Goal: Task Accomplishment & Management: Use online tool/utility

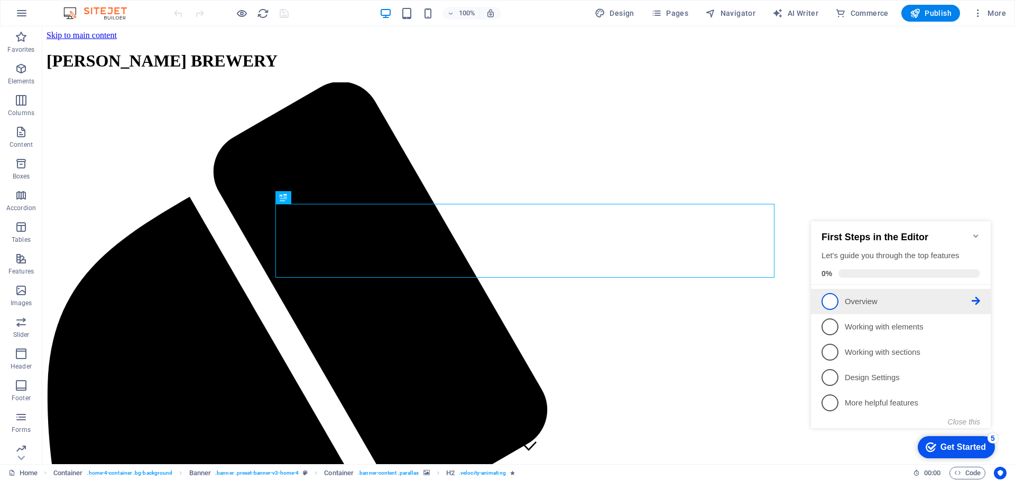
click at [829, 301] on span "1" at bounding box center [829, 301] width 17 height 17
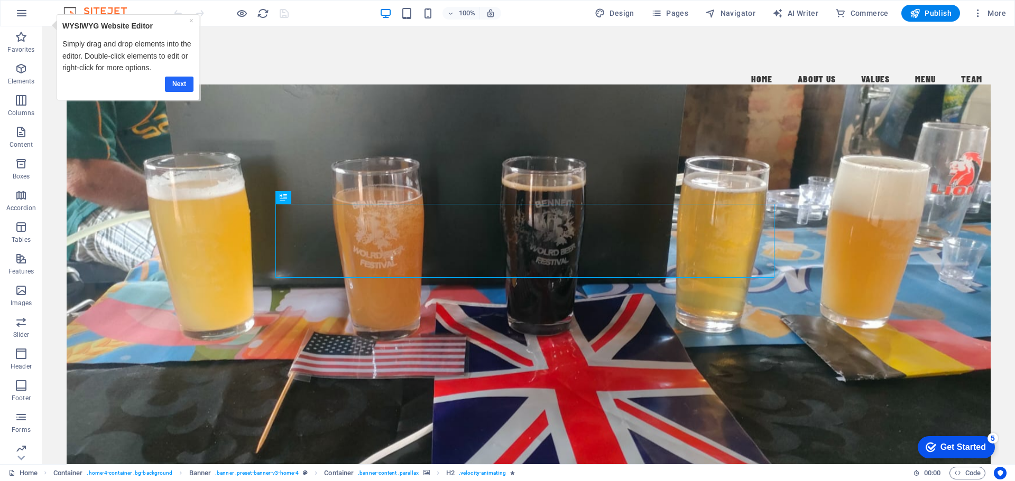
click at [179, 82] on link "Next" at bounding box center [179, 84] width 29 height 15
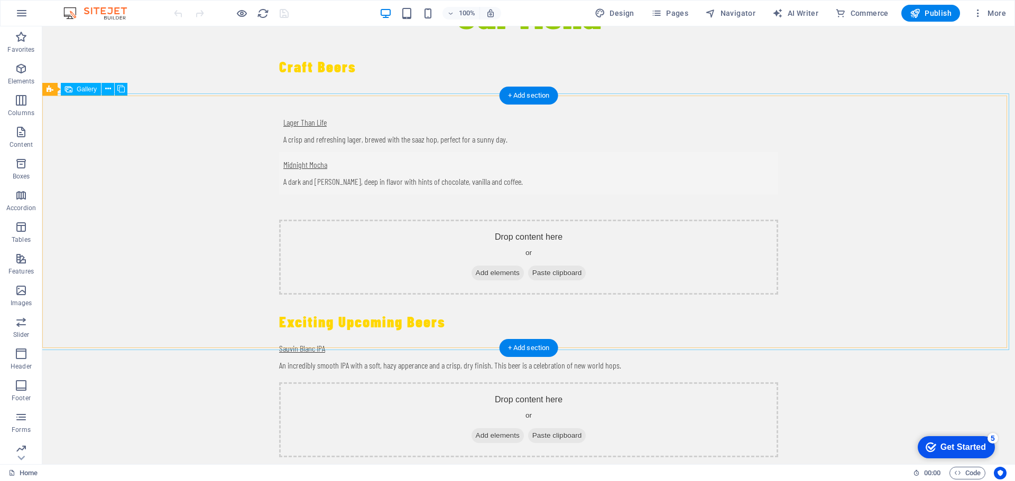
scroll to position [2008, 0]
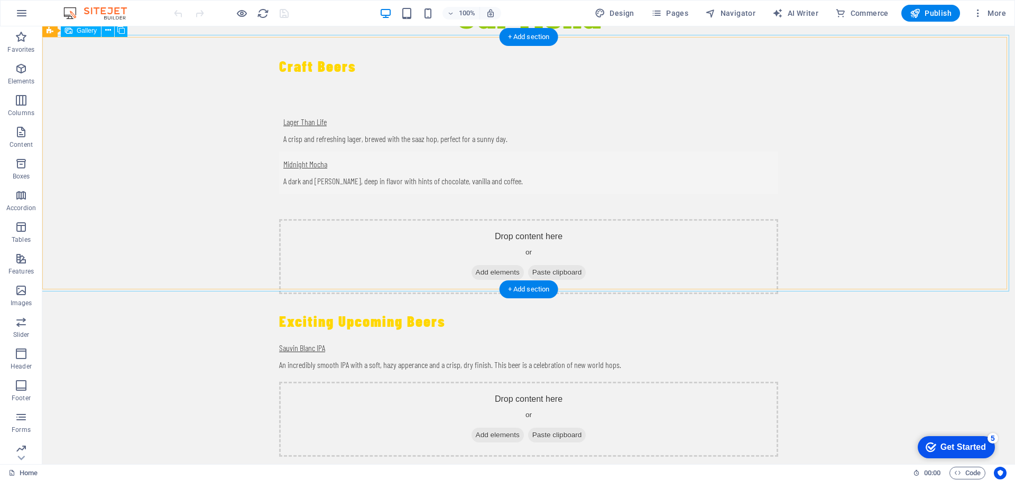
select select "px"
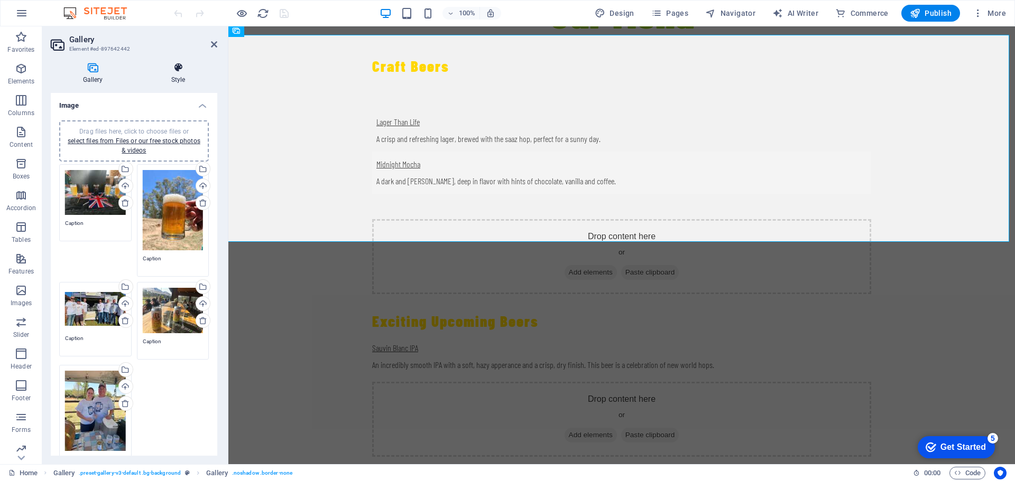
click at [179, 67] on icon at bounding box center [178, 67] width 78 height 11
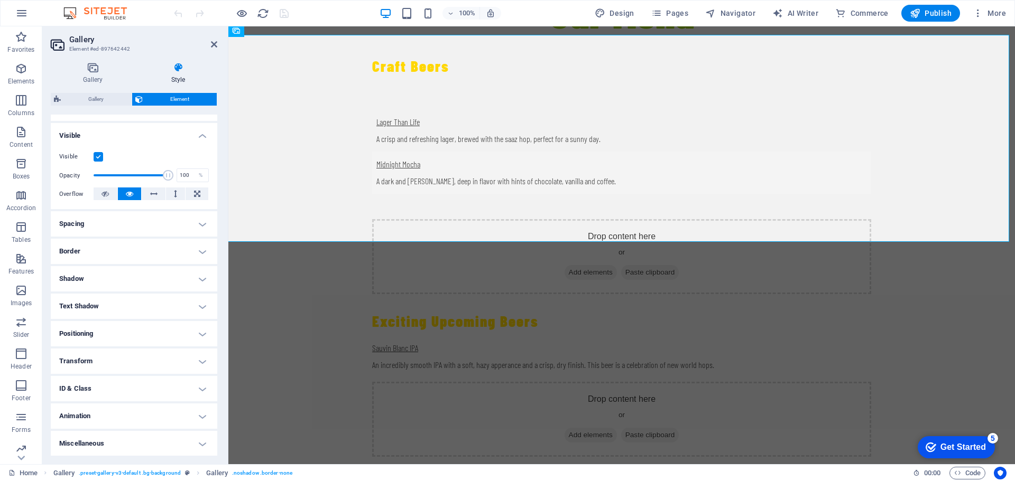
scroll to position [105, 0]
click at [193, 418] on h4 "Animation" at bounding box center [134, 415] width 166 height 25
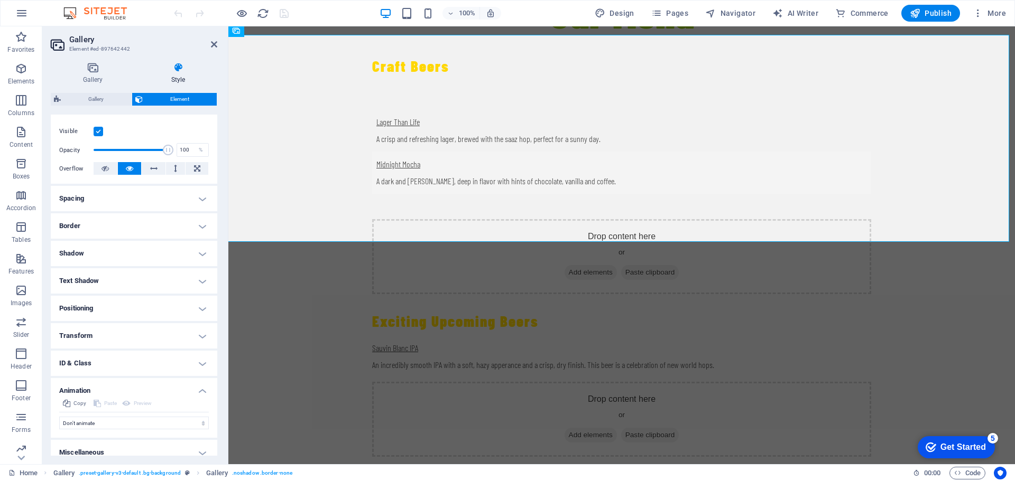
scroll to position [140, 0]
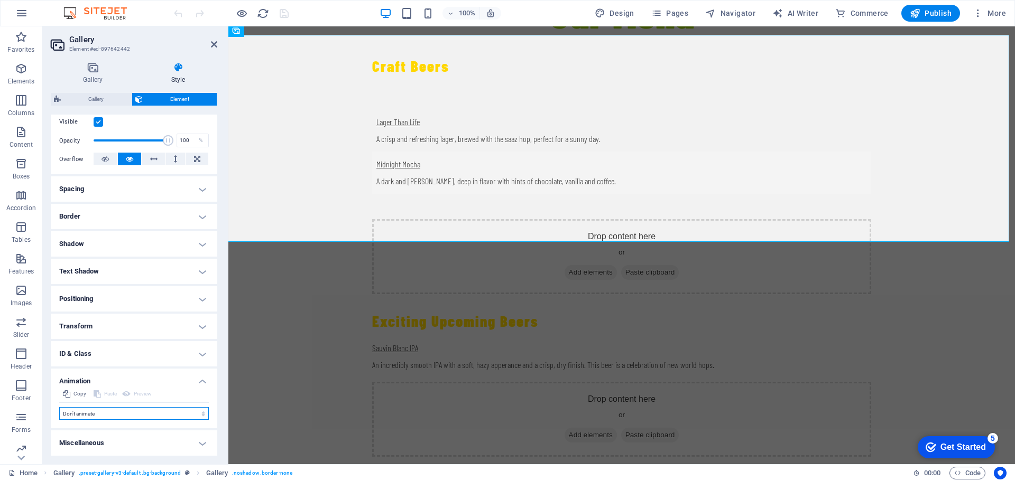
click at [160, 413] on select "Don't animate Show / Hide Slide up/down Zoom in/out Slide left to right Slide r…" at bounding box center [134, 413] width 150 height 13
select select "move-left-to-right"
click at [59, 407] on select "Don't animate Show / Hide Slide up/down Zoom in/out Slide left to right Slide r…" at bounding box center [134, 413] width 150 height 13
select select "scroll"
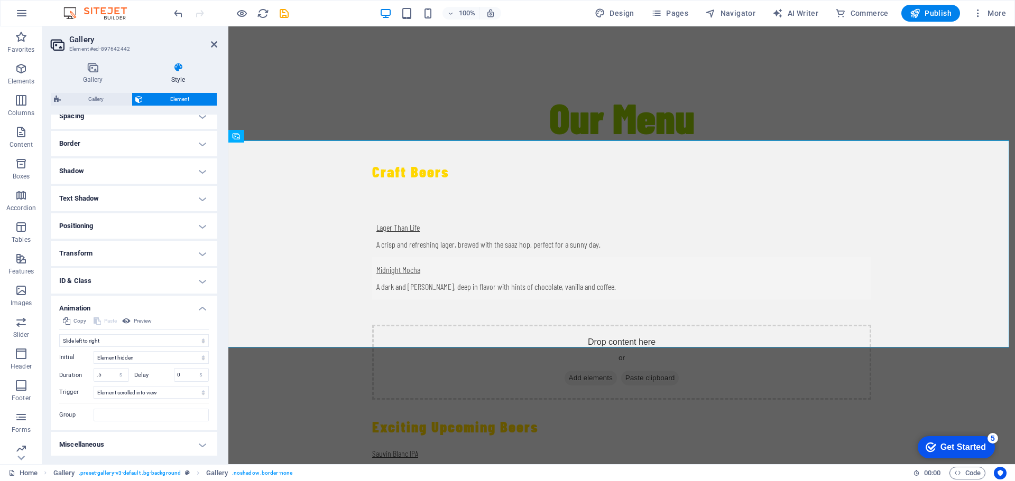
scroll to position [214, 0]
click at [176, 339] on select "Don't animate Show / Hide Slide up/down Zoom in/out Slide left to right Slide r…" at bounding box center [134, 339] width 150 height 13
select select "shrink"
click at [59, 333] on select "Don't animate Show / Hide Slide up/down Zoom in/out Slide left to right Slide r…" at bounding box center [134, 339] width 150 height 13
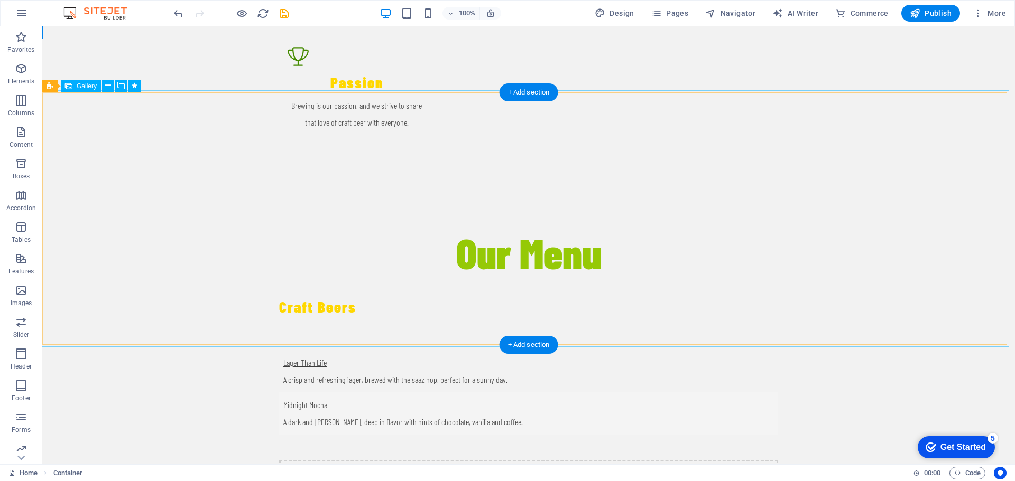
scroll to position [1953, 0]
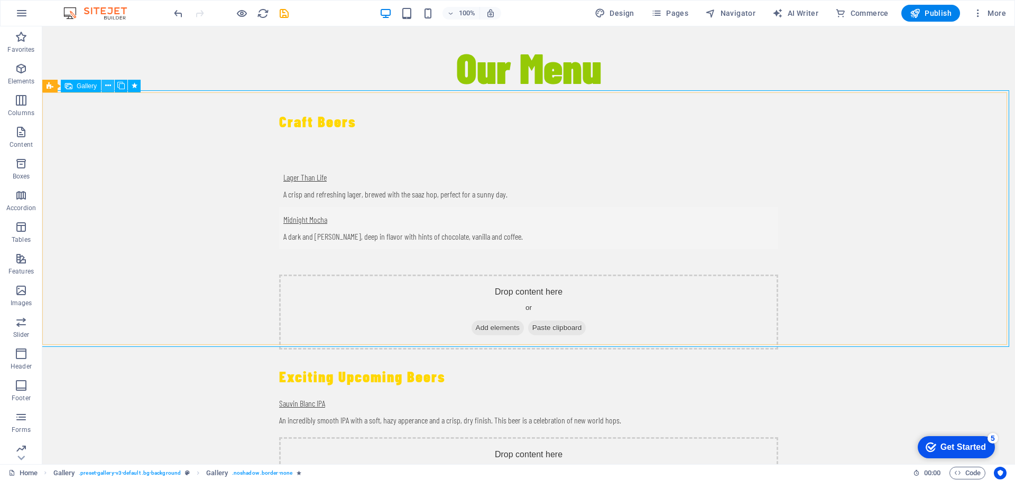
click at [108, 87] on icon at bounding box center [108, 85] width 6 height 11
select select "shrink"
select select "s"
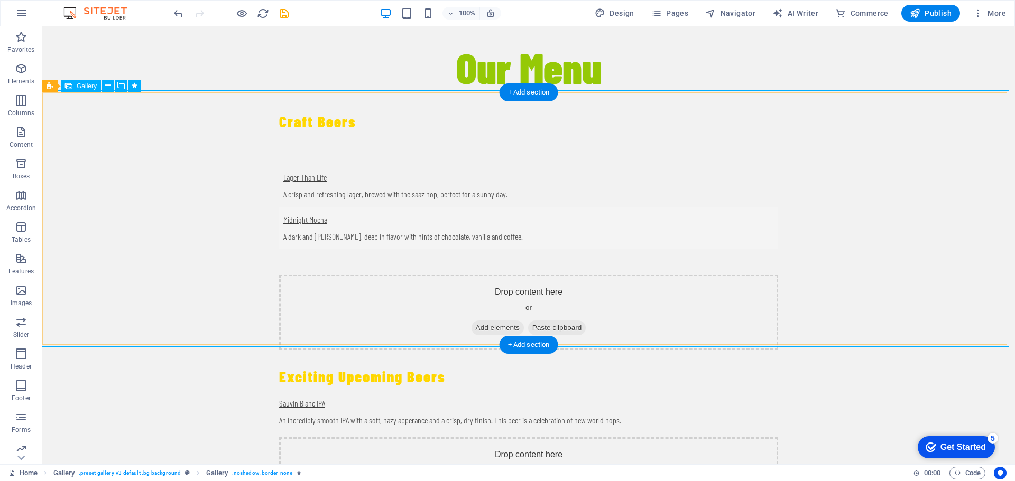
select select "s"
select select "scroll"
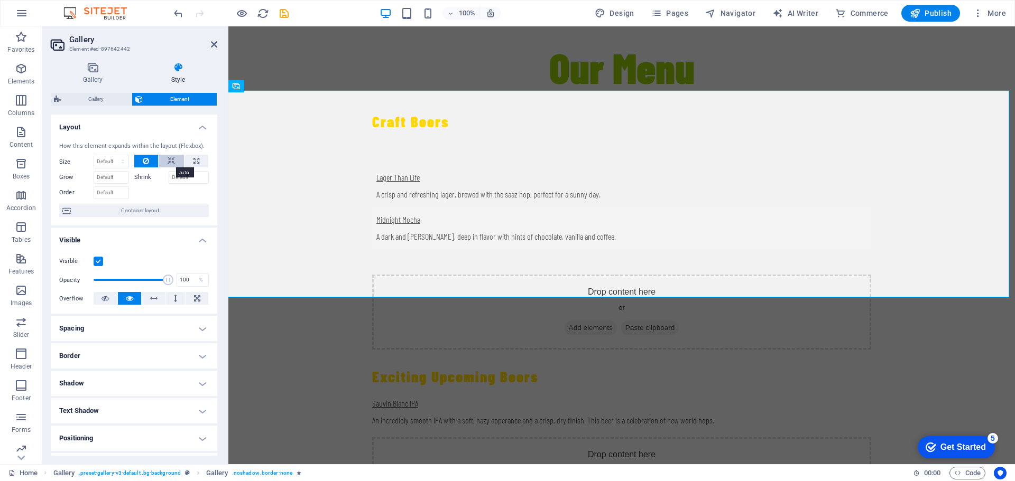
click at [170, 162] on icon at bounding box center [171, 161] width 7 height 13
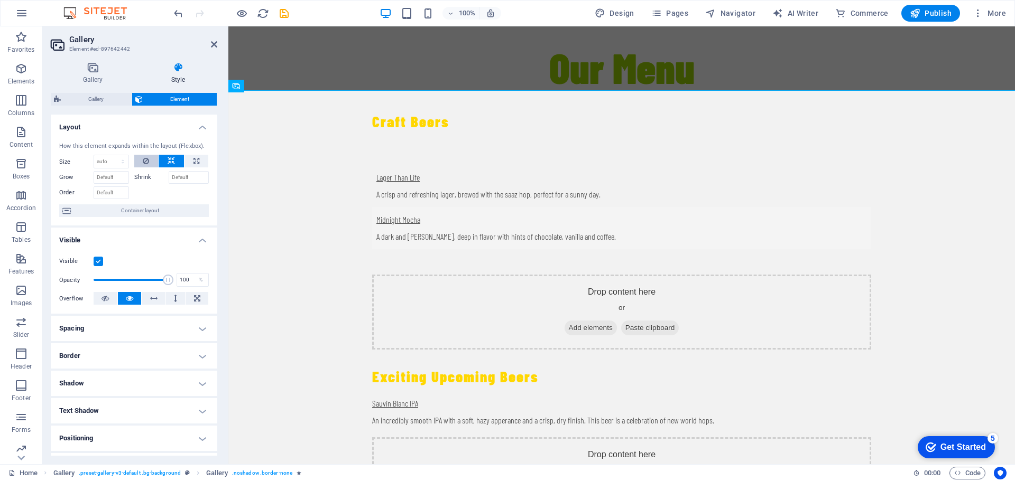
click at [146, 161] on icon at bounding box center [146, 161] width 6 height 13
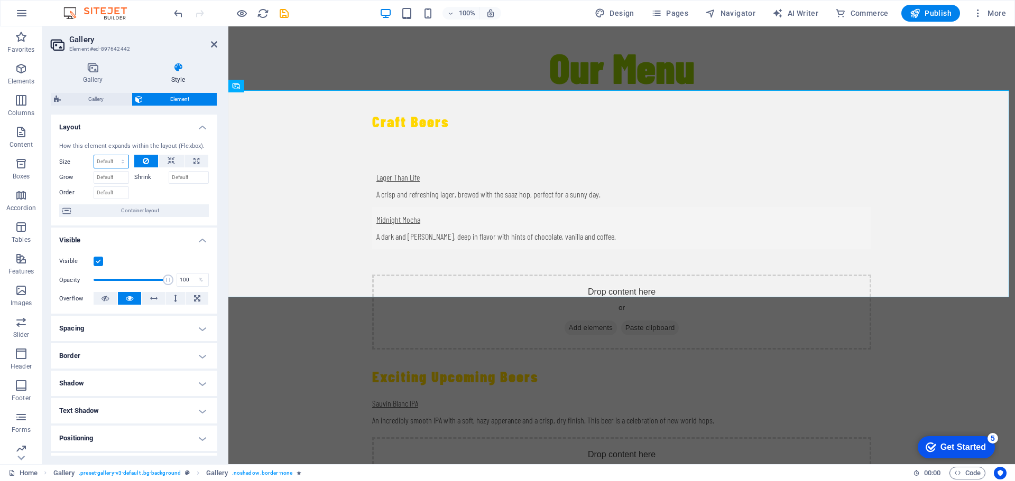
click at [120, 164] on select "Default auto px % 1/1 1/2 1/3 1/4 1/5 1/6 1/7 1/8 1/9 1/10" at bounding box center [111, 161] width 34 height 13
select select "%"
click at [112, 155] on select "Default auto px % 1/1 1/2 1/3 1/4 1/5 1/6 1/7 1/8 1/9 1/10" at bounding box center [111, 161] width 34 height 13
type input "100"
click at [118, 160] on select "Default auto px % 1/1 1/2 1/3 1/4 1/5 1/6 1/7 1/8 1/9 1/10" at bounding box center [121, 161] width 15 height 13
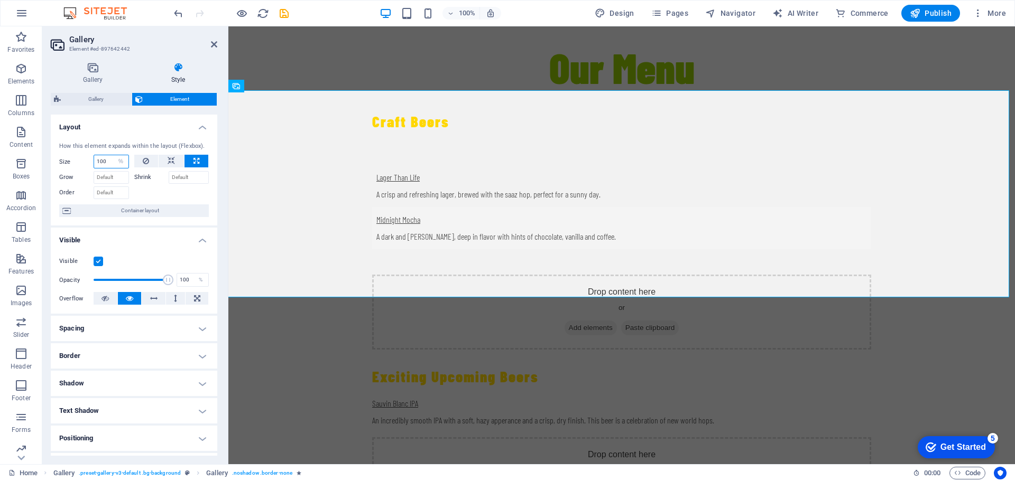
select select "1/3"
click at [114, 155] on select "Default auto px % 1/1 1/2 1/3 1/4 1/5 1/6 1/7 1/8 1/9 1/10" at bounding box center [121, 161] width 15 height 13
type input "33.33"
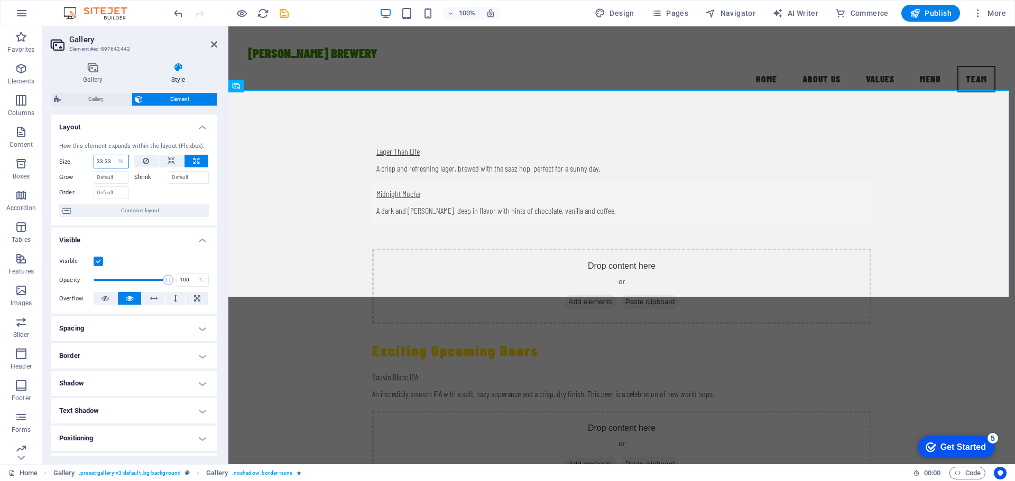
scroll to position [1875, 0]
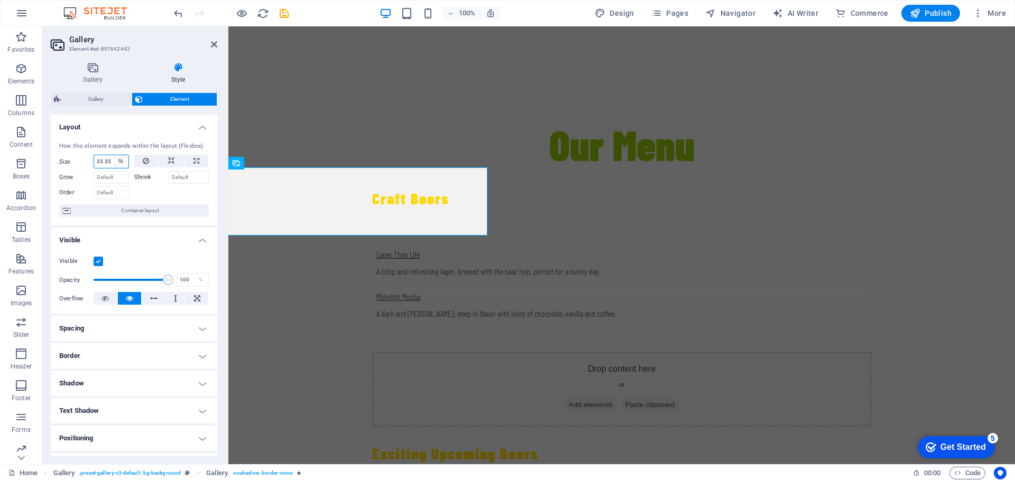
click at [120, 161] on select "Default auto px % 1/1 1/2 1/3 1/4 1/5 1/6 1/7 1/8 1/9 1/10" at bounding box center [121, 161] width 15 height 13
select select "1/7"
click at [114, 155] on select "Default auto px % 1/1 1/2 1/3 1/4 1/5 1/6 1/7 1/8 1/9 1/10" at bounding box center [121, 161] width 15 height 13
type input "14.28"
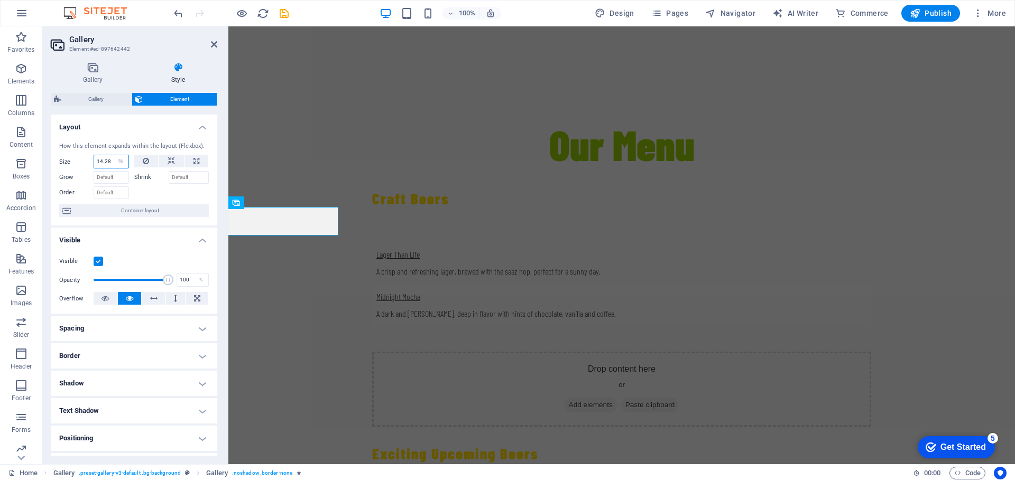
scroll to position [1836, 0]
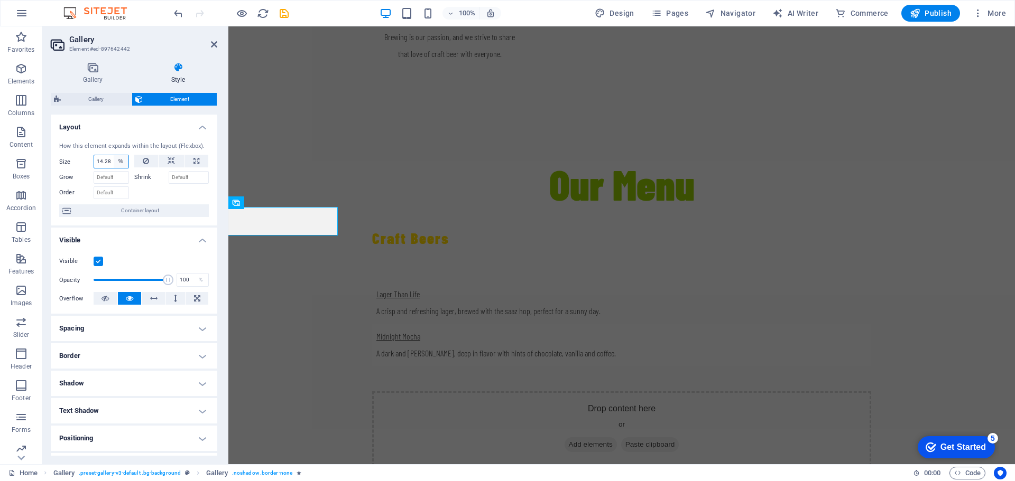
click at [123, 160] on select "Default auto px % 1/1 1/2 1/3 1/4 1/5 1/6 1/7 1/8 1/9 1/10" at bounding box center [121, 161] width 15 height 13
select select "1/2"
click at [114, 155] on select "Default auto px % 1/1 1/2 1/3 1/4 1/5 1/6 1/7 1/8 1/9 1/10" at bounding box center [121, 161] width 15 height 13
type input "50"
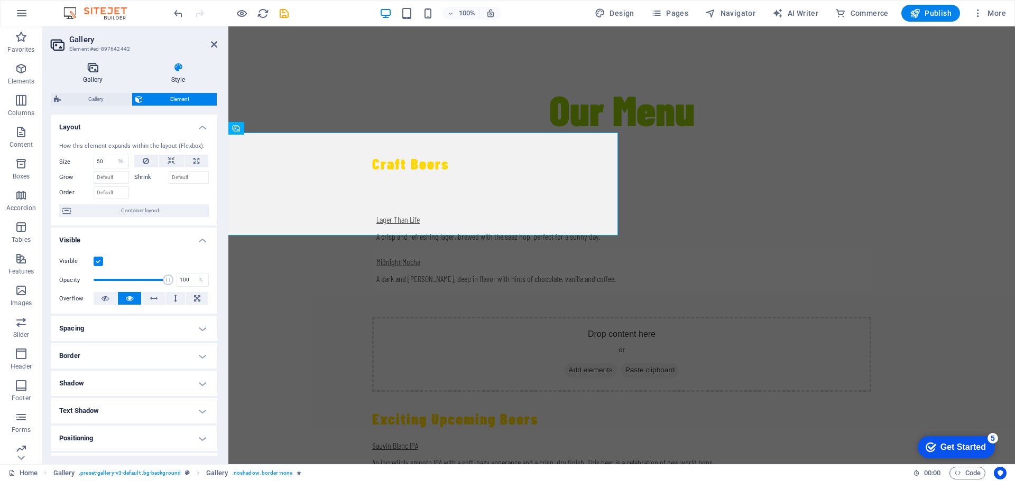
click at [90, 70] on icon at bounding box center [93, 67] width 84 height 11
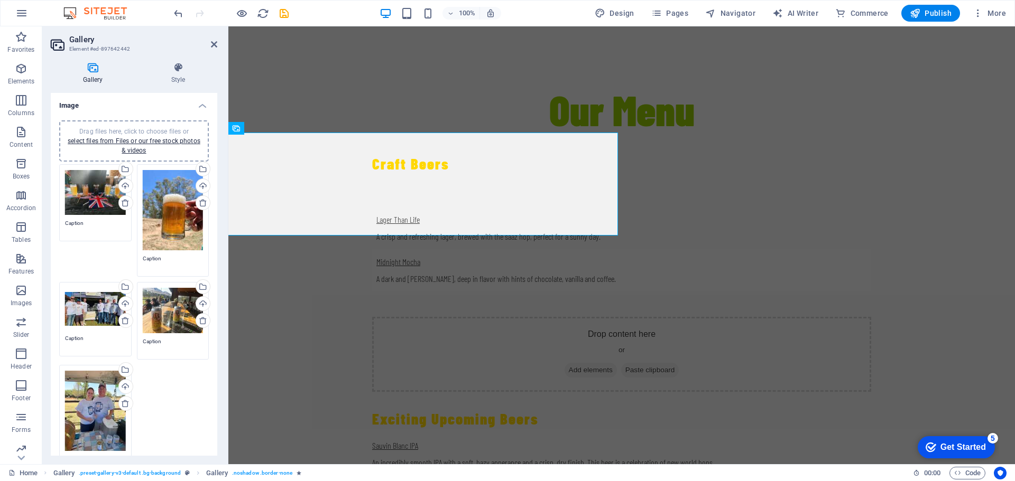
click at [173, 406] on div "Drag files here, click to choose files or select files from Files or our free s…" at bounding box center [134, 321] width 155 height 319
click at [134, 144] on link "select files from Files or our free stock photos & videos" at bounding box center [134, 145] width 133 height 17
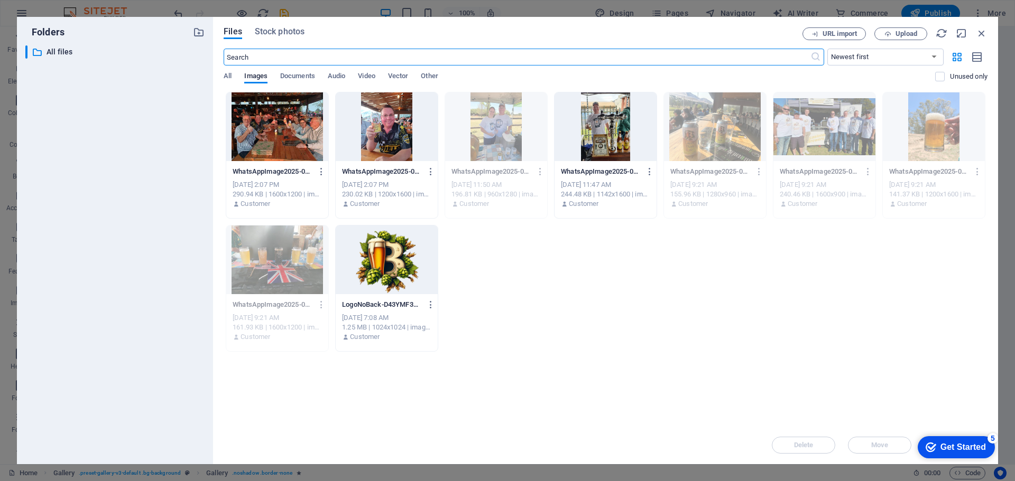
scroll to position [1876, 0]
click at [287, 127] on div at bounding box center [277, 126] width 102 height 69
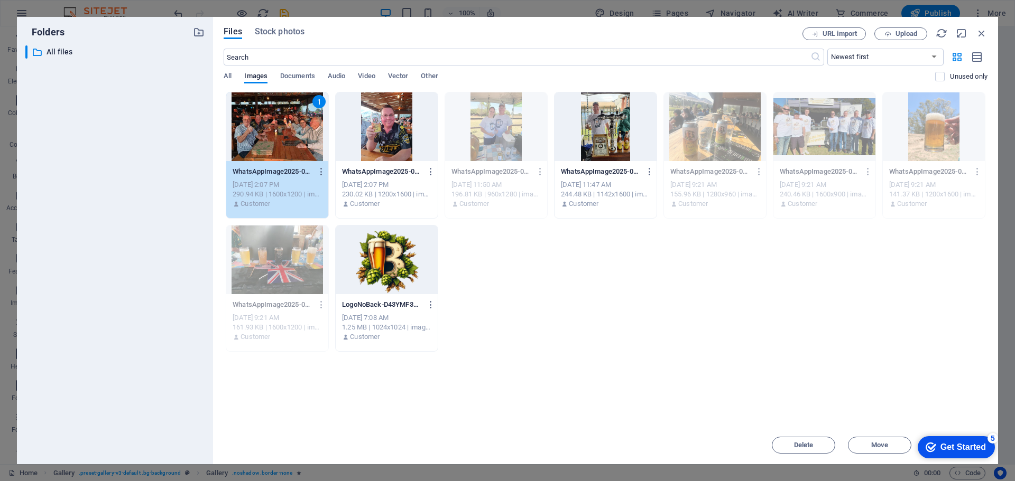
click at [287, 127] on div "1" at bounding box center [277, 126] width 102 height 69
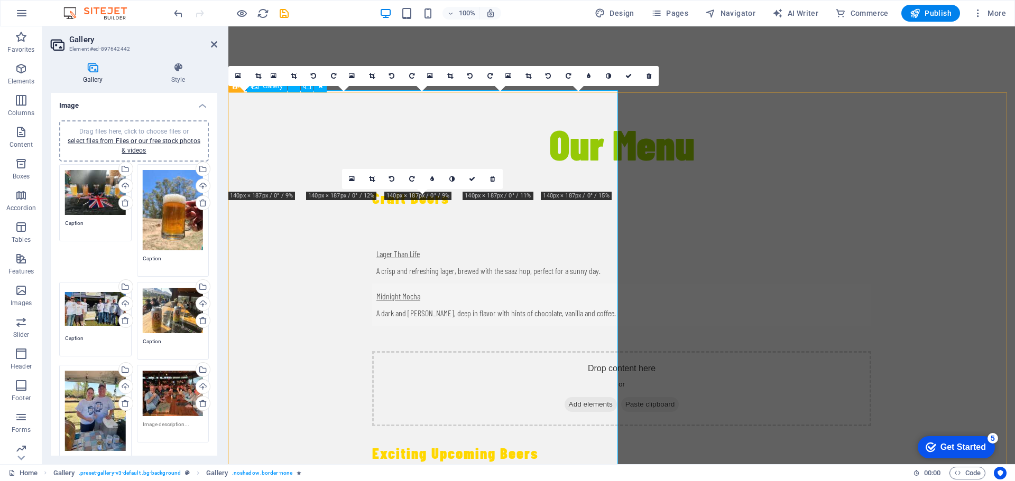
scroll to position [1953, 0]
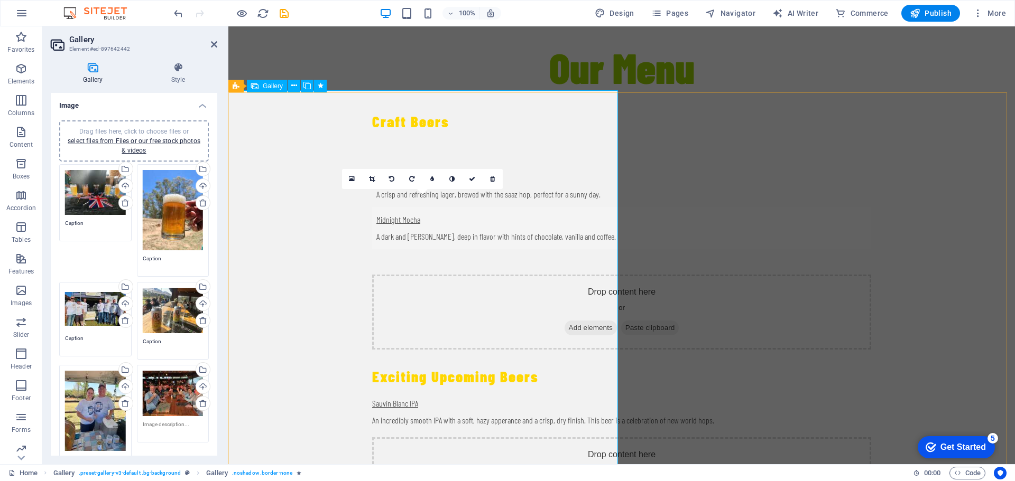
click at [175, 71] on icon at bounding box center [178, 67] width 78 height 11
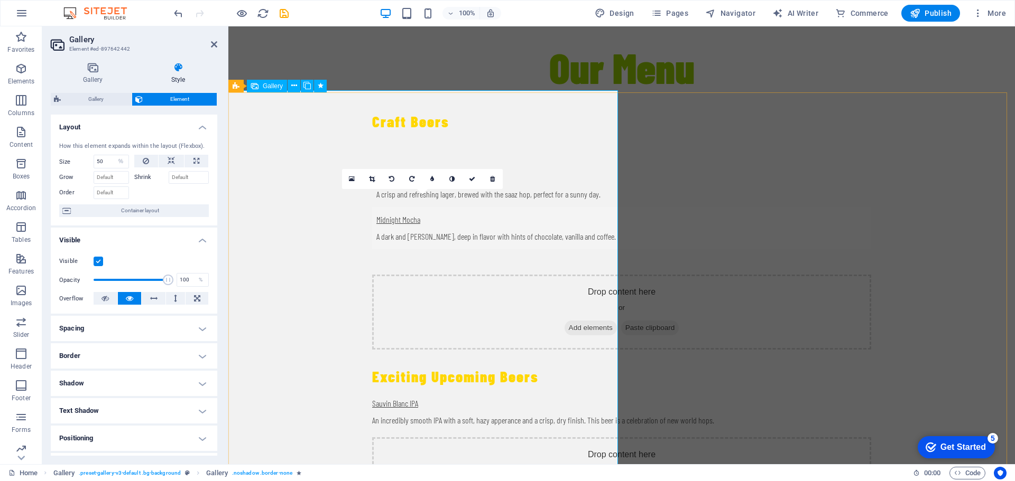
click at [116, 162] on select "Default auto px % 1/1 1/2 1/3 1/4 1/5 1/6 1/7 1/8 1/9 1/10" at bounding box center [121, 161] width 15 height 13
select select "auto"
click at [114, 155] on select "Default auto px % 1/1 1/2 1/3 1/4 1/5 1/6 1/7 1/8 1/9 1/10" at bounding box center [121, 161] width 15 height 13
select select "DISABLED_OPTION_VALUE"
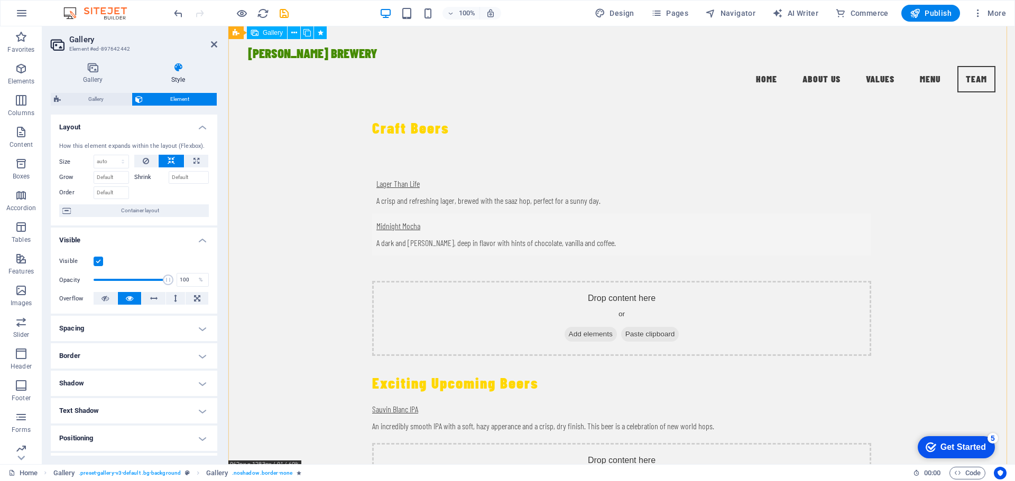
scroll to position [1897, 0]
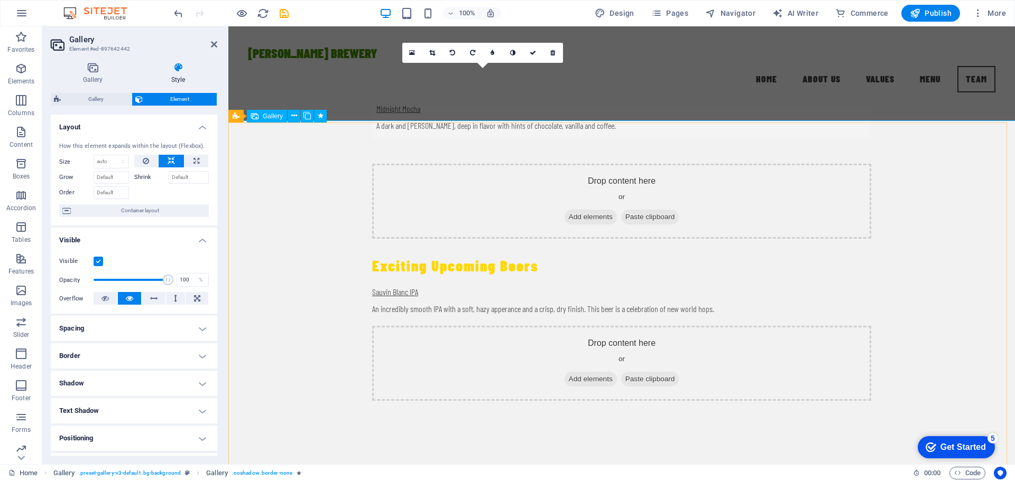
scroll to position [1635, 0]
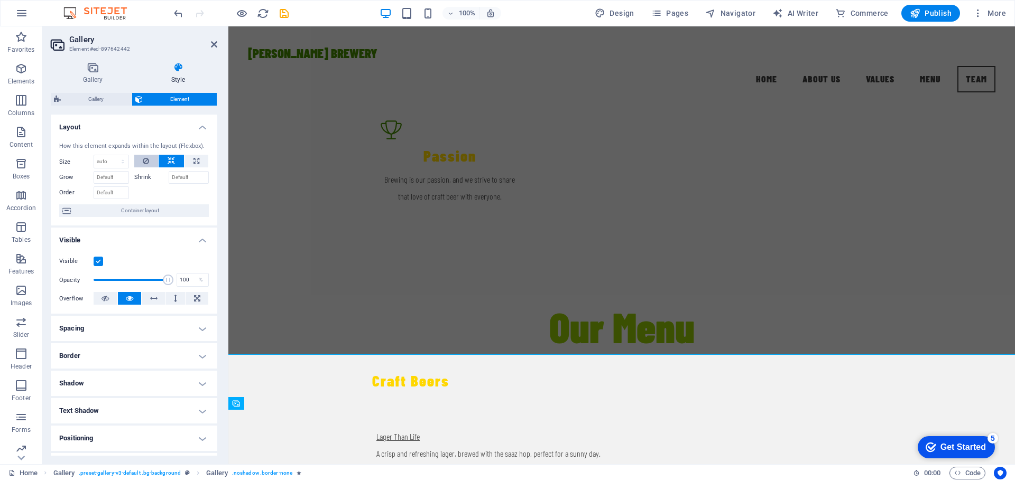
click at [148, 162] on icon at bounding box center [146, 161] width 6 height 13
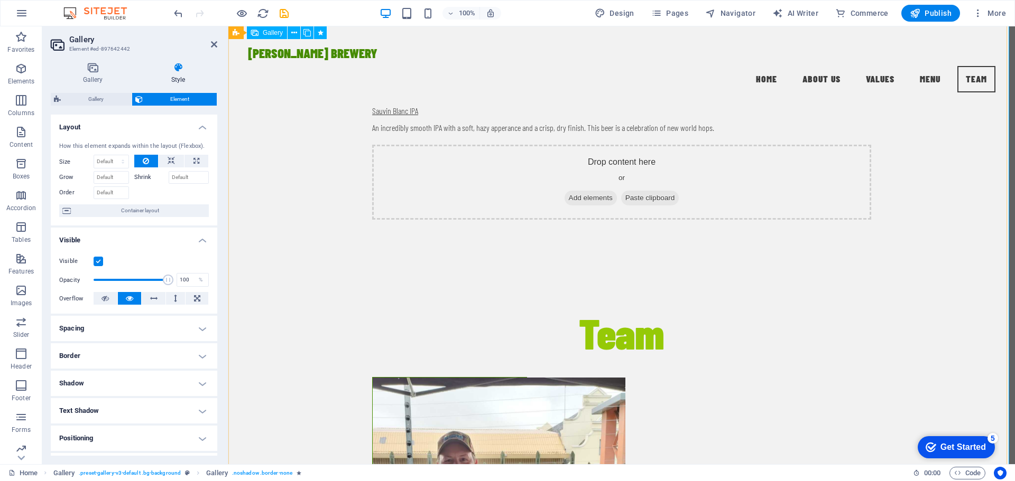
scroll to position [2216, 0]
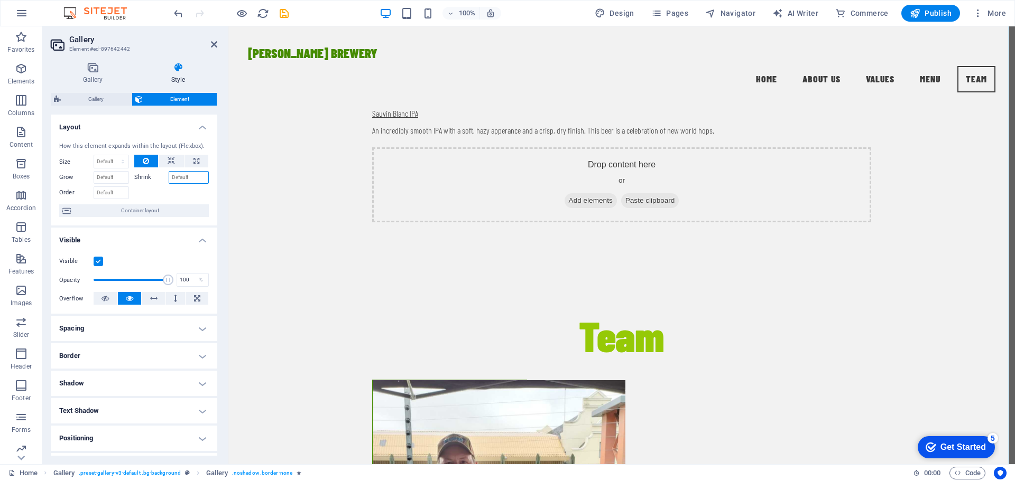
click at [179, 172] on input "Shrink" at bounding box center [189, 177] width 41 height 13
drag, startPoint x: 148, startPoint y: 178, endPoint x: 136, endPoint y: 180, distance: 12.4
click at [147, 178] on label "Shrink" at bounding box center [151, 177] width 34 height 13
click at [169, 178] on input "Shrink" at bounding box center [189, 177] width 41 height 13
click at [105, 179] on input "Grow" at bounding box center [111, 177] width 35 height 13
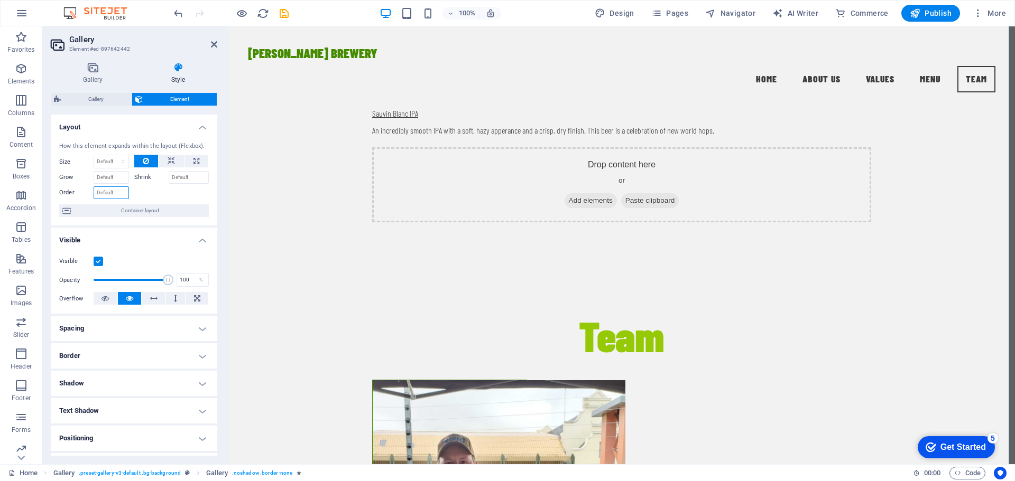
click at [118, 193] on input "Order" at bounding box center [111, 193] width 35 height 13
click at [138, 195] on div at bounding box center [171, 191] width 75 height 15
click at [155, 212] on span "Container layout" at bounding box center [140, 211] width 132 height 13
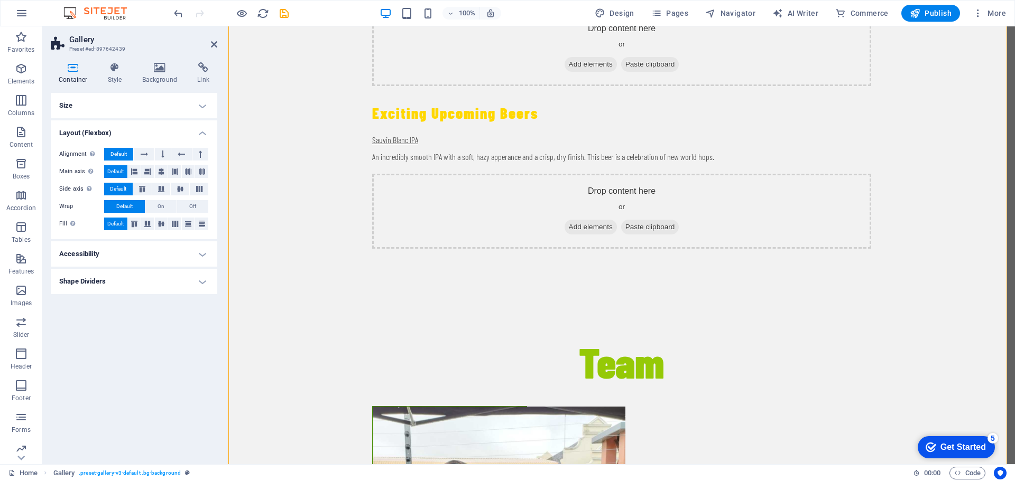
scroll to position [2270, 0]
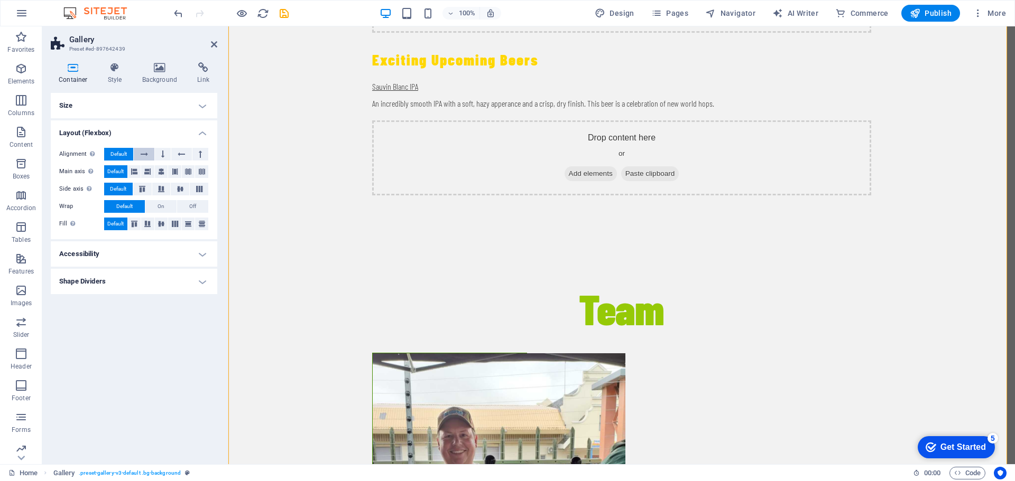
click at [142, 154] on icon at bounding box center [144, 154] width 7 height 13
click at [121, 155] on span "Default" at bounding box center [118, 154] width 16 height 13
click at [132, 277] on h4 "Shape Dividers" at bounding box center [134, 281] width 166 height 25
click at [146, 304] on select "None Triangle Square Diagonal Polygon 1 Polygon 2 Zigzag Multiple Zigzags Waves…" at bounding box center [160, 302] width 97 height 13
select select "circle-shadow"
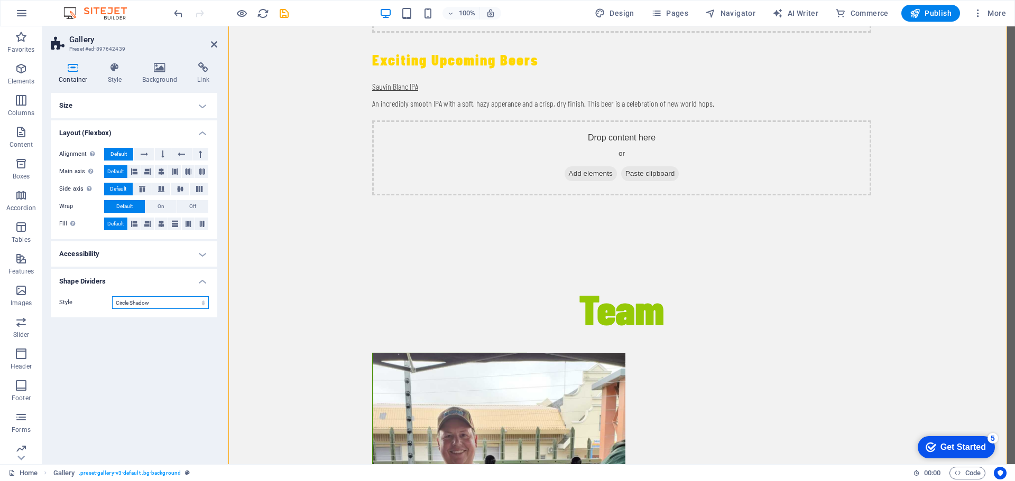
click at [112, 296] on select "None Triangle Square Diagonal Polygon 1 Polygon 2 Zigzag Multiple Zigzags Waves…" at bounding box center [160, 302] width 97 height 13
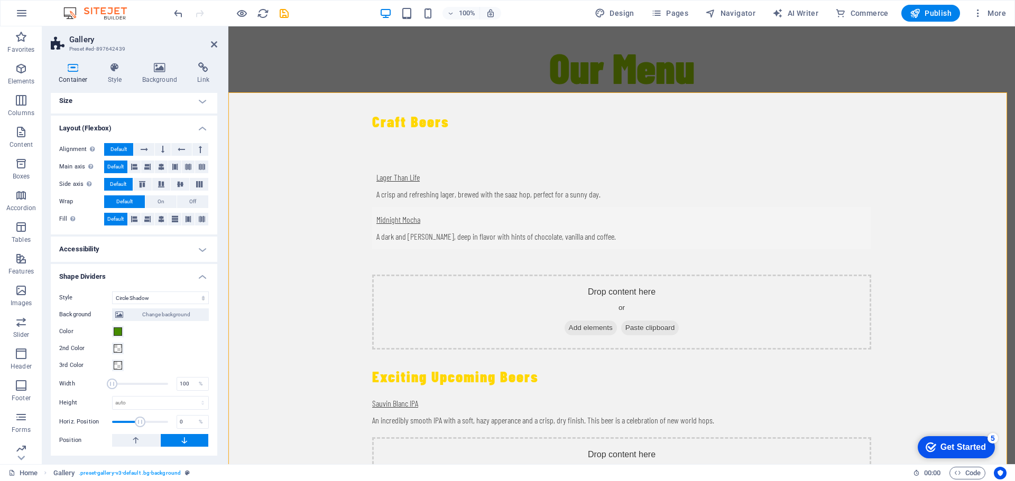
scroll to position [0, 0]
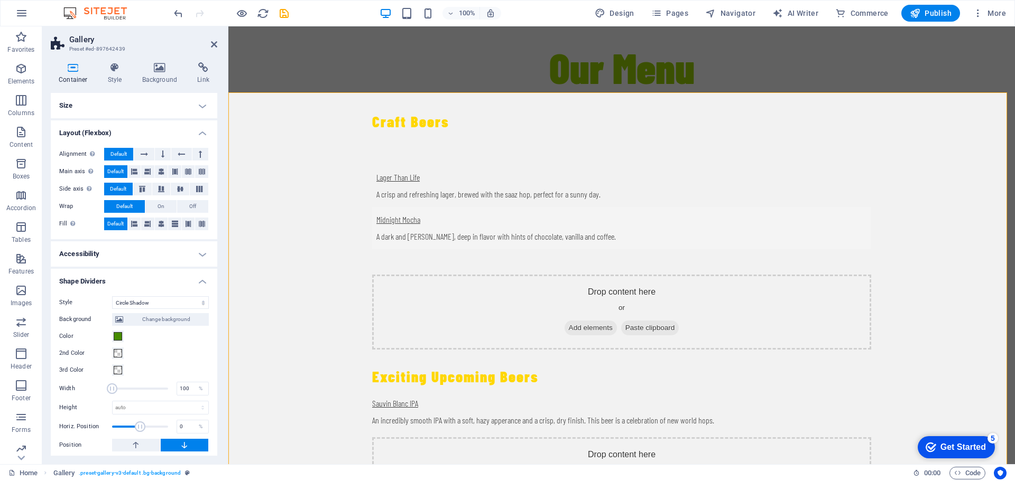
click at [199, 109] on h4 "Size" at bounding box center [134, 105] width 166 height 25
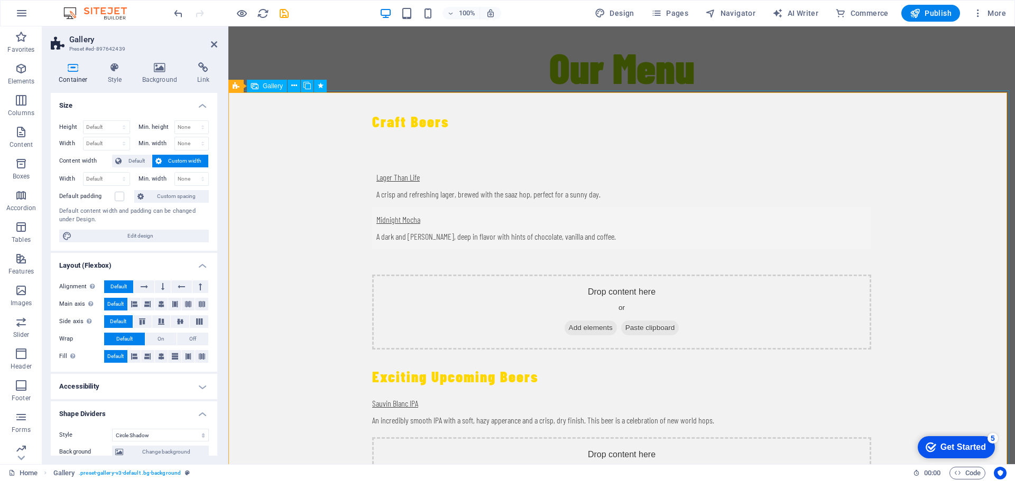
select select "px"
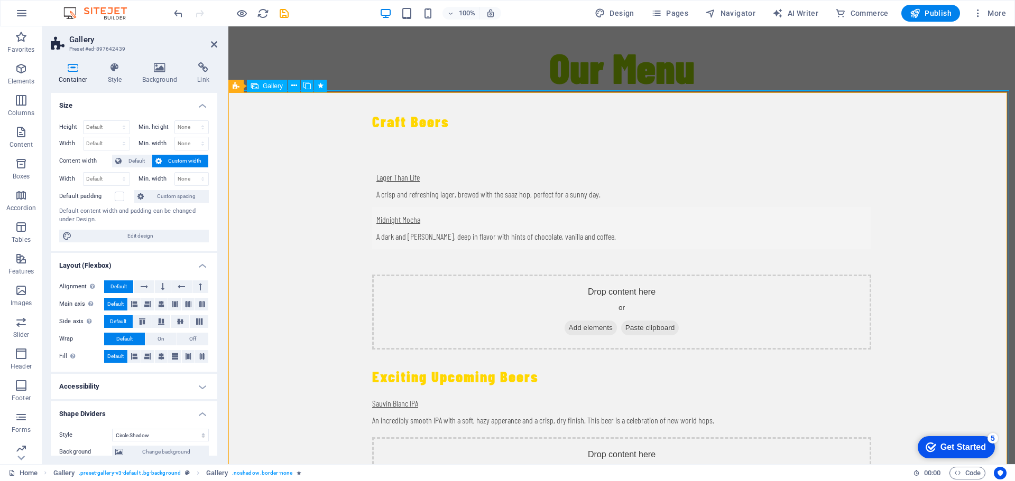
select select "shrink"
select select "s"
select select "scroll"
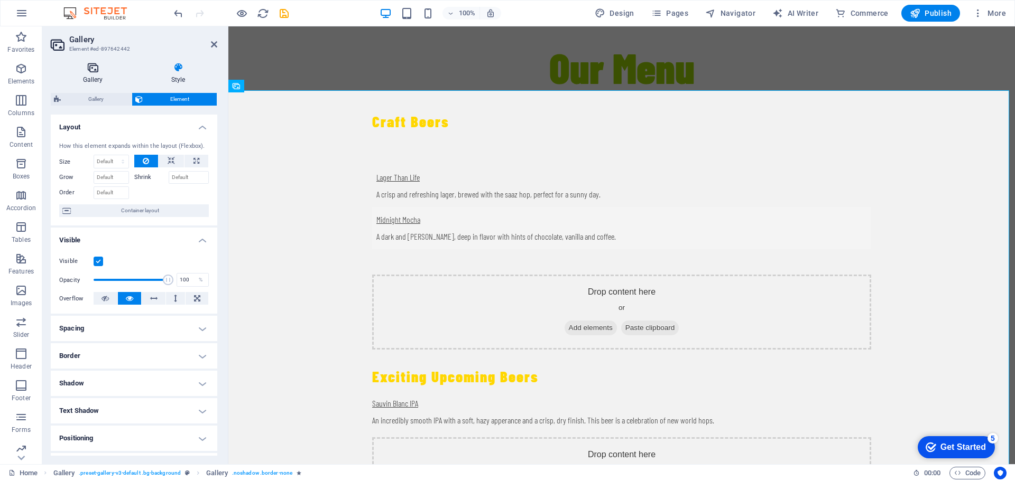
click at [90, 73] on h4 "Gallery" at bounding box center [95, 73] width 88 height 22
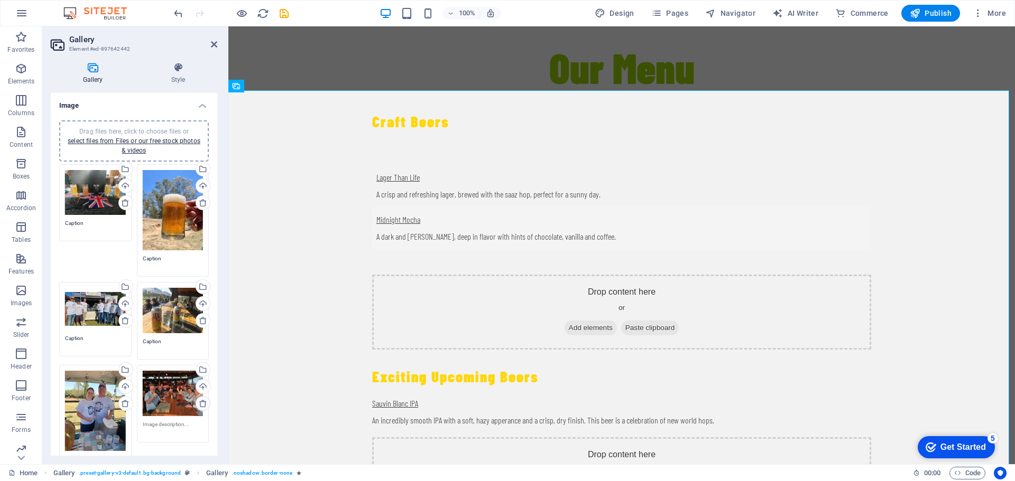
click at [201, 401] on icon at bounding box center [203, 403] width 8 height 8
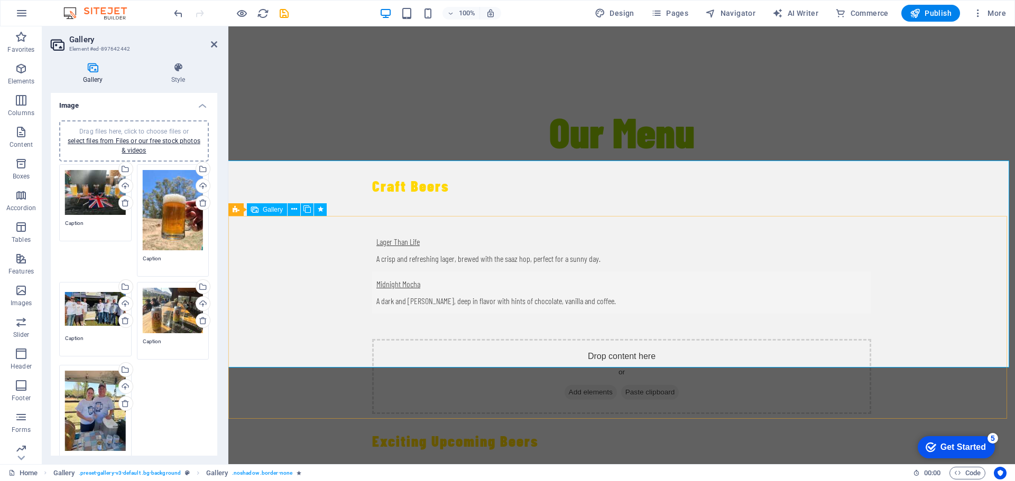
scroll to position [1857, 0]
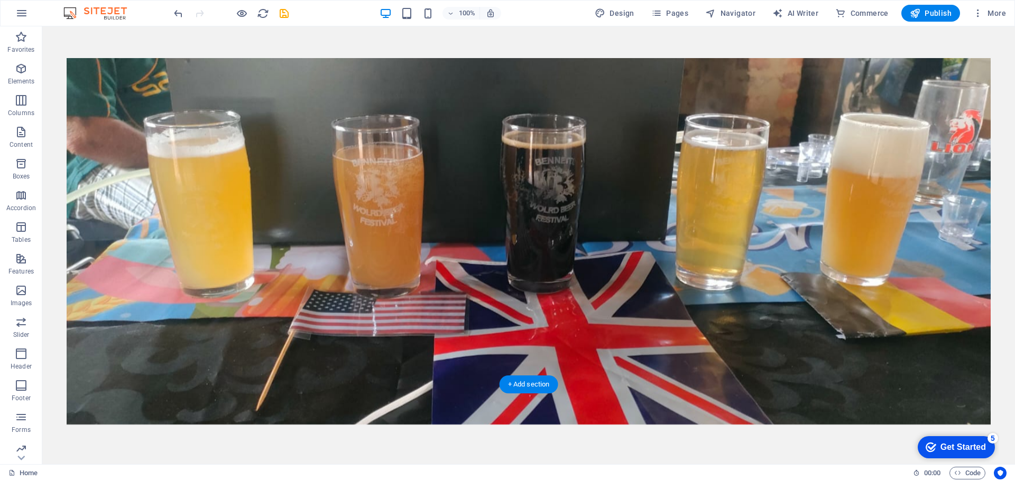
scroll to position [267, 0]
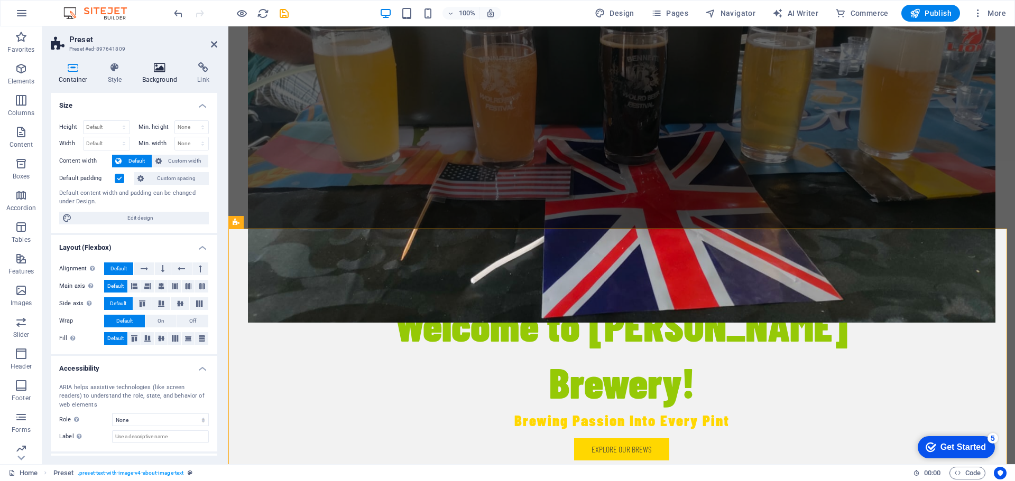
click at [161, 68] on icon at bounding box center [159, 67] width 51 height 11
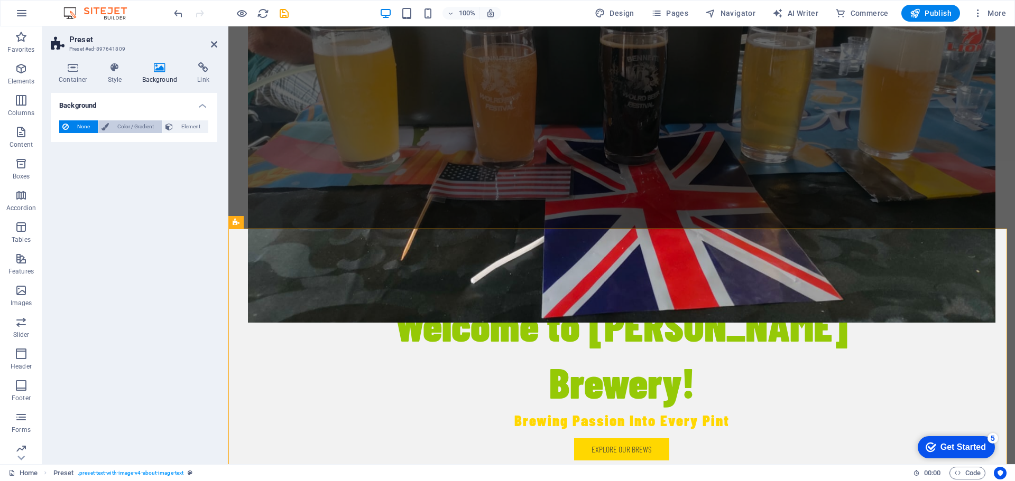
click at [133, 125] on span "Color / Gradient" at bounding box center [135, 126] width 47 height 13
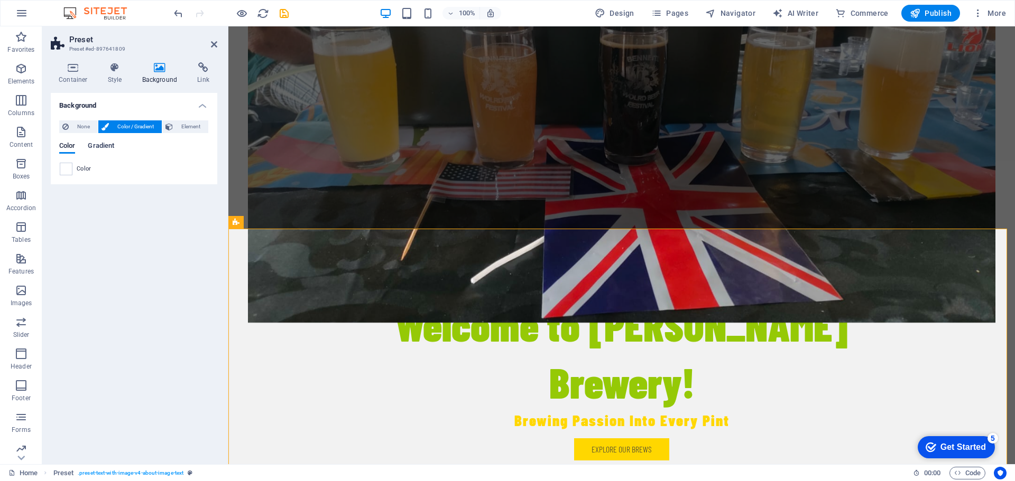
click at [106, 144] on span "Gradient" at bounding box center [101, 147] width 26 height 15
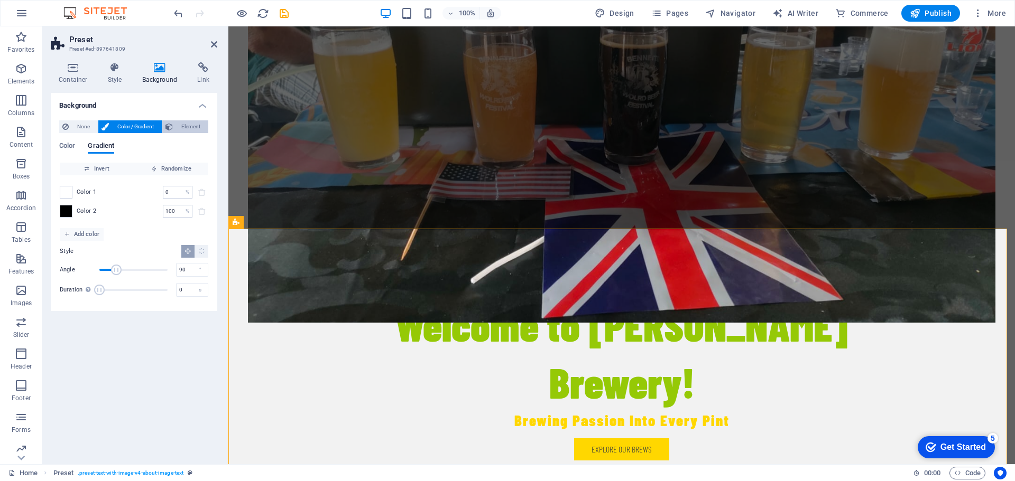
click at [189, 122] on span "Element" at bounding box center [190, 126] width 29 height 13
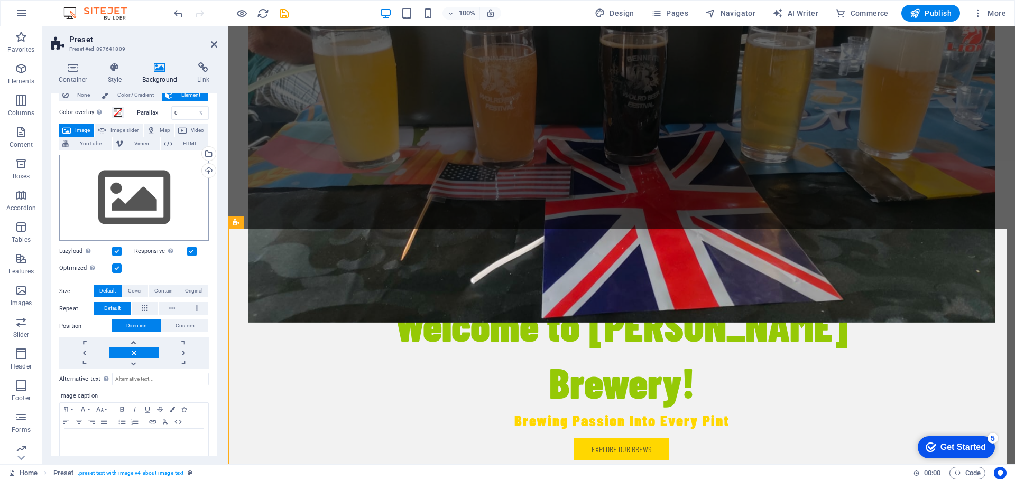
scroll to position [45, 0]
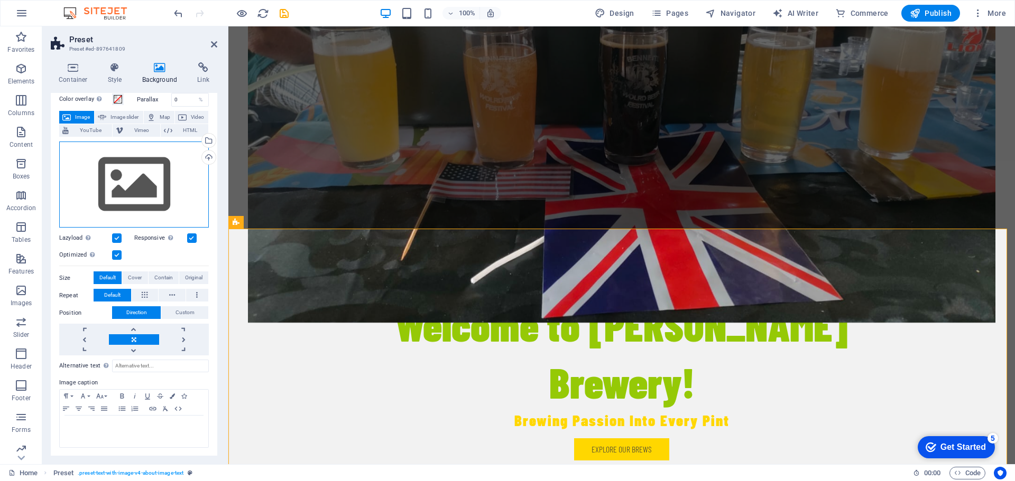
click at [154, 188] on div "Drag files here, click to choose files or select files from Files or our free s…" at bounding box center [134, 185] width 150 height 87
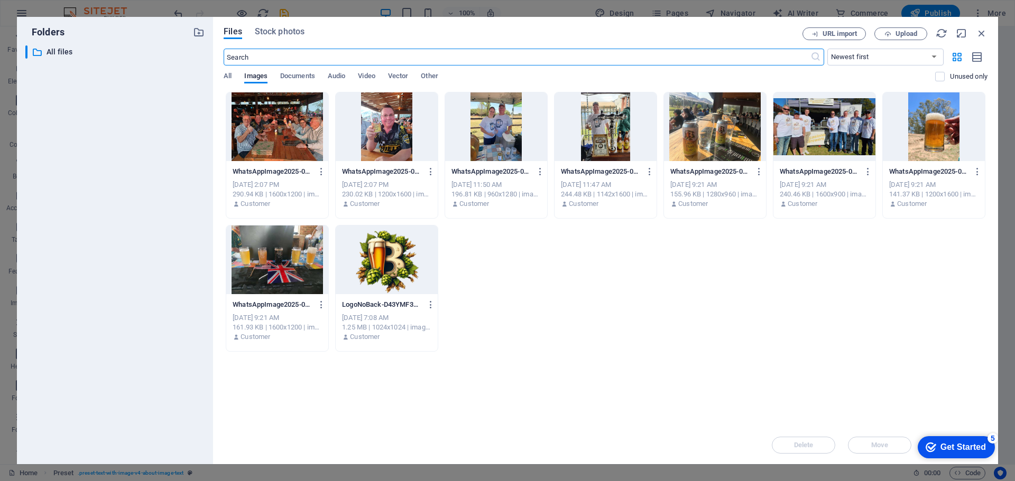
scroll to position [27, 0]
click at [380, 281] on div at bounding box center [387, 260] width 102 height 69
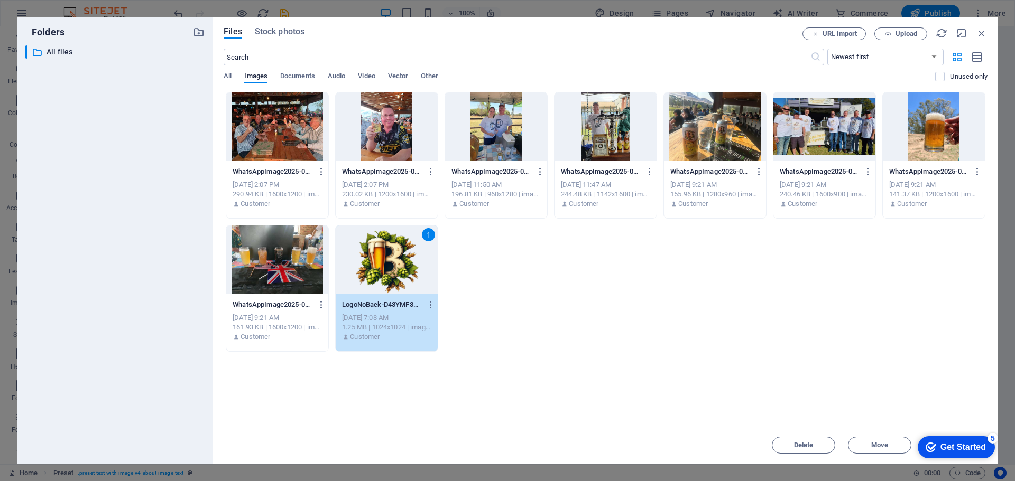
click at [397, 264] on div "1" at bounding box center [387, 260] width 102 height 69
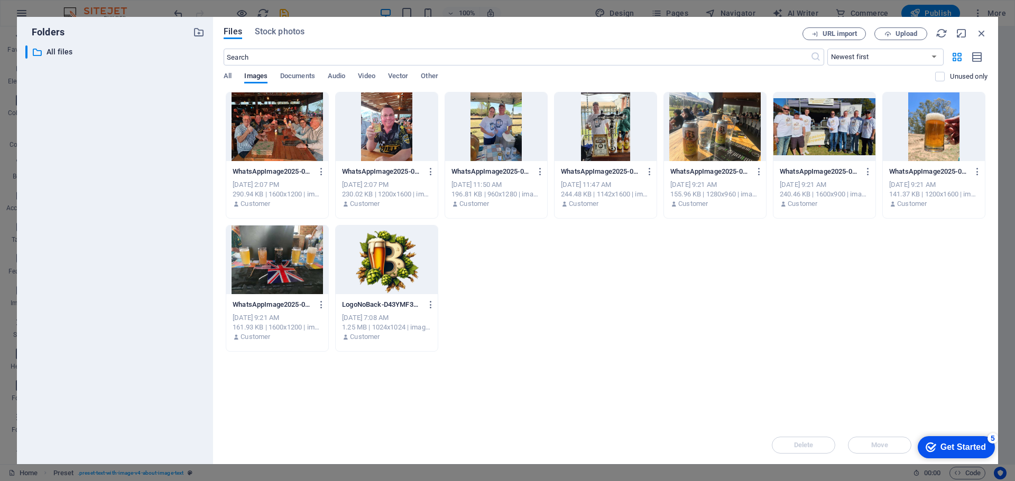
click at [397, 263] on div at bounding box center [387, 260] width 102 height 69
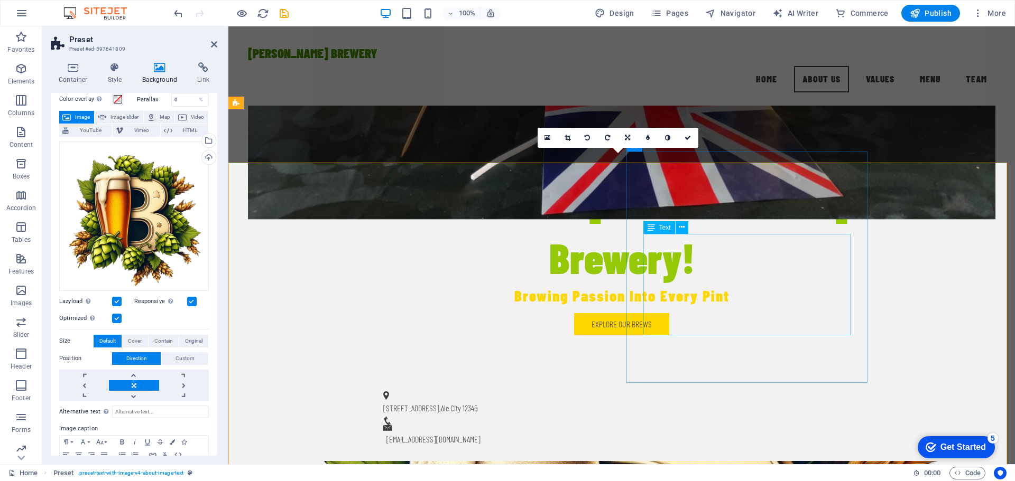
scroll to position [320, 0]
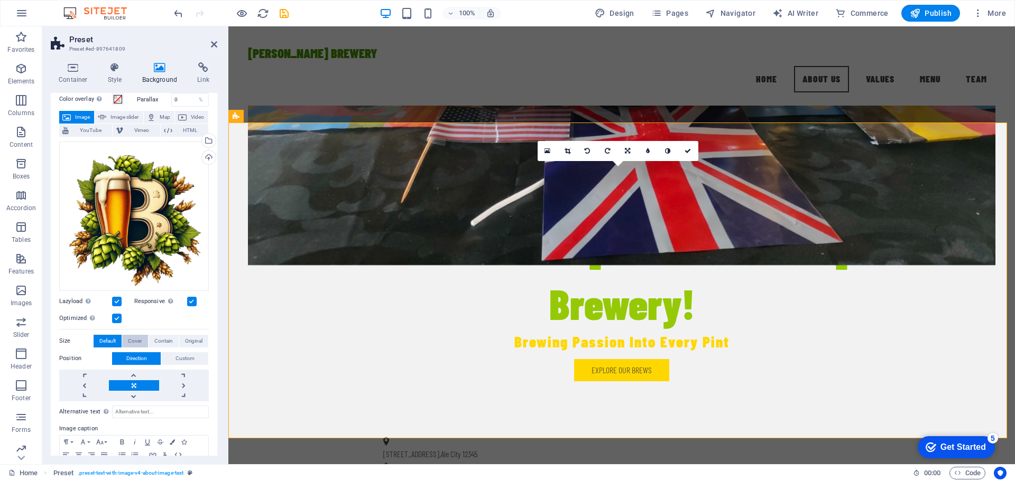
click at [135, 339] on span "Cover" at bounding box center [135, 341] width 14 height 13
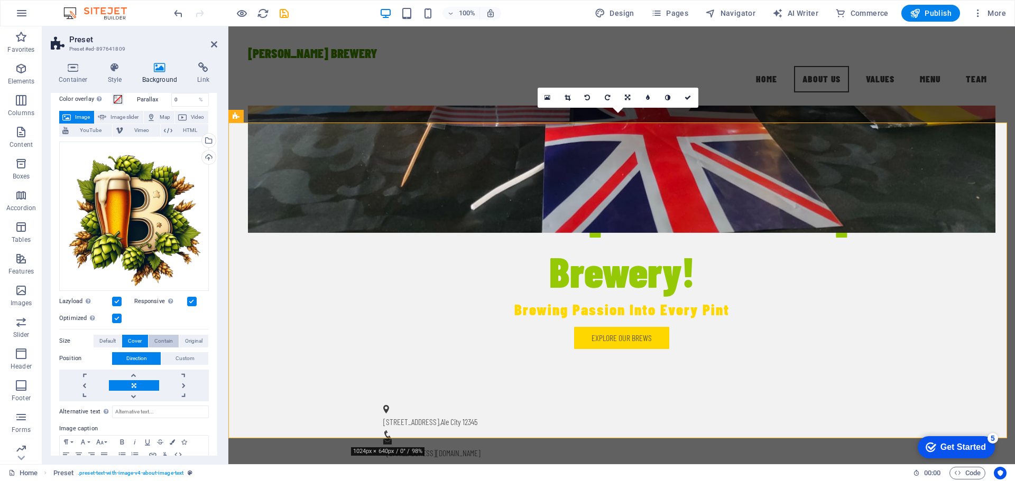
click at [164, 341] on span "Contain" at bounding box center [163, 341] width 18 height 13
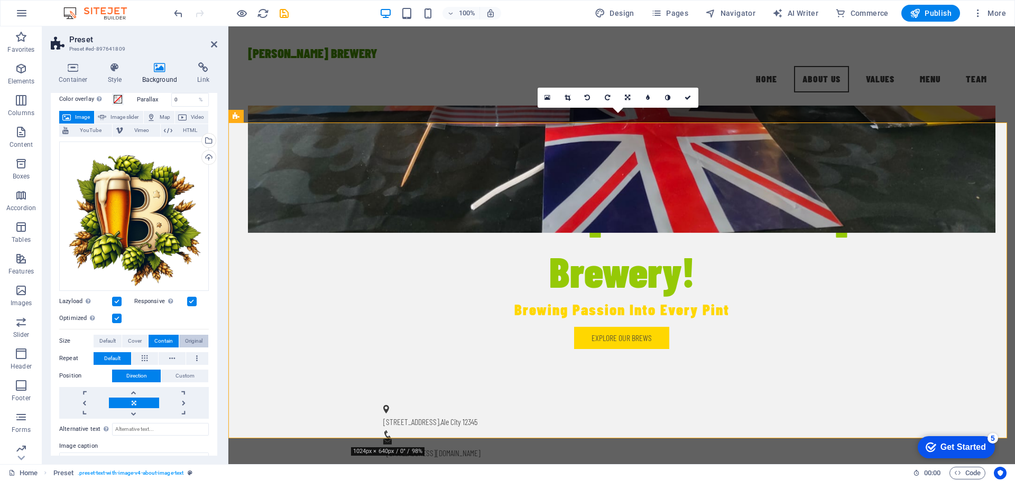
click at [187, 341] on span "Original" at bounding box center [193, 341] width 17 height 13
click at [168, 339] on span "Contain" at bounding box center [163, 341] width 18 height 13
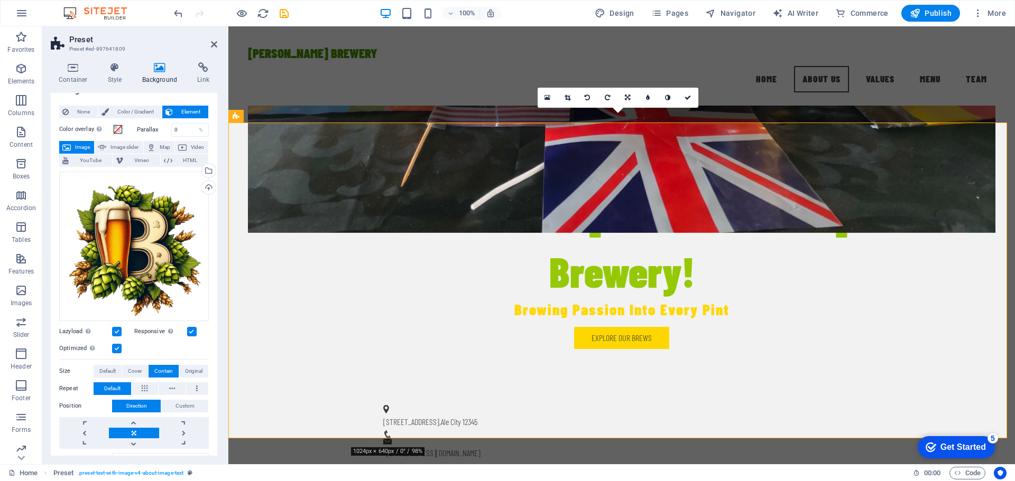
scroll to position [0, 0]
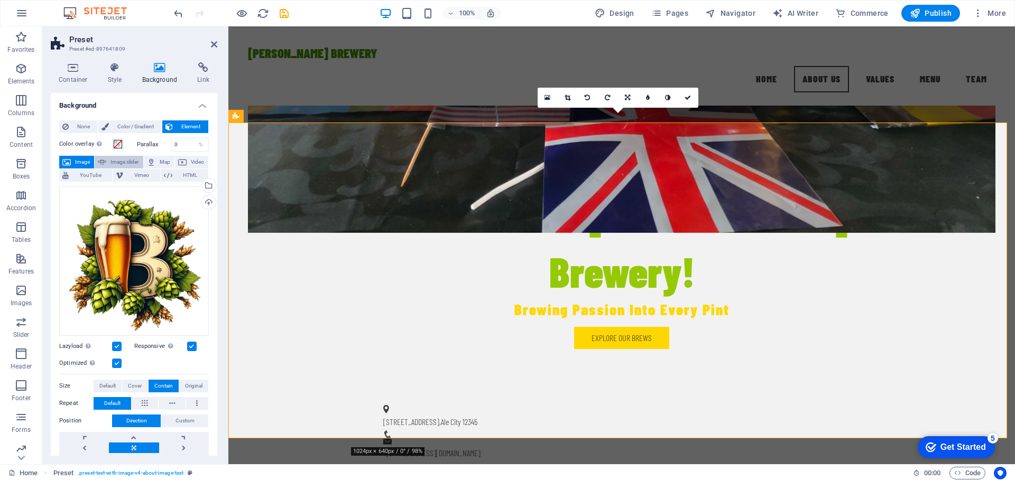
drag, startPoint x: 82, startPoint y: 127, endPoint x: 109, endPoint y: 163, distance: 44.6
click at [109, 163] on div "None Color / Gradient Element Stretch background to full-width Color overlay Pl…" at bounding box center [134, 338] width 166 height 453
click at [109, 162] on span "Image slider" at bounding box center [124, 162] width 30 height 13
select select "ms"
select select "s"
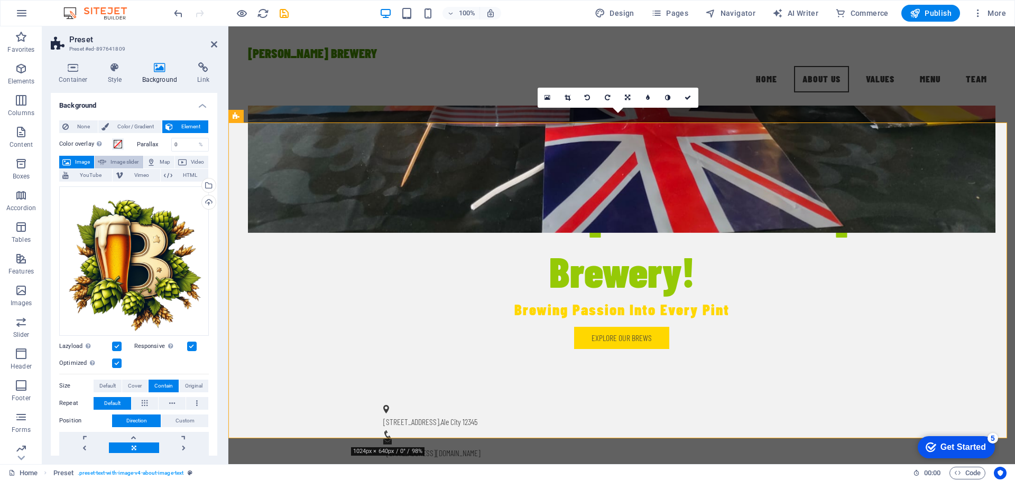
select select "progressive"
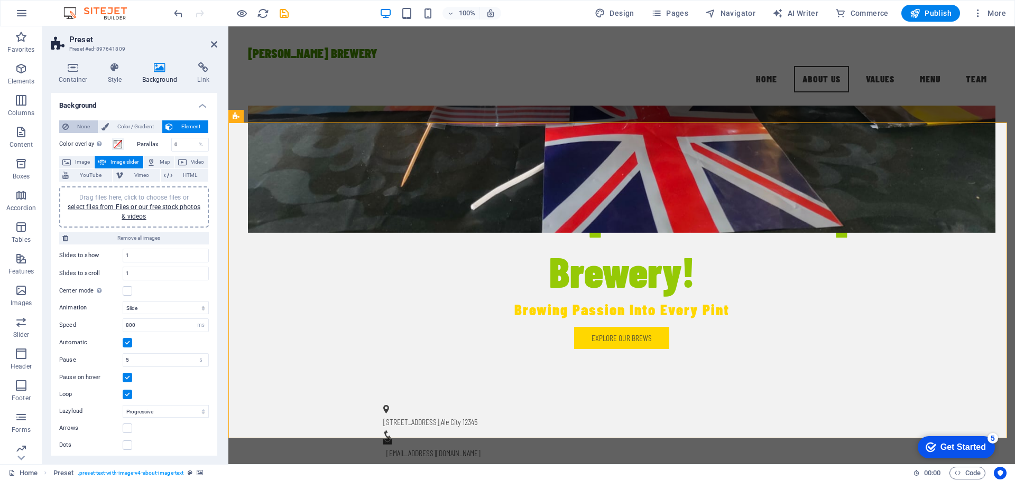
click at [77, 127] on span "None" at bounding box center [83, 126] width 23 height 13
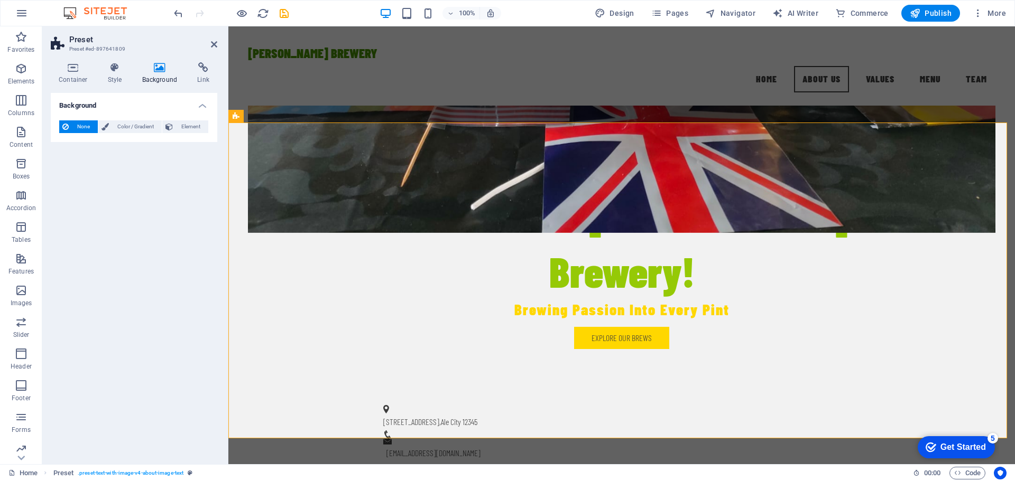
click at [210, 41] on h2 "Preset" at bounding box center [143, 40] width 148 height 10
click at [215, 42] on icon at bounding box center [214, 44] width 6 height 8
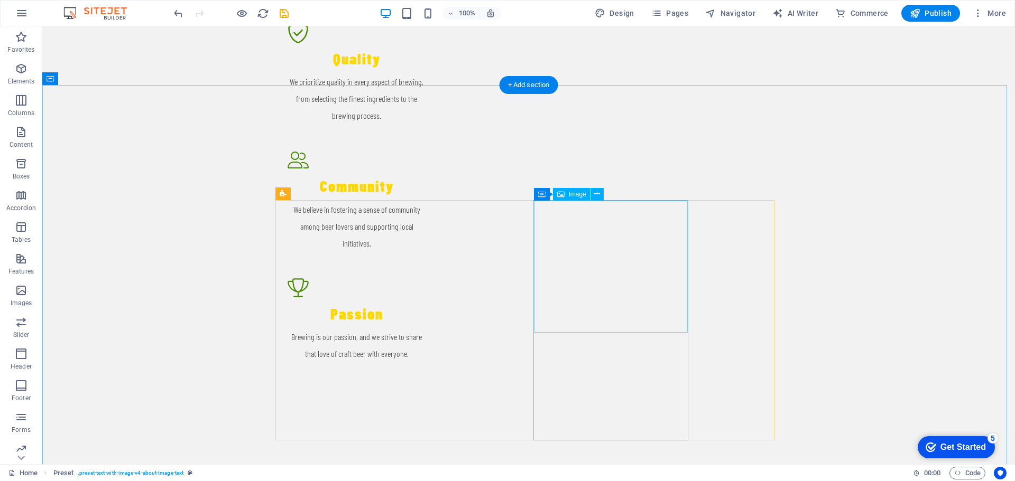
scroll to position [1906, 0]
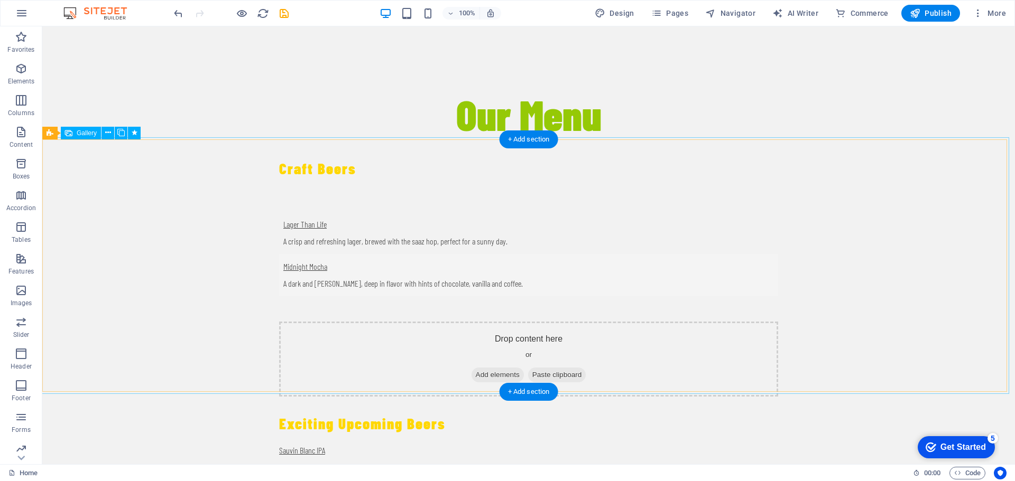
select select "px"
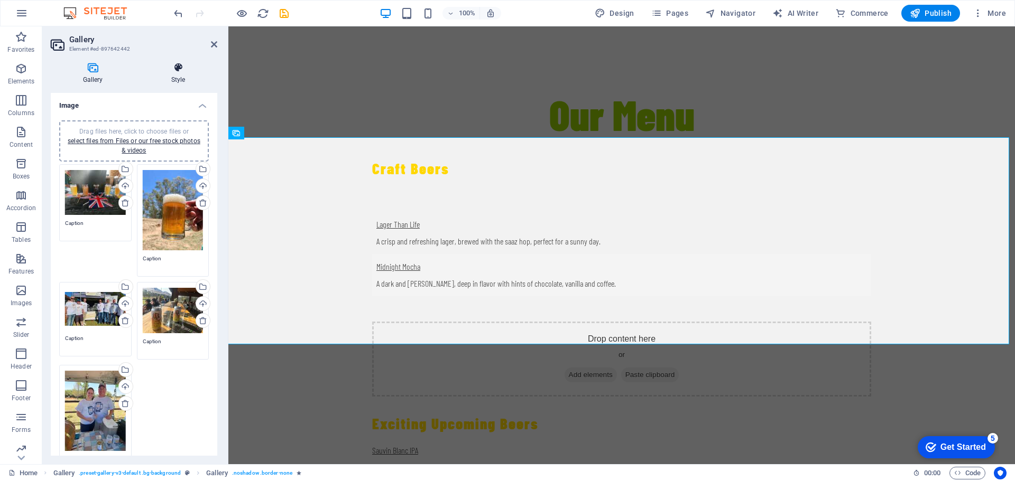
click at [179, 71] on icon at bounding box center [178, 67] width 78 height 11
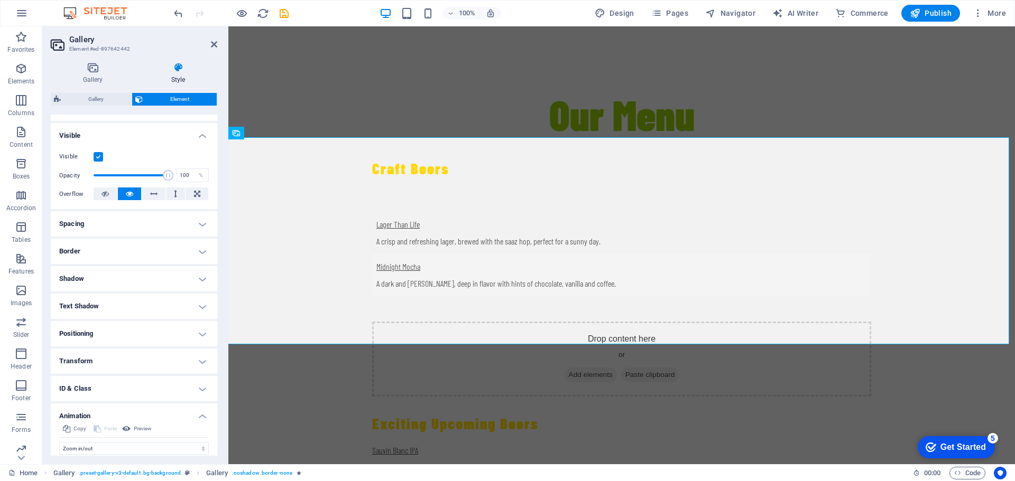
scroll to position [106, 0]
drag, startPoint x: 163, startPoint y: 173, endPoint x: 121, endPoint y: 174, distance: 42.3
click at [121, 174] on span at bounding box center [122, 174] width 11 height 11
drag, startPoint x: 121, startPoint y: 174, endPoint x: 147, endPoint y: 178, distance: 26.7
click at [147, 178] on span at bounding box center [148, 174] width 11 height 11
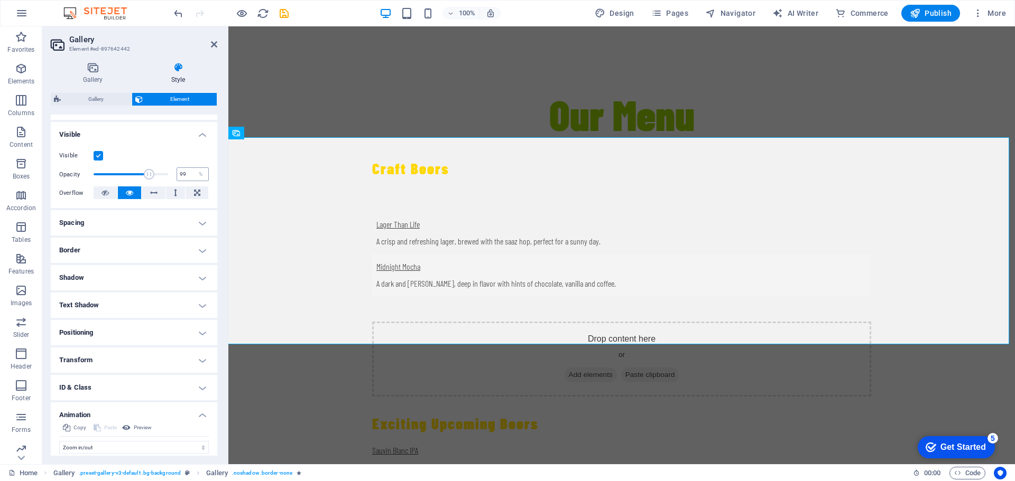
type input "100"
drag, startPoint x: 146, startPoint y: 174, endPoint x: 178, endPoint y: 179, distance: 32.1
click at [181, 175] on div "Opacity 100 %" at bounding box center [134, 174] width 150 height 16
click at [151, 190] on icon at bounding box center [153, 193] width 7 height 13
click at [103, 194] on icon at bounding box center [104, 193] width 7 height 13
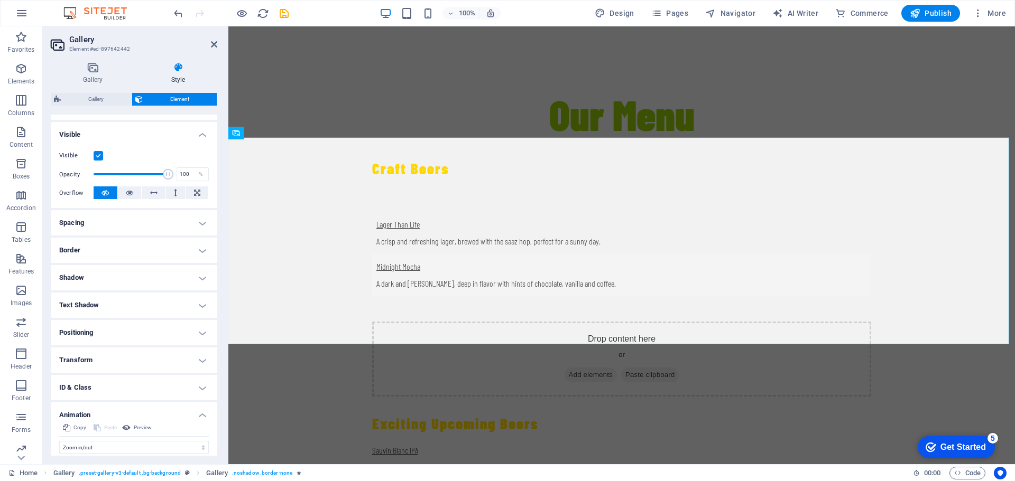
click at [98, 154] on label at bounding box center [99, 156] width 10 height 10
click at [0, 0] on input "Visible" at bounding box center [0, 0] width 0 height 0
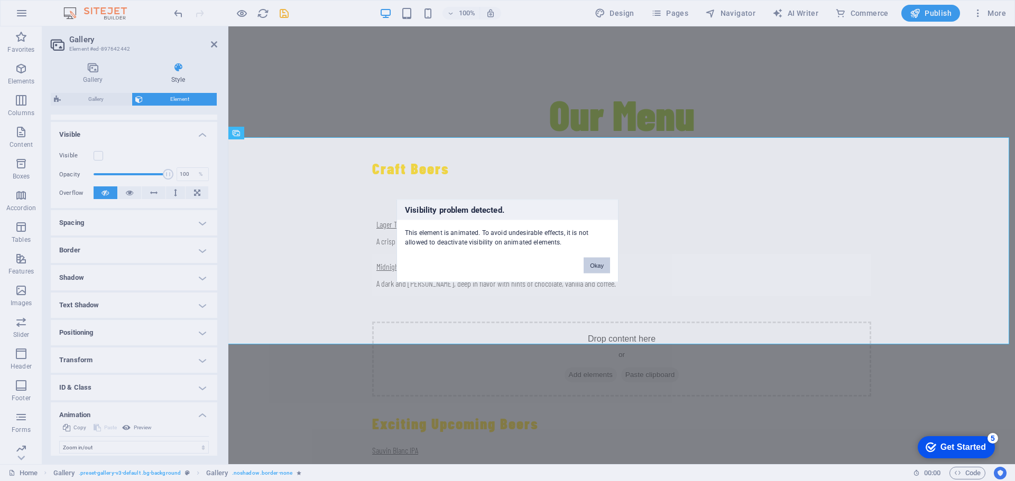
click at [597, 267] on button "Okay" at bounding box center [596, 265] width 26 height 16
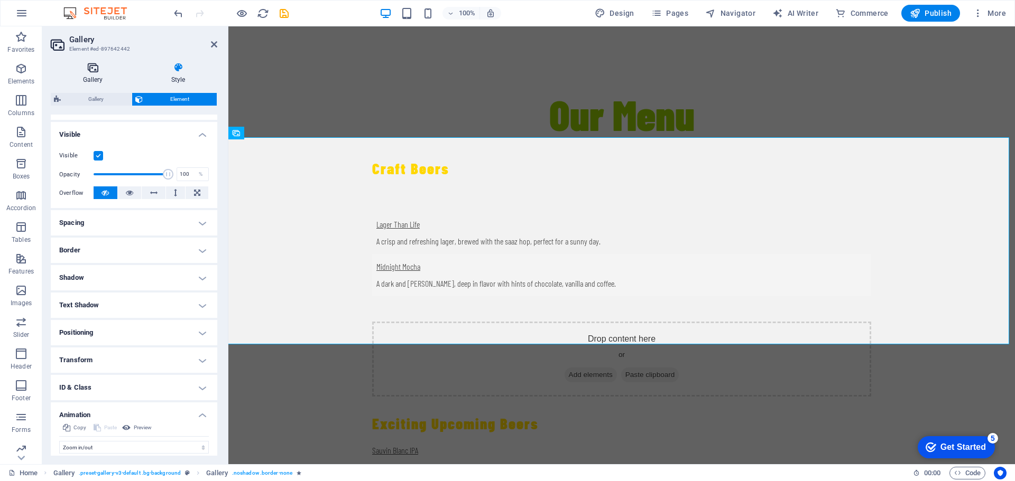
click at [88, 71] on icon at bounding box center [93, 67] width 84 height 11
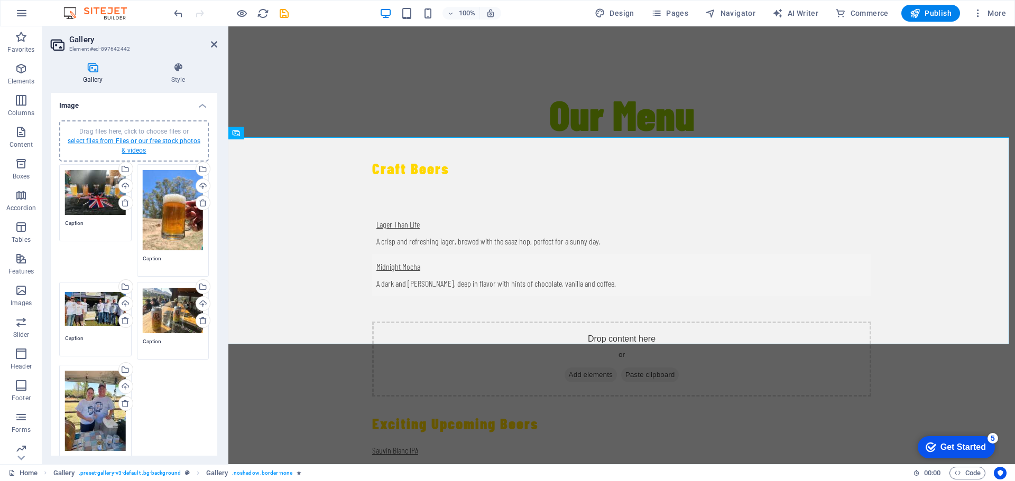
click at [128, 143] on link "select files from Files or our free stock photos & videos" at bounding box center [134, 145] width 133 height 17
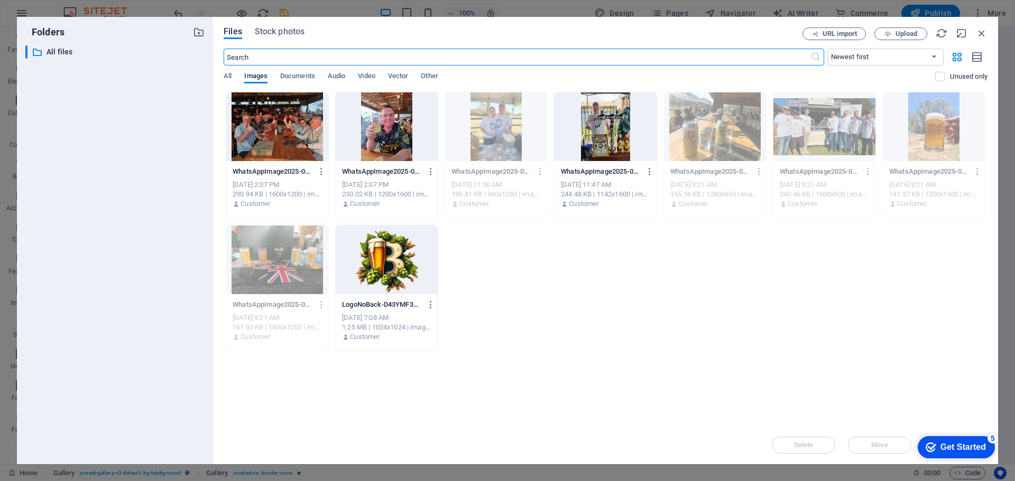
click at [379, 126] on div at bounding box center [387, 126] width 102 height 69
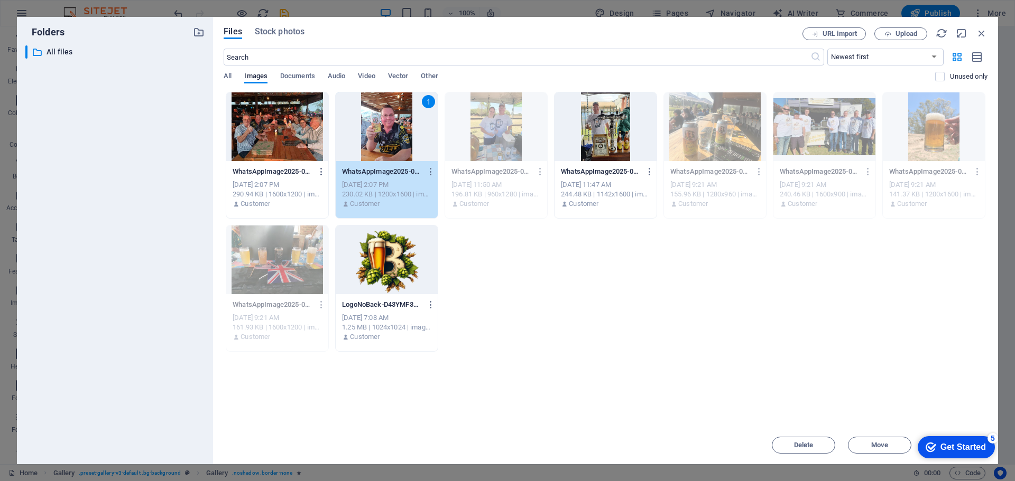
click at [380, 133] on div "1" at bounding box center [387, 126] width 102 height 69
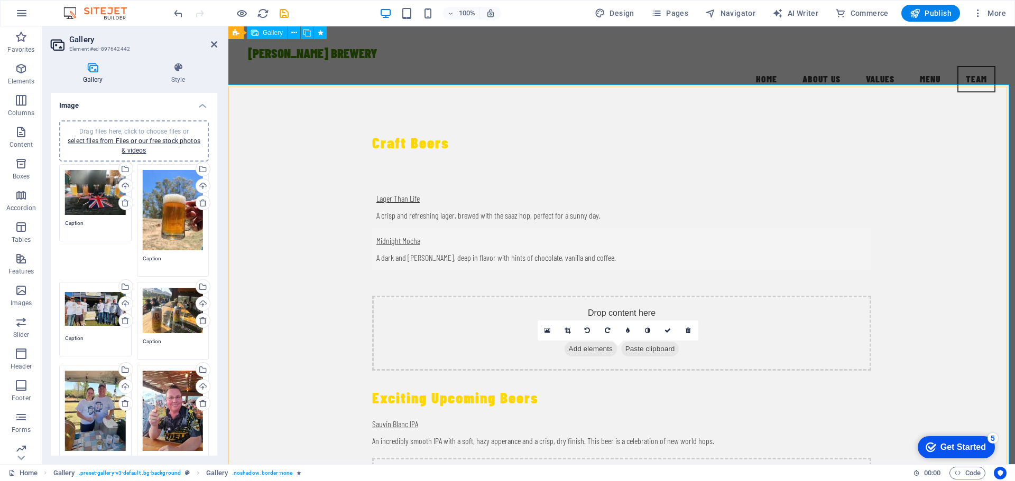
scroll to position [1905, 0]
click at [177, 72] on icon at bounding box center [178, 67] width 78 height 11
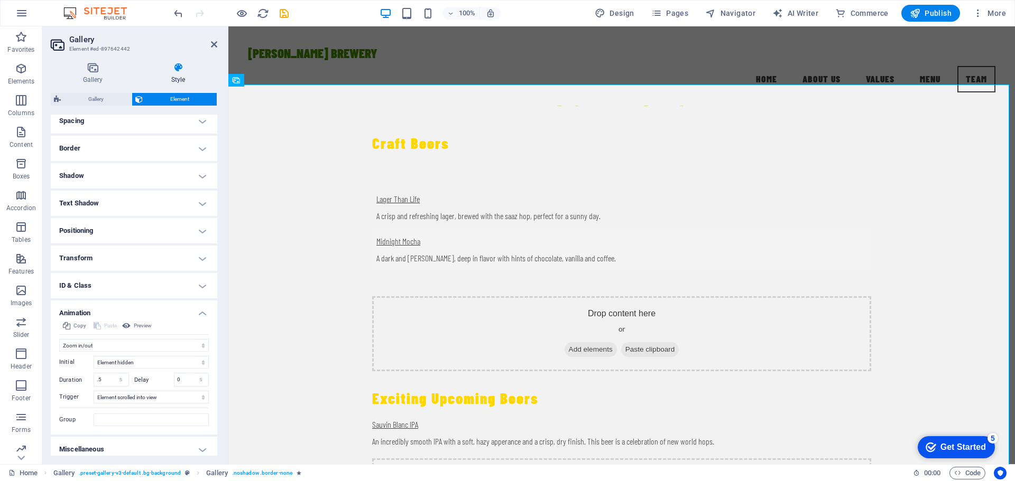
scroll to position [214, 0]
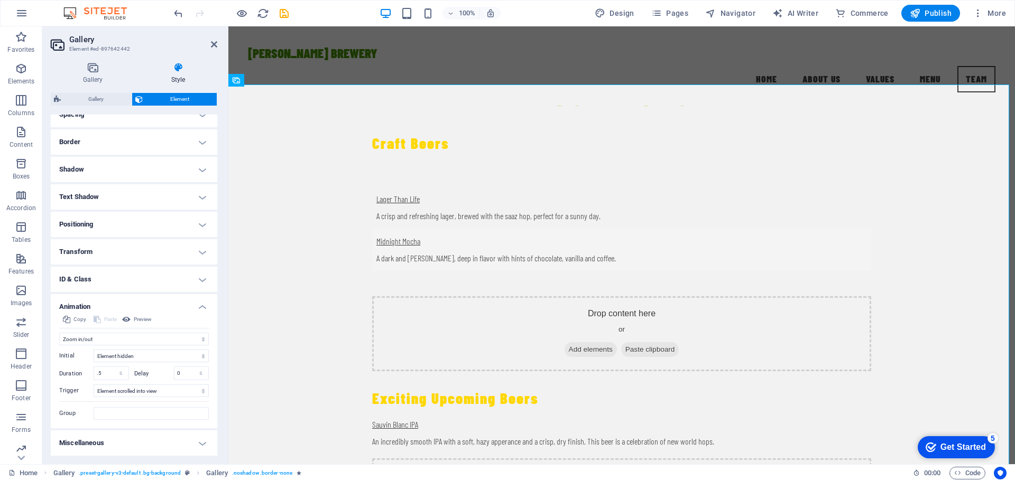
click at [153, 277] on h4 "ID & Class" at bounding box center [134, 279] width 166 height 25
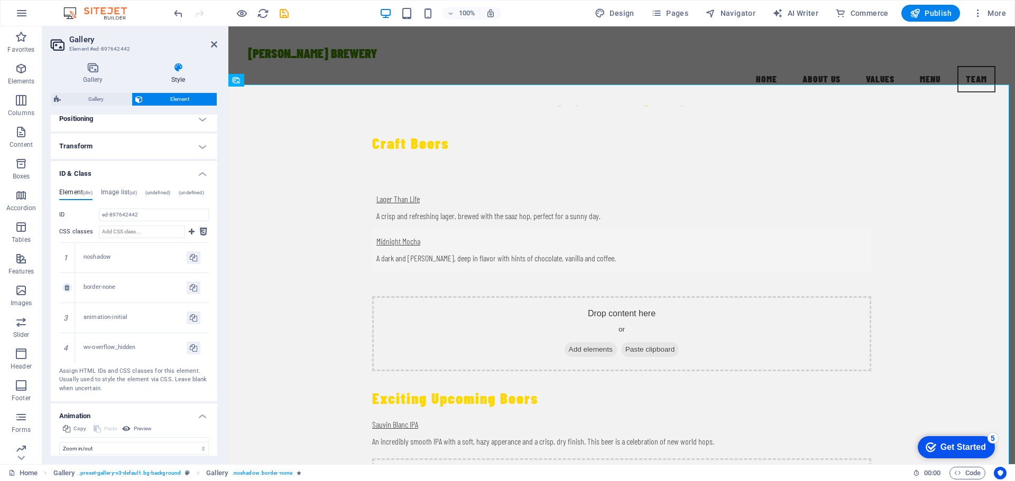
scroll to position [267, 0]
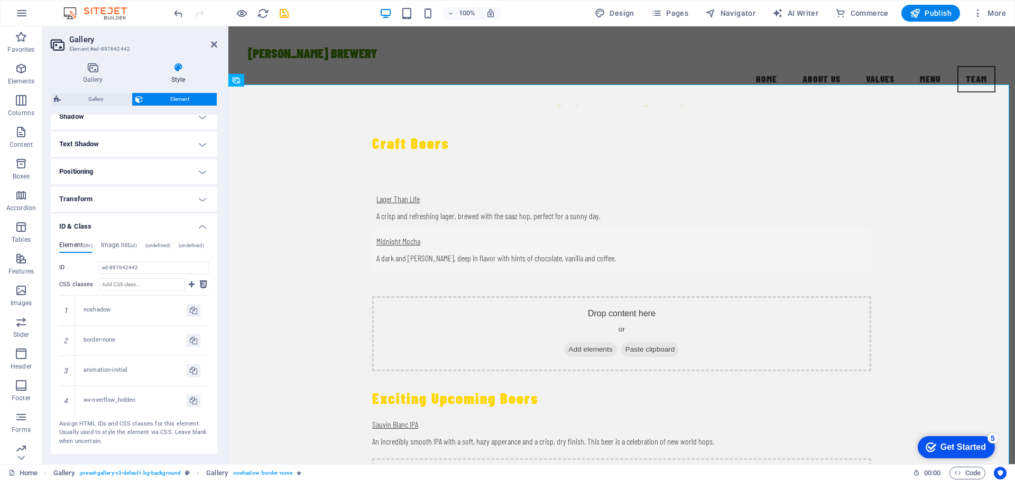
click at [164, 206] on h4 "Transform" at bounding box center [134, 199] width 166 height 25
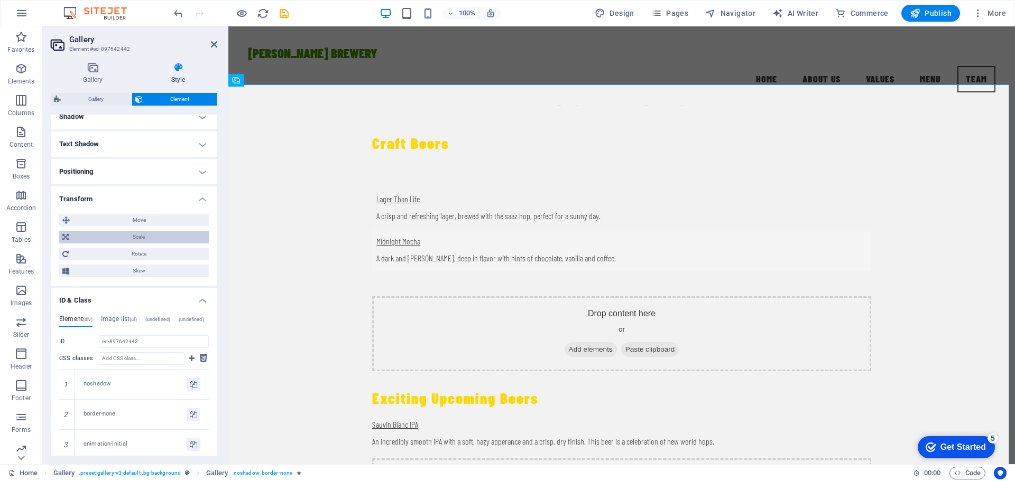
click at [152, 236] on span "Scale" at bounding box center [139, 237] width 134 height 13
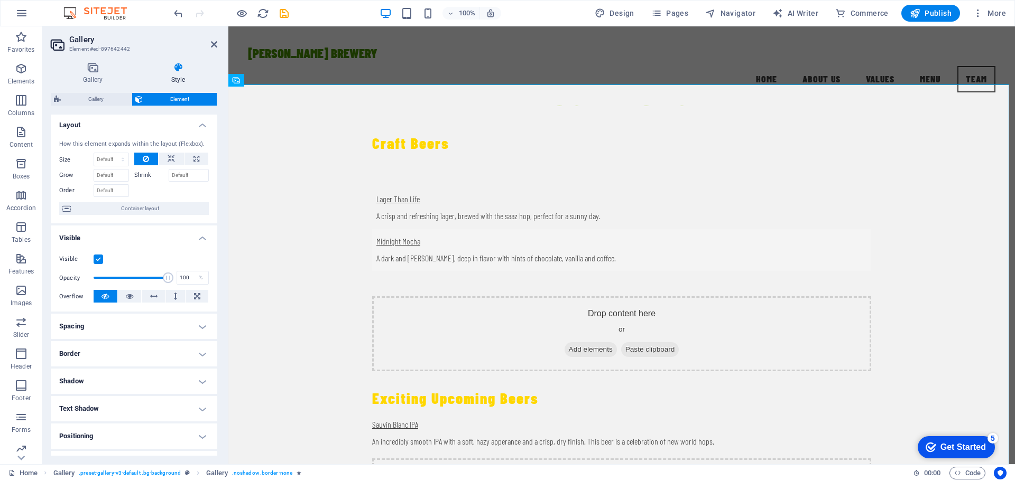
scroll to position [0, 0]
click at [94, 69] on icon at bounding box center [93, 67] width 84 height 11
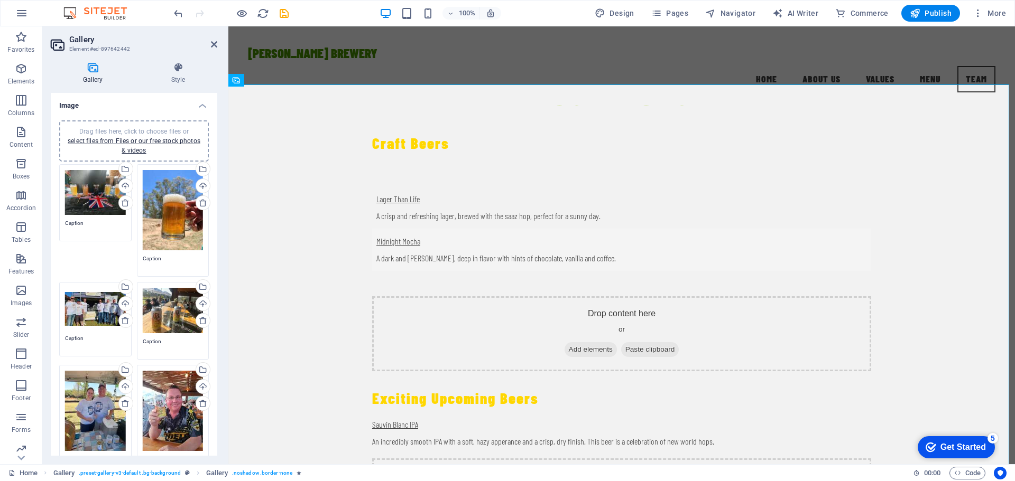
click at [176, 403] on div "Drag files here, click to choose files or select files from Files or our free s…" at bounding box center [173, 411] width 61 height 80
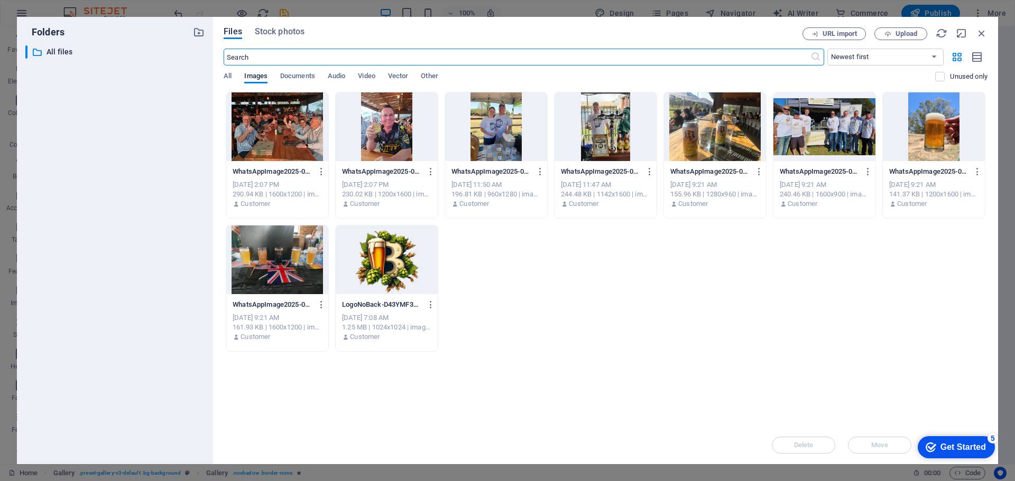
scroll to position [1958, 0]
click at [981, 33] on icon "button" at bounding box center [981, 33] width 12 height 12
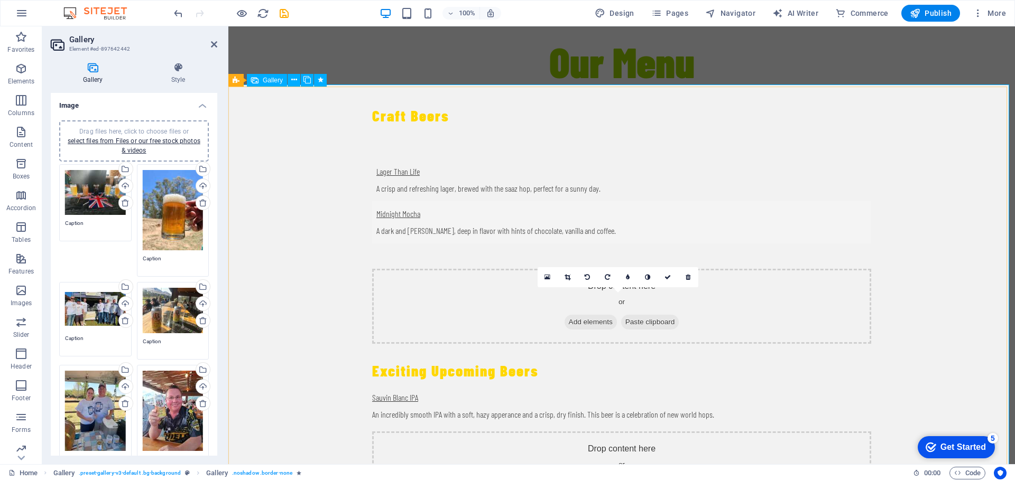
click at [689, 278] on icon at bounding box center [687, 277] width 5 height 6
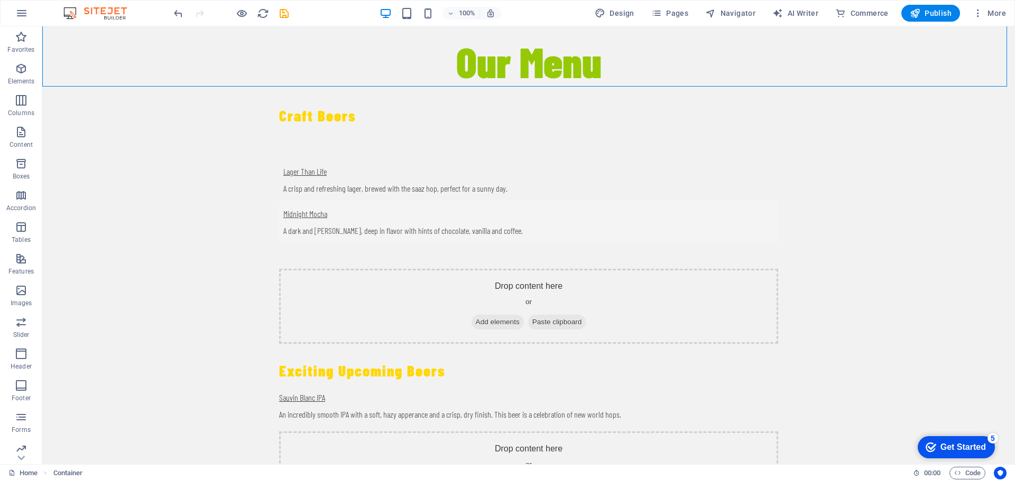
click at [958, 447] on div "Get Started" at bounding box center [962, 448] width 45 height 10
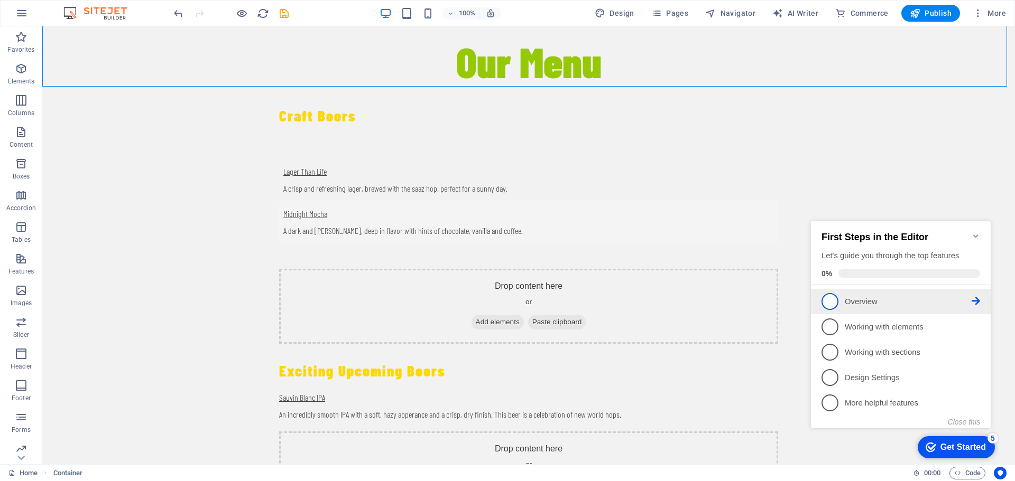
click at [977, 299] on icon at bounding box center [975, 301] width 8 height 8
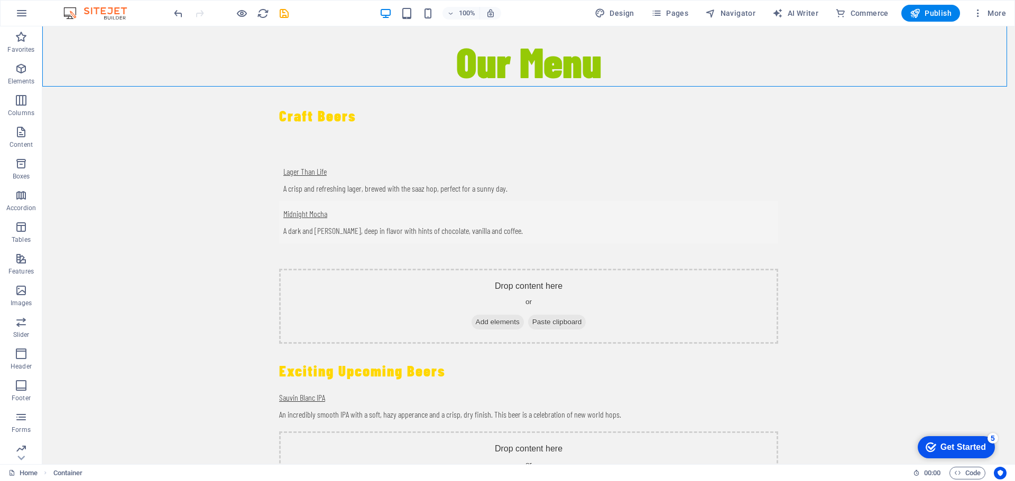
click at [942, 445] on div "Get Started" at bounding box center [962, 448] width 45 height 10
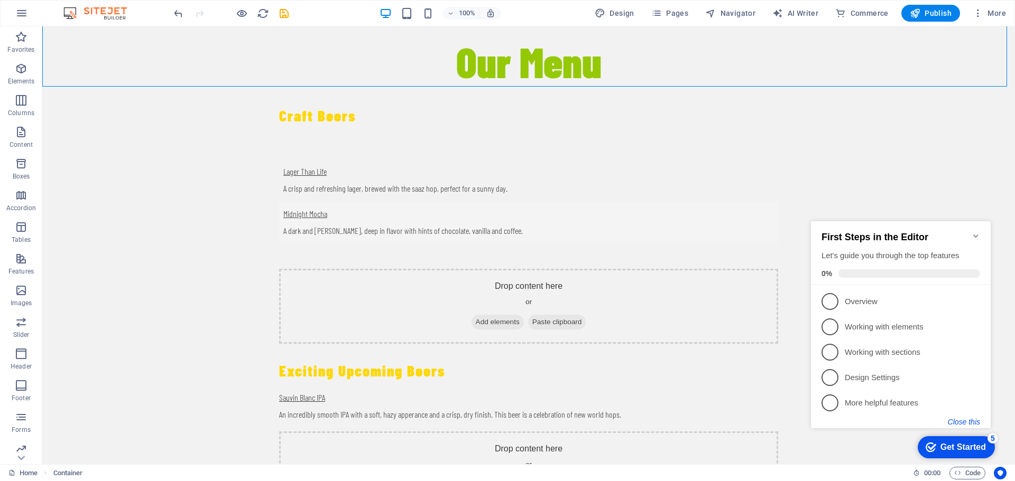
click at [960, 422] on button "Close this" at bounding box center [963, 422] width 32 height 8
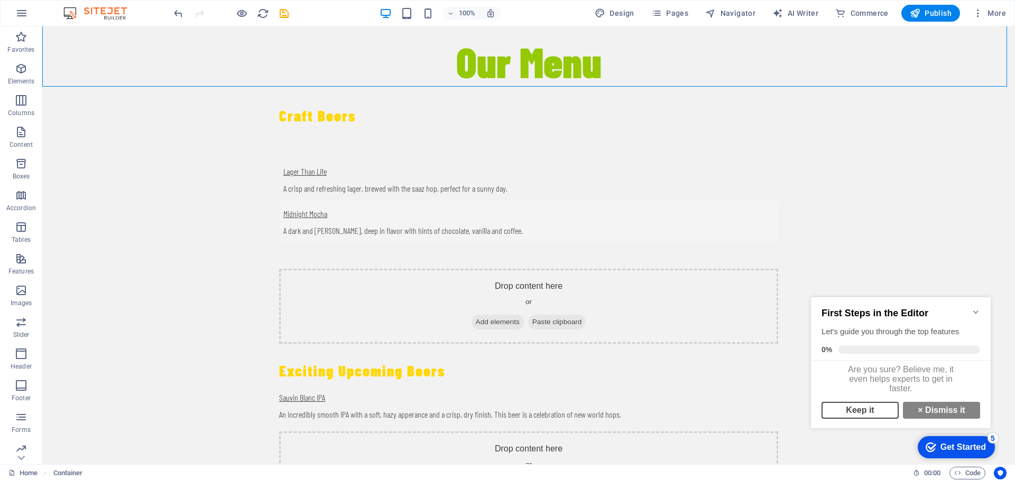
click at [860, 413] on link "Keep it" at bounding box center [859, 410] width 77 height 17
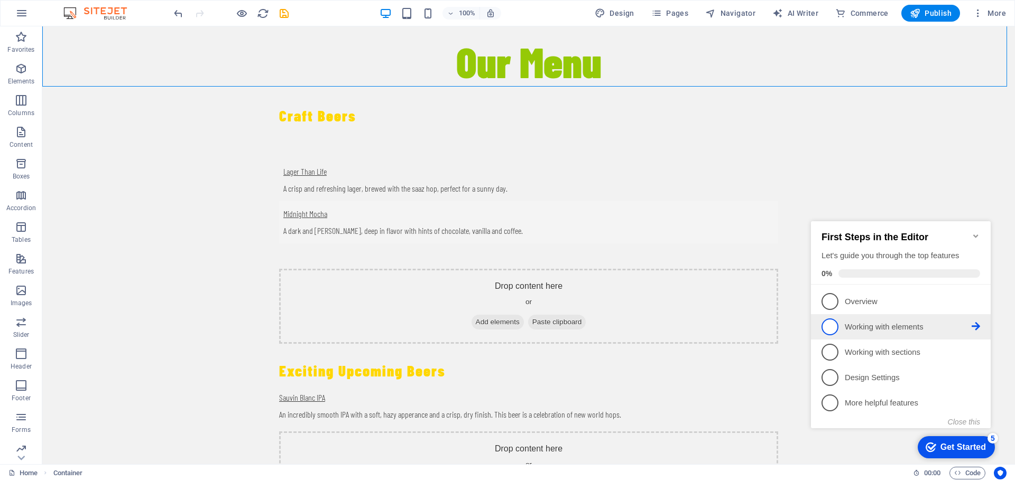
click at [899, 332] on link "2 Working with elements - incomplete" at bounding box center [900, 327] width 159 height 17
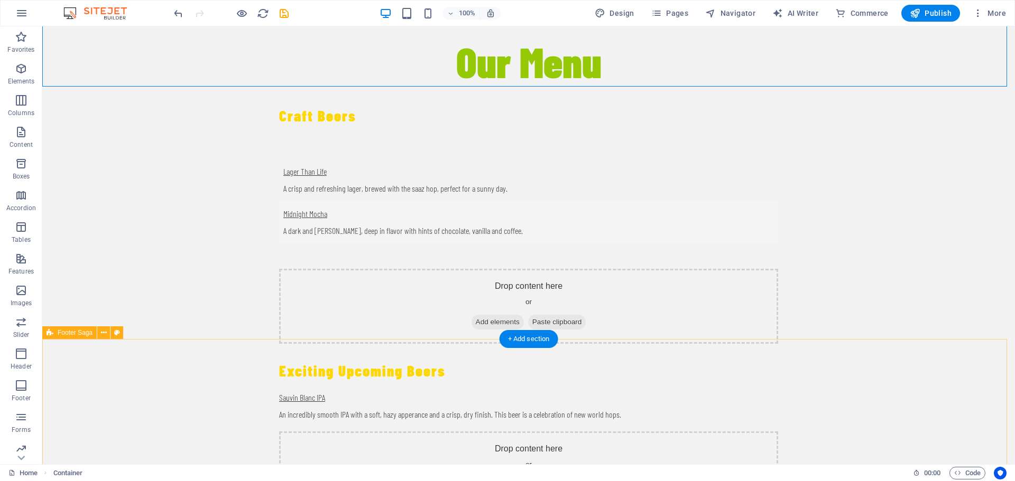
scroll to position [0, 0]
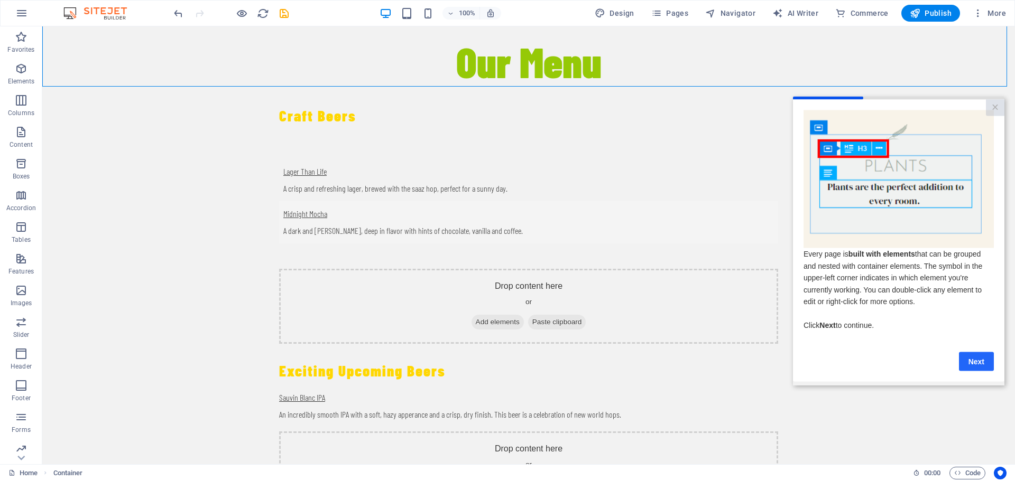
click at [975, 368] on link "Next" at bounding box center [976, 361] width 35 height 19
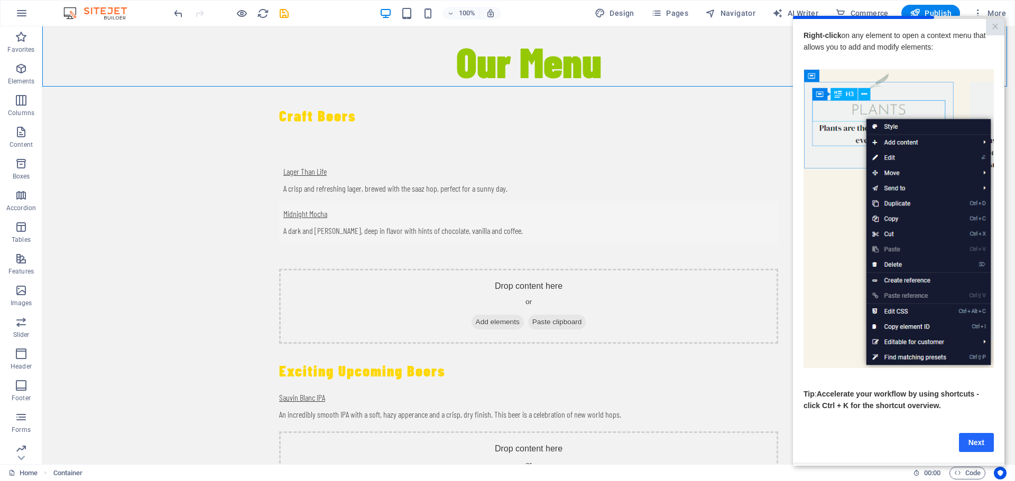
click at [975, 447] on link "Next" at bounding box center [976, 442] width 35 height 19
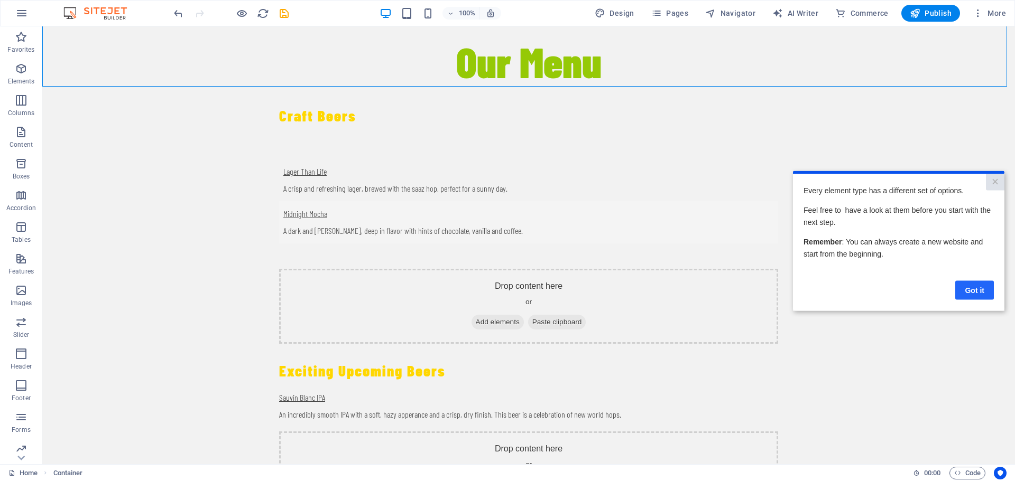
click at [973, 292] on link "Got it" at bounding box center [974, 290] width 39 height 19
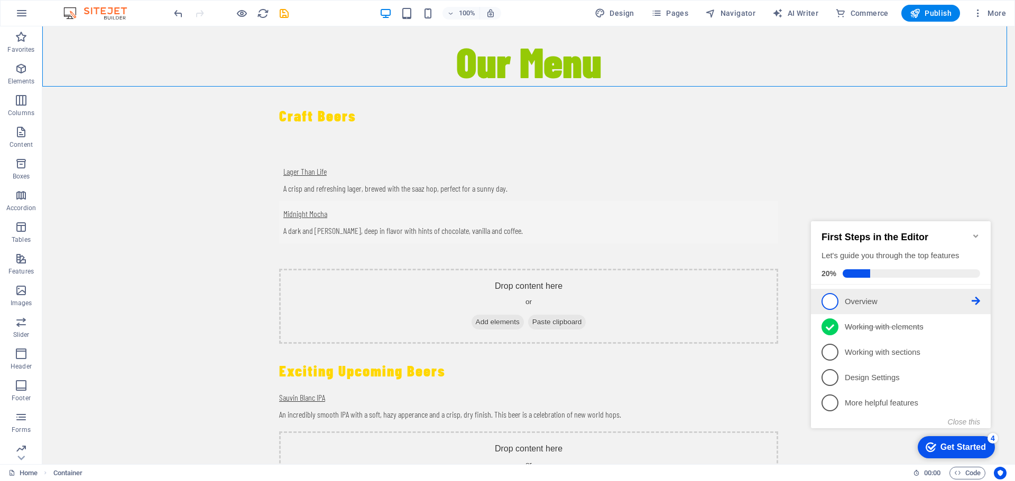
click at [974, 300] on icon at bounding box center [975, 301] width 8 height 8
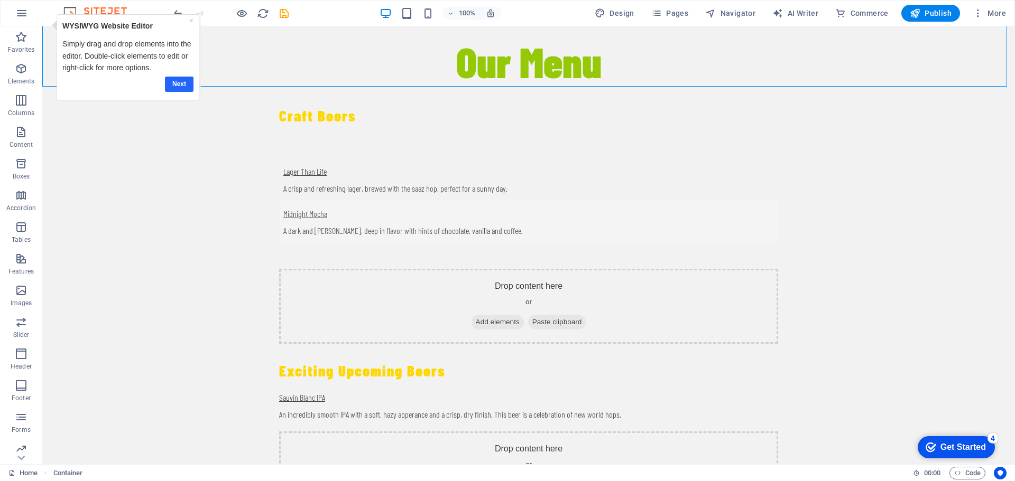
click at [184, 80] on link "Next" at bounding box center [179, 84] width 29 height 15
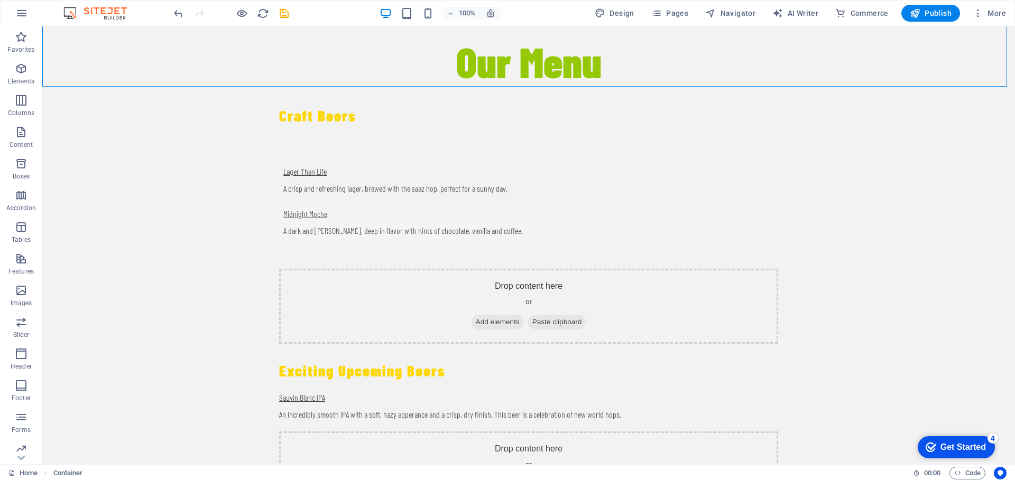
click at [975, 443] on div "Get Started" at bounding box center [962, 448] width 45 height 10
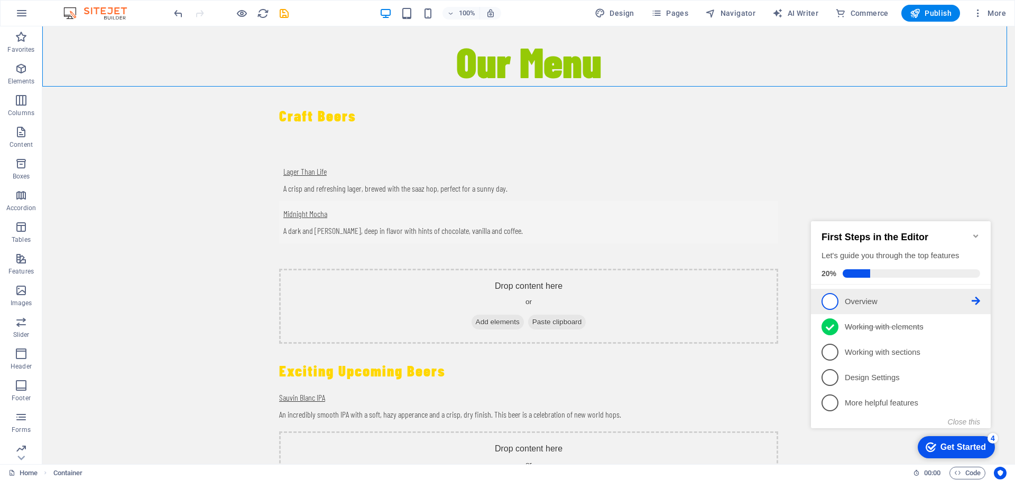
click at [979, 298] on icon at bounding box center [975, 301] width 8 height 8
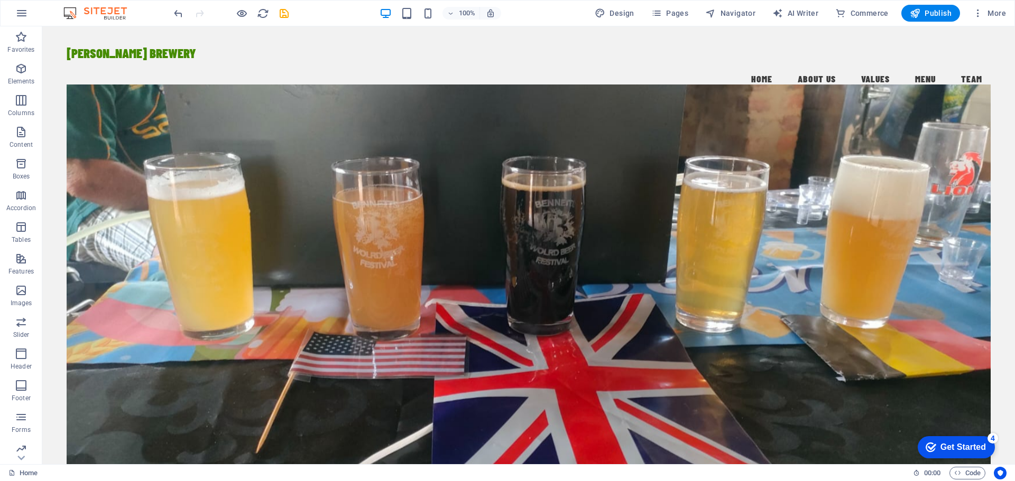
click at [980, 443] on div "Get Started" at bounding box center [962, 448] width 45 height 10
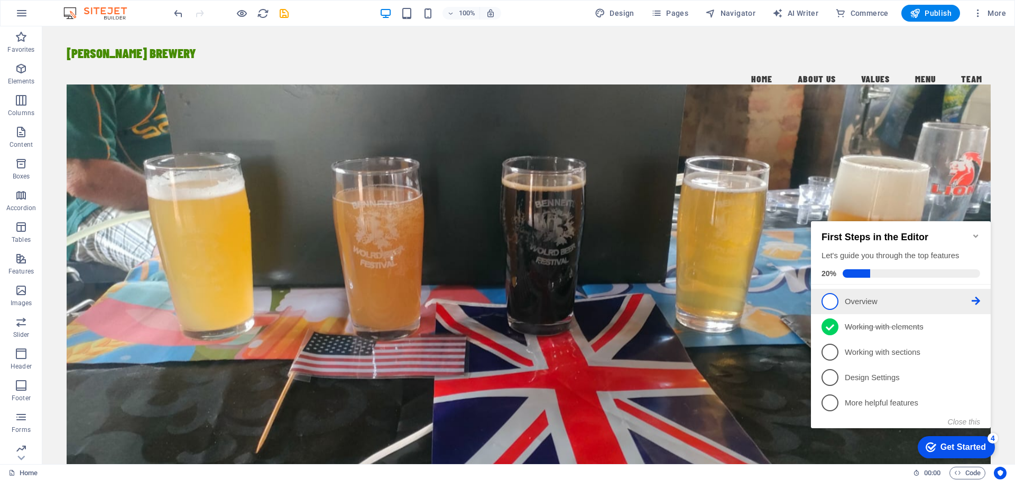
click at [975, 300] on icon at bounding box center [975, 301] width 8 height 8
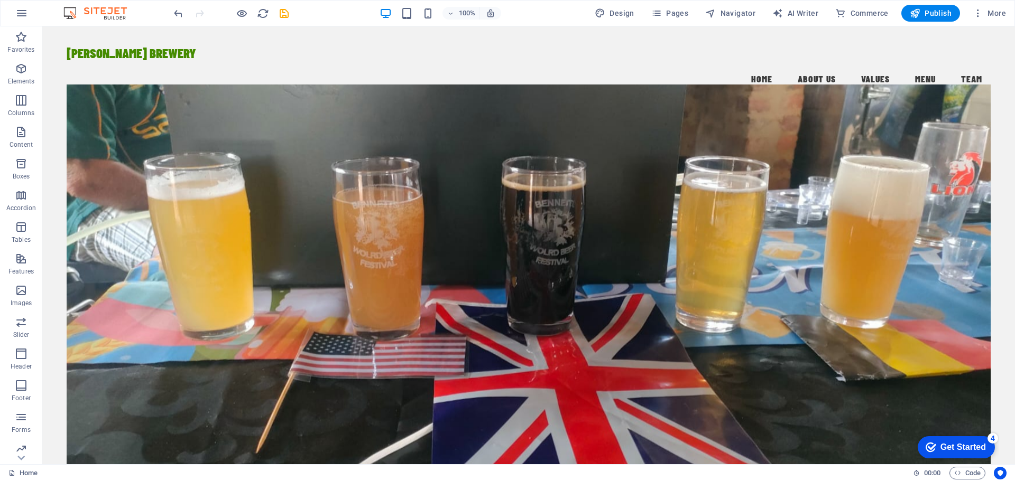
drag, startPoint x: 977, startPoint y: 442, endPoint x: 1078, endPoint y: 668, distance: 248.4
click at [976, 443] on div "Get Started" at bounding box center [962, 448] width 45 height 10
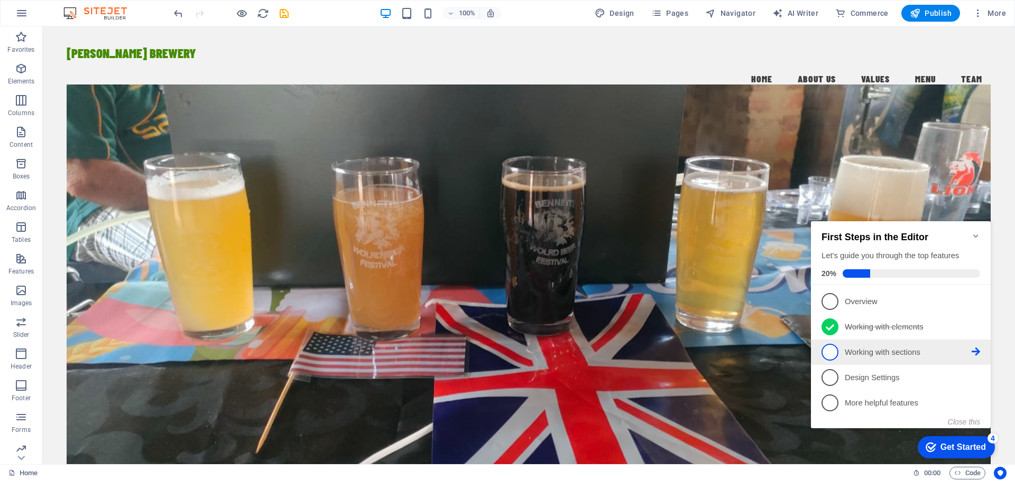
click at [974, 352] on icon at bounding box center [975, 352] width 8 height 8
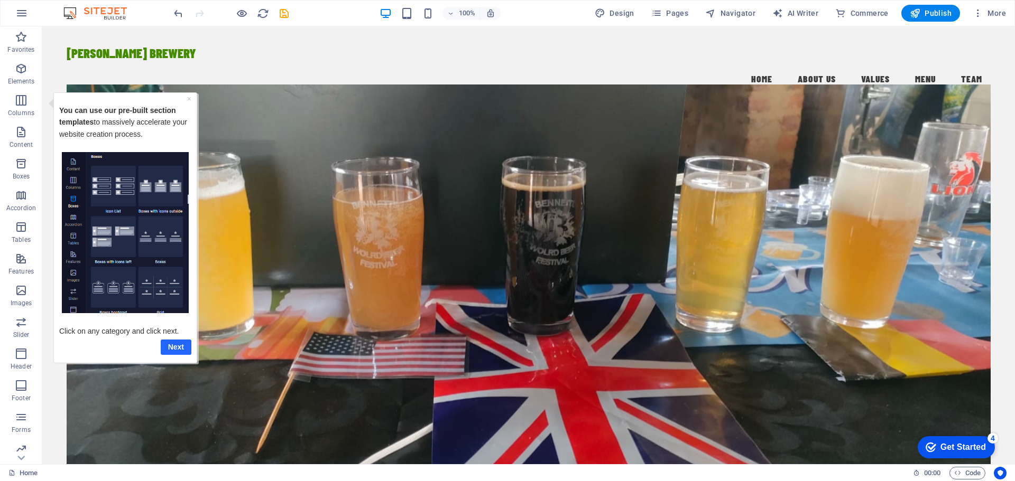
click at [175, 345] on link "Next" at bounding box center [176, 346] width 31 height 15
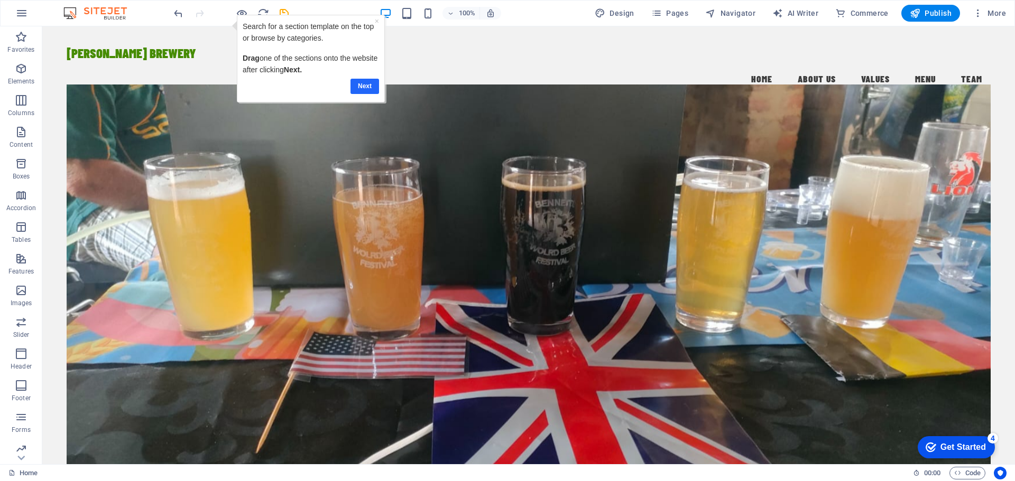
click at [365, 85] on link "Next" at bounding box center [364, 86] width 29 height 15
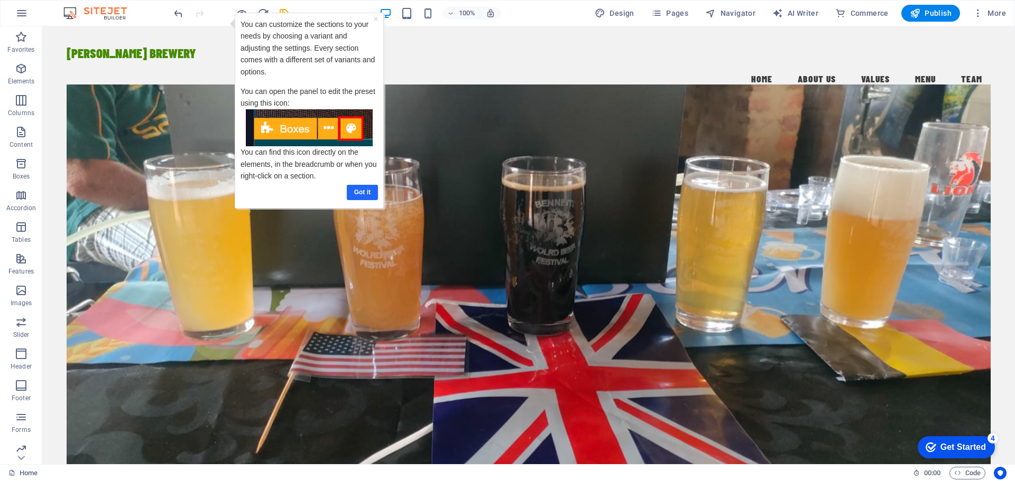
click at [361, 192] on link "Got it" at bounding box center [362, 192] width 31 height 15
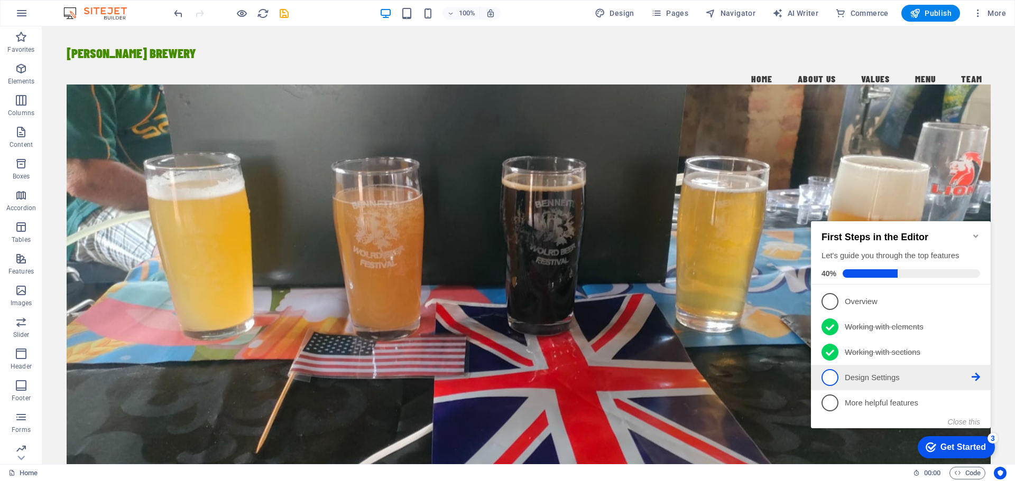
click at [977, 305] on icon at bounding box center [975, 301] width 8 height 8
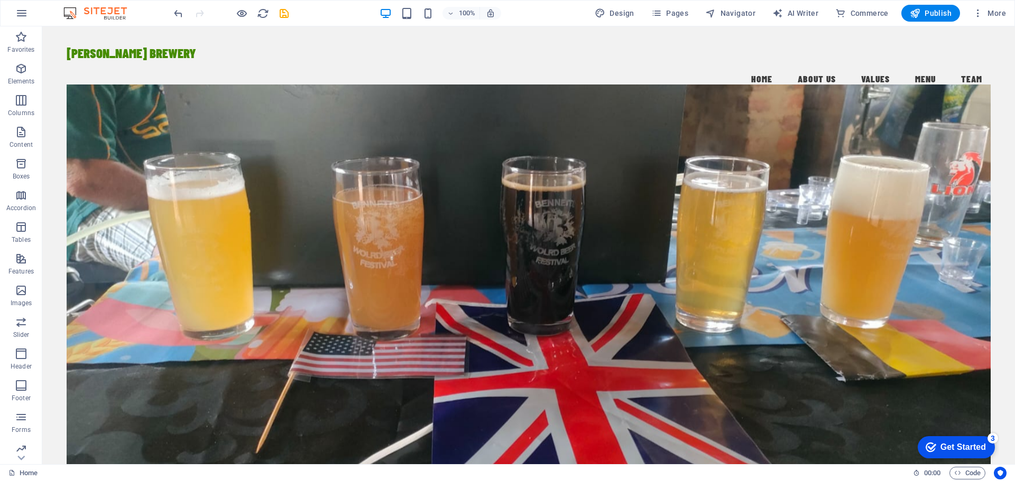
click at [965, 438] on div "checkmark Get Started 3" at bounding box center [955, 447] width 77 height 22
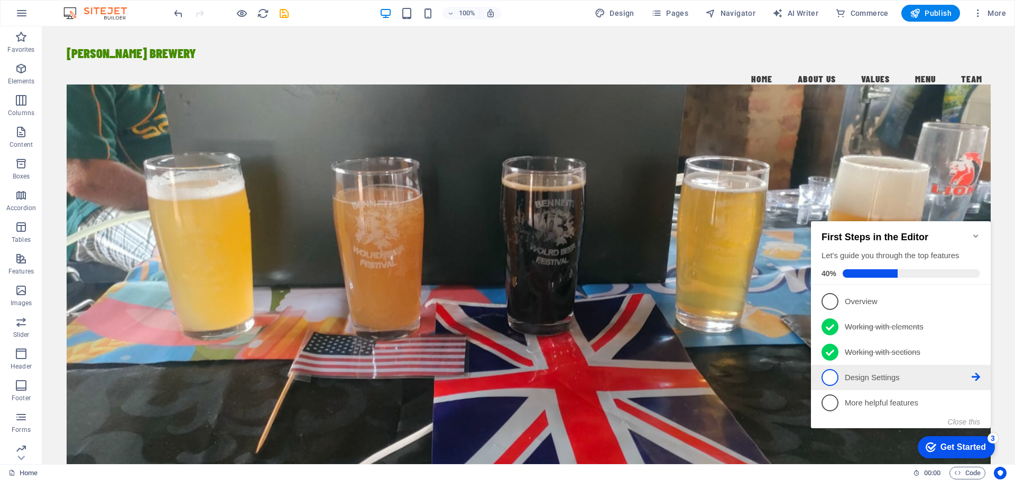
click at [978, 305] on icon at bounding box center [975, 301] width 8 height 8
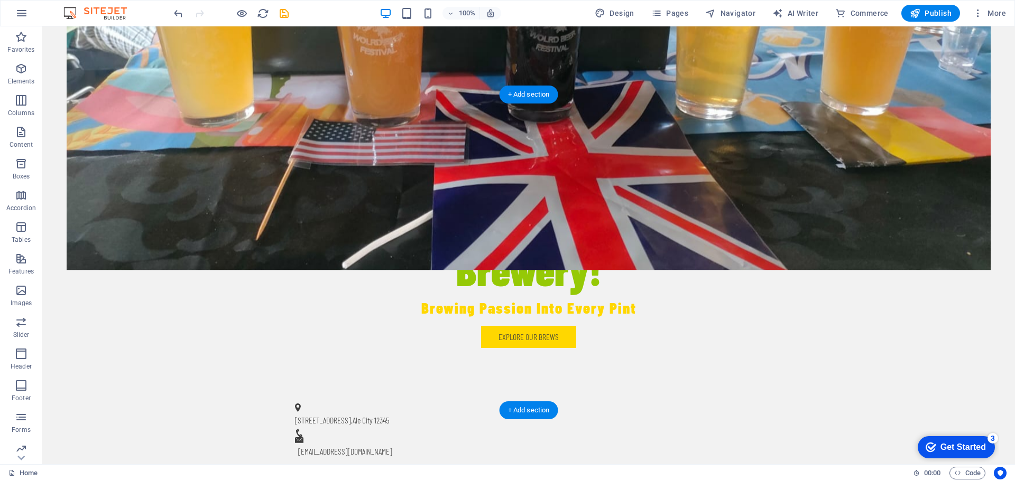
scroll to position [423, 0]
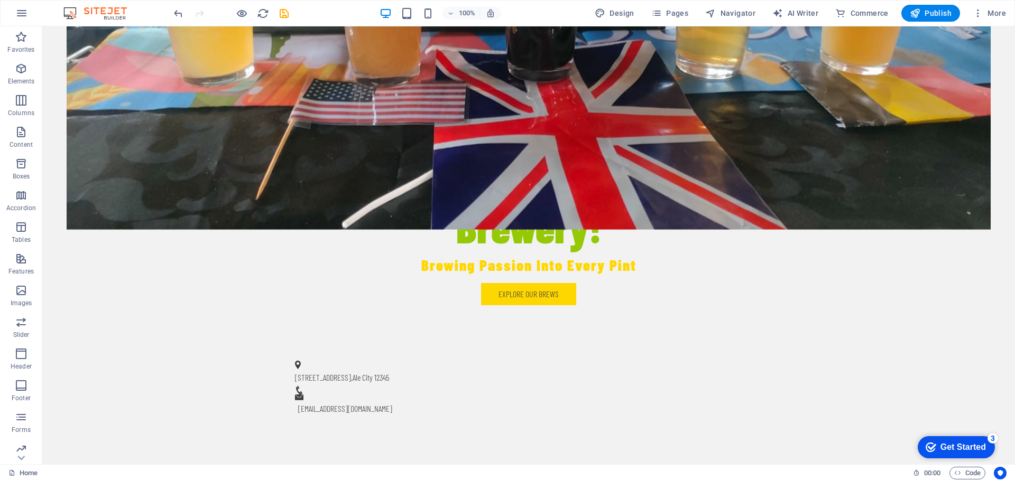
click at [954, 448] on div "Get Started" at bounding box center [962, 448] width 45 height 10
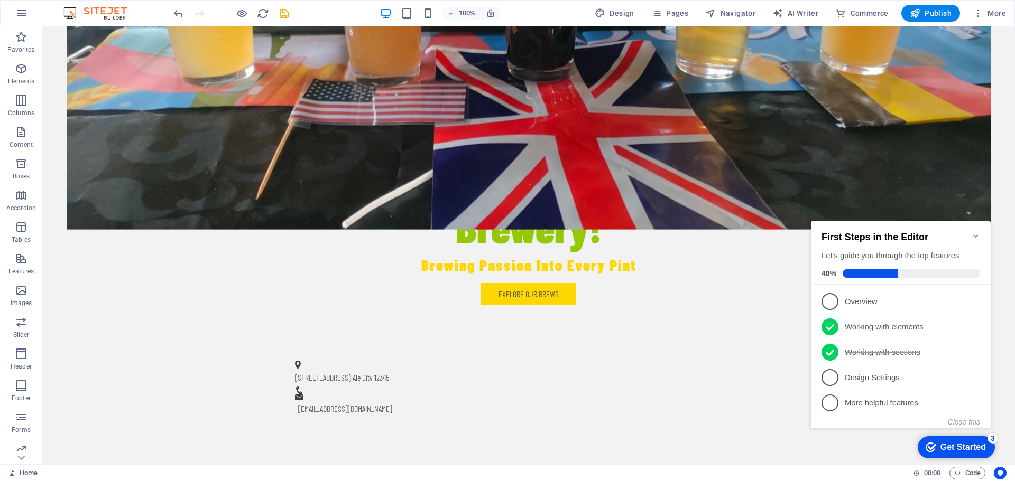
click at [974, 305] on icon at bounding box center [975, 301] width 8 height 8
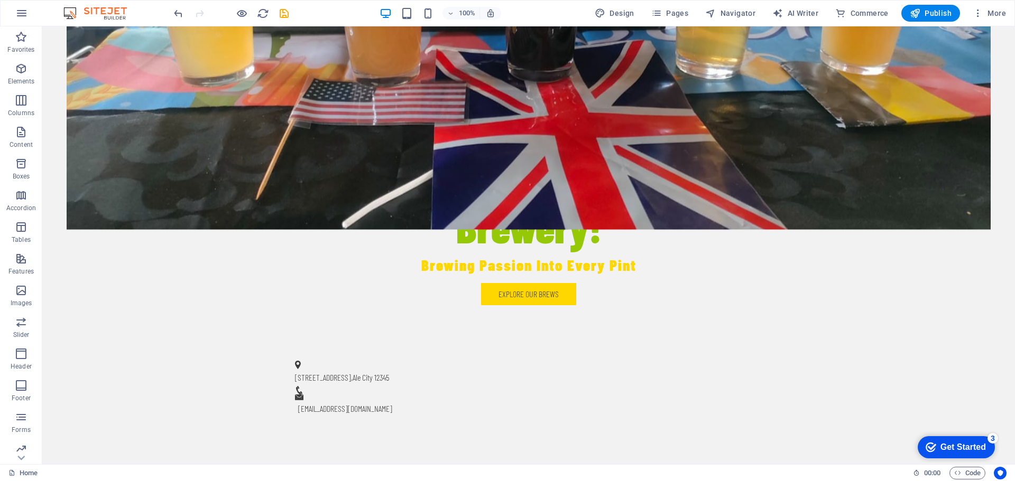
click at [950, 448] on div "Get Started" at bounding box center [962, 448] width 45 height 10
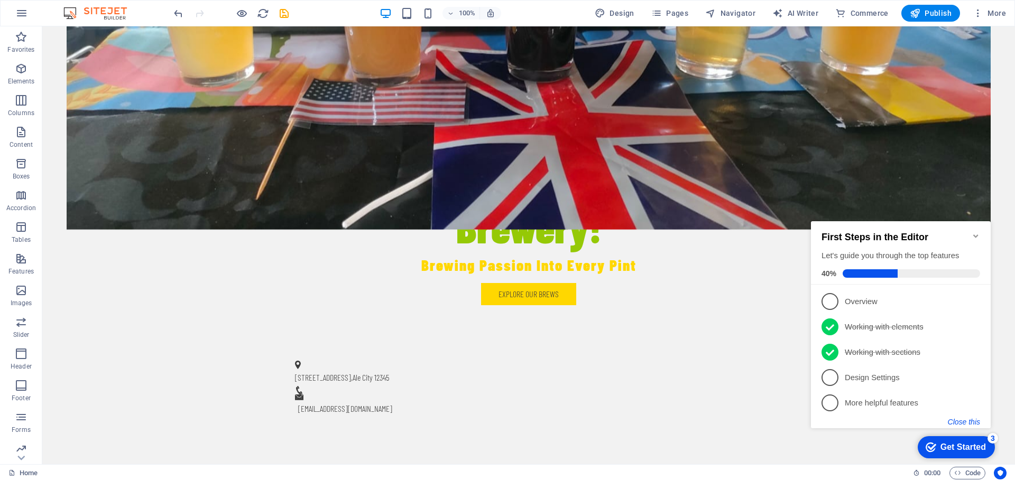
click at [954, 424] on button "Close this" at bounding box center [963, 422] width 32 height 8
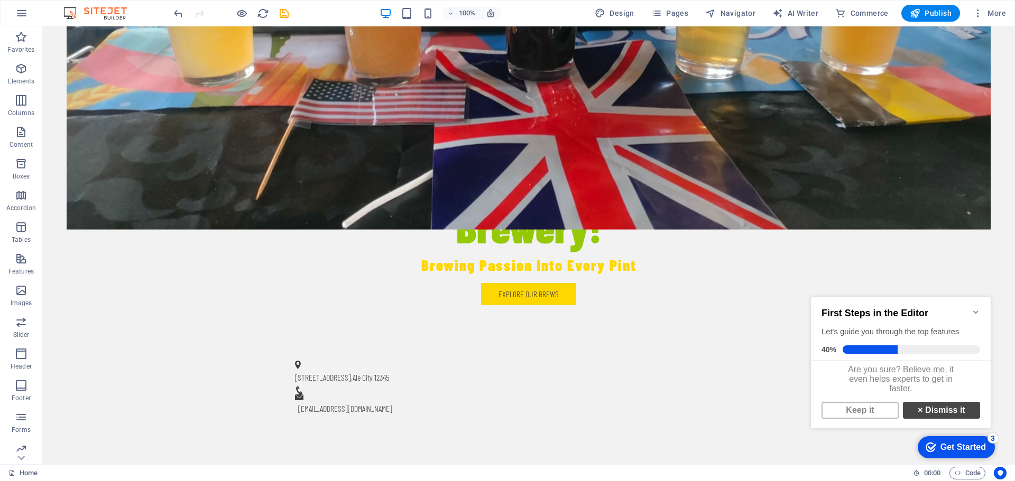
click at [926, 417] on link "× Dismiss it" at bounding box center [941, 410] width 77 height 17
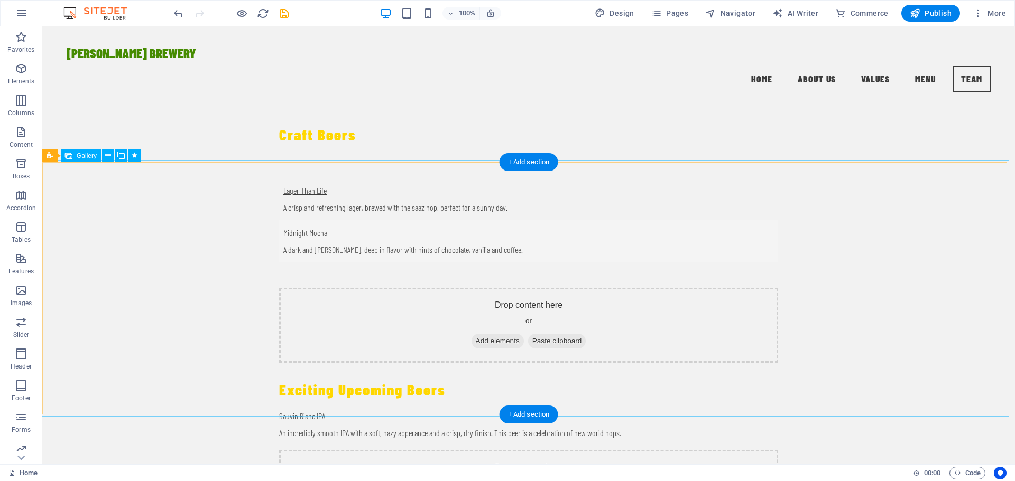
scroll to position [1849, 0]
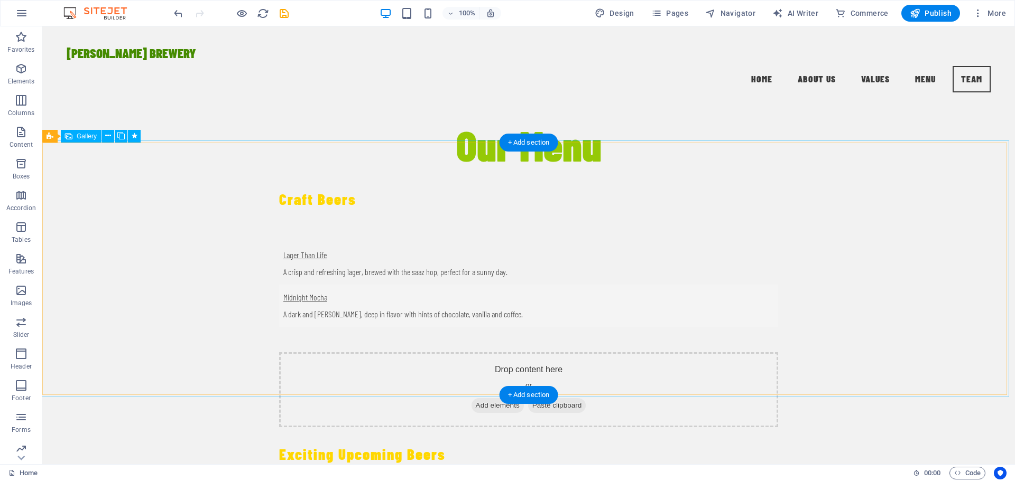
select select "px"
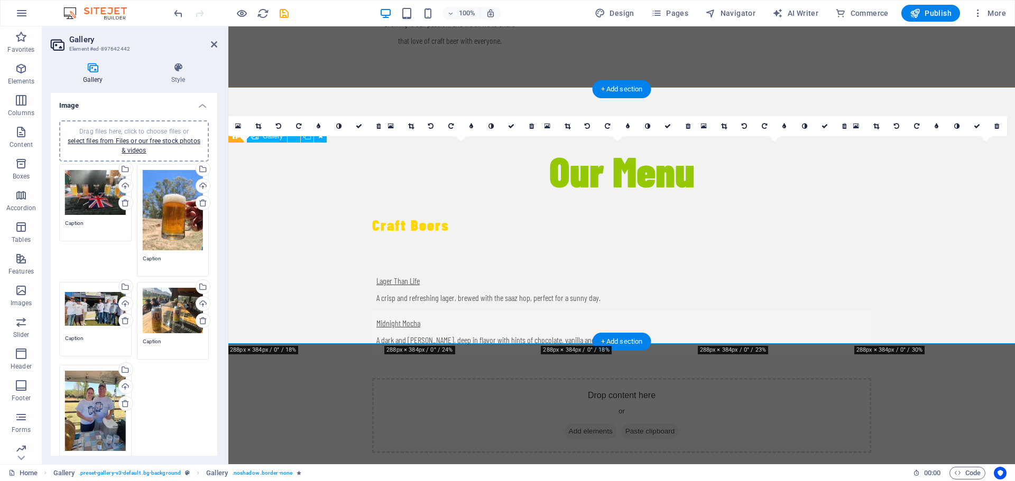
scroll to position [1902, 0]
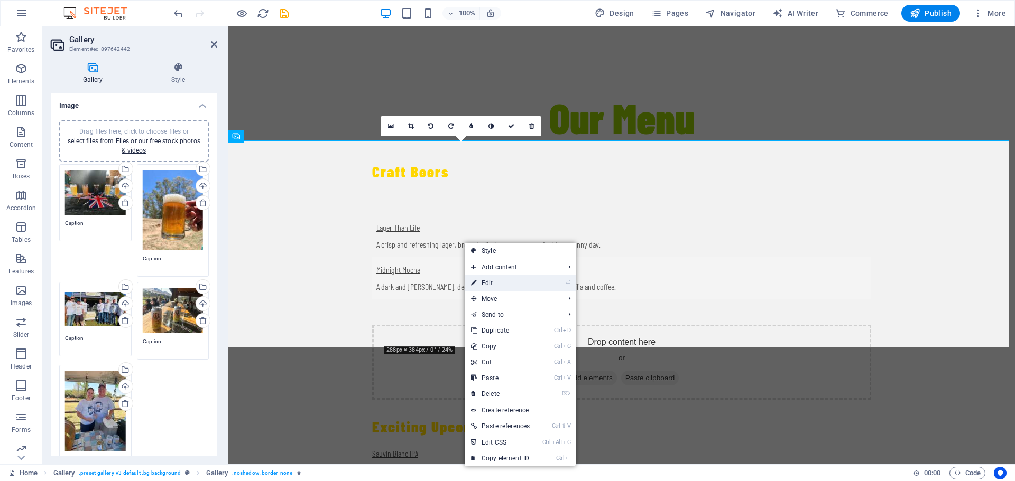
click at [487, 281] on link "⏎ Edit" at bounding box center [499, 283] width 71 height 16
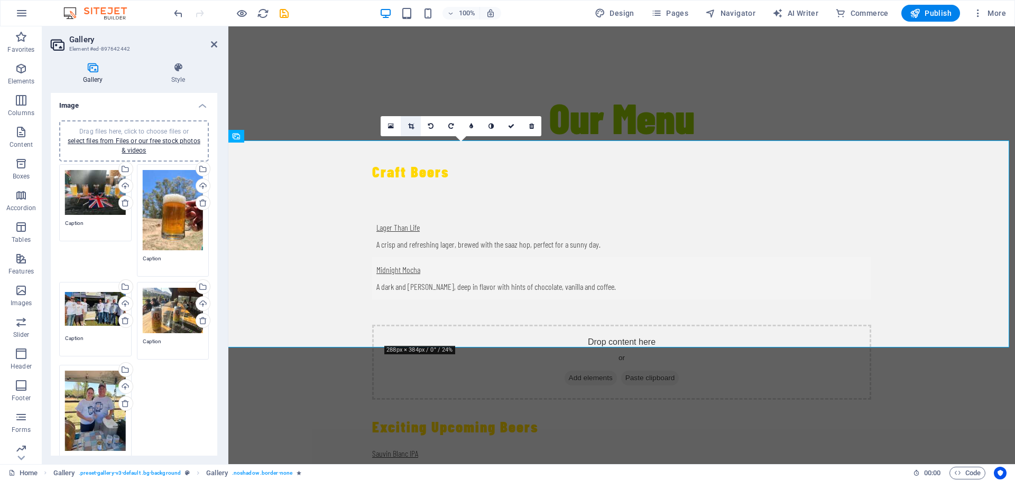
click at [409, 126] on icon at bounding box center [411, 126] width 6 height 6
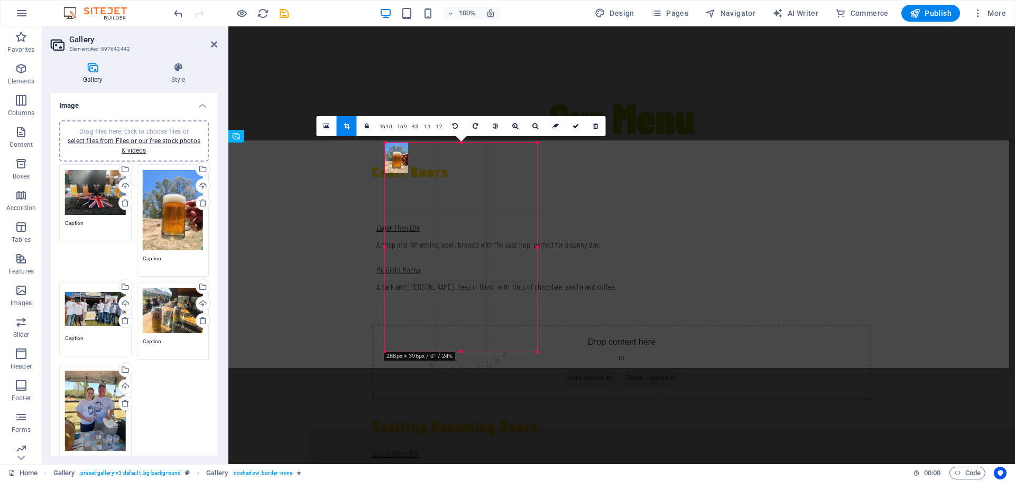
drag, startPoint x: 538, startPoint y: 348, endPoint x: 545, endPoint y: 348, distance: 6.9
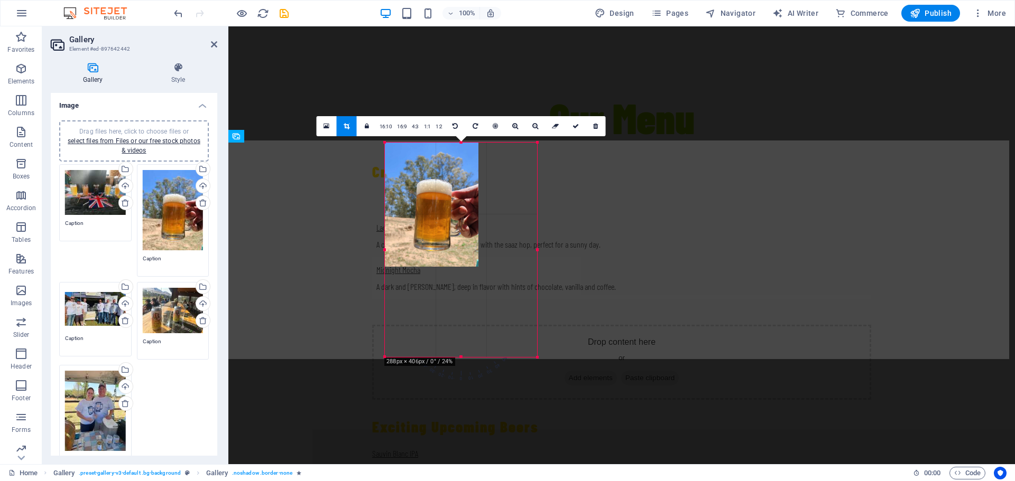
drag, startPoint x: 537, startPoint y: 348, endPoint x: 544, endPoint y: 358, distance: 12.3
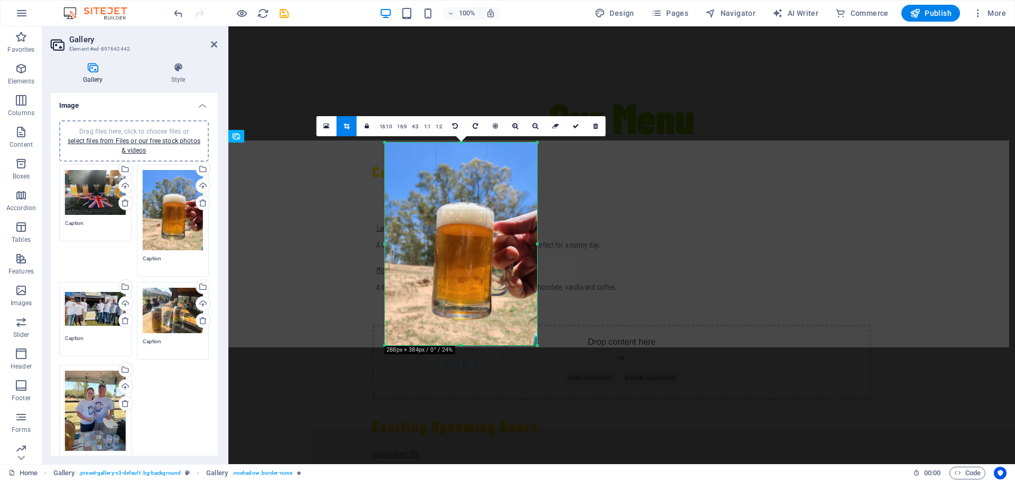
click at [461, 347] on div at bounding box center [461, 346] width 152 height 4
click at [399, 126] on link "16:9" at bounding box center [401, 127] width 15 height 20
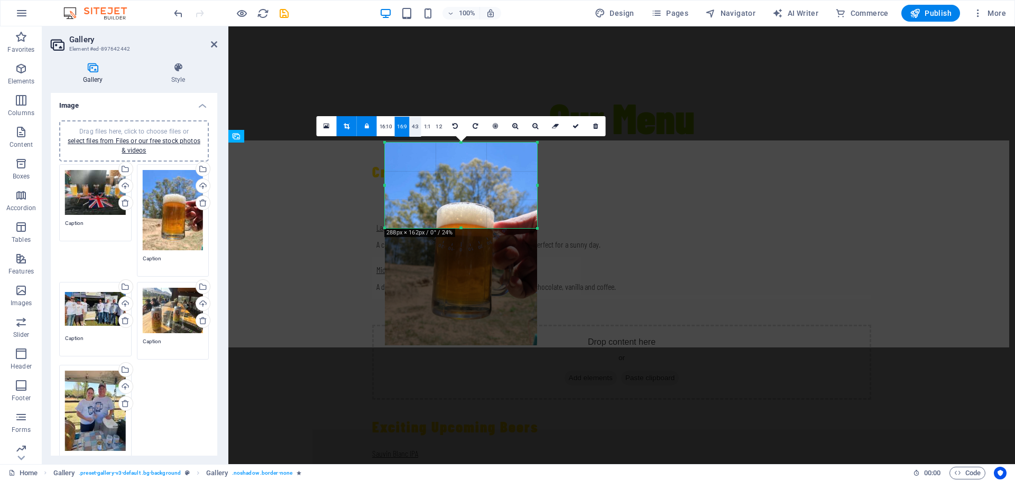
click at [415, 128] on link "4:3" at bounding box center [415, 127] width 12 height 20
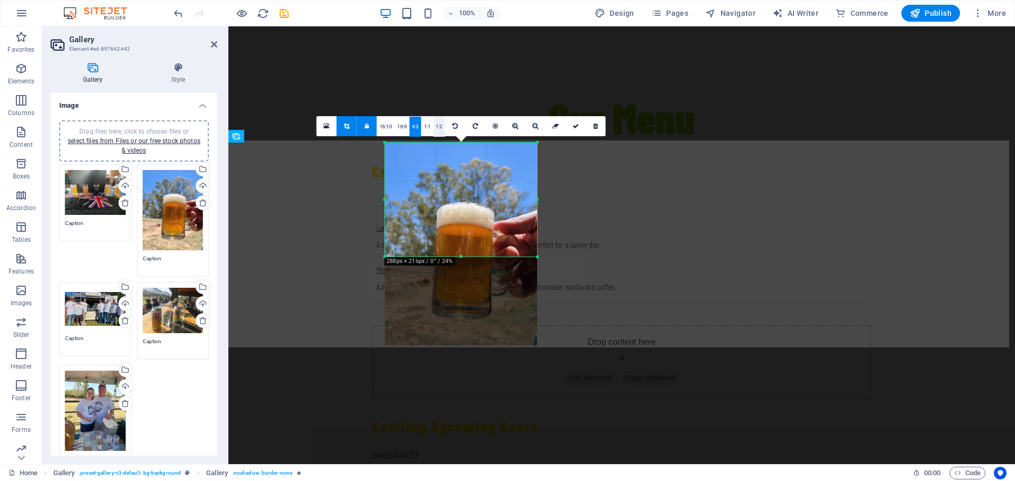
click at [433, 129] on link "1:2" at bounding box center [439, 127] width 12 height 20
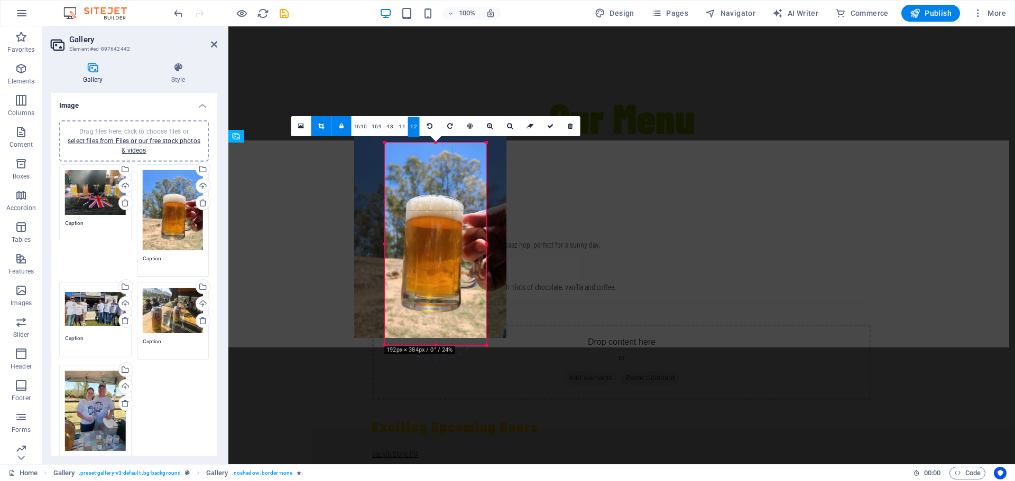
drag, startPoint x: 445, startPoint y: 230, endPoint x: 416, endPoint y: 221, distance: 30.4
click at [415, 223] on div at bounding box center [430, 236] width 152 height 203
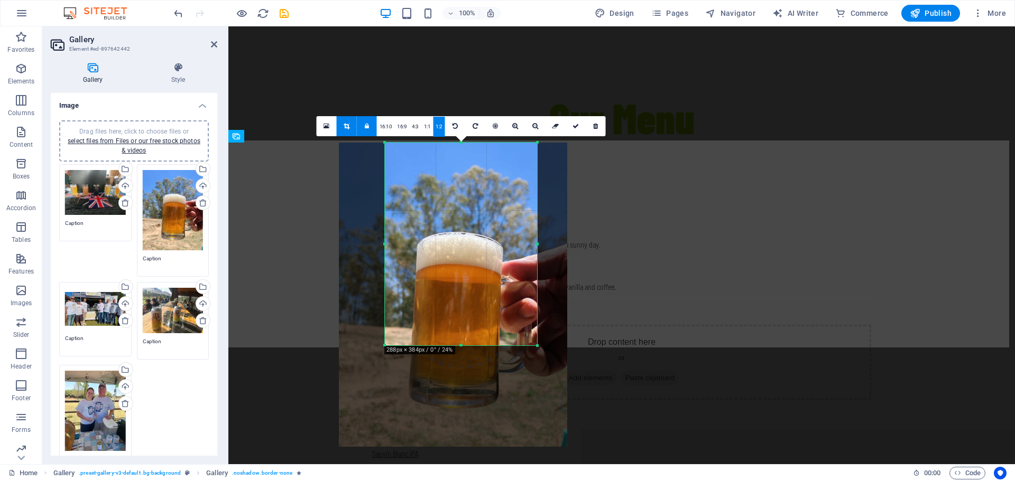
click at [349, 128] on icon at bounding box center [346, 126] width 6 height 6
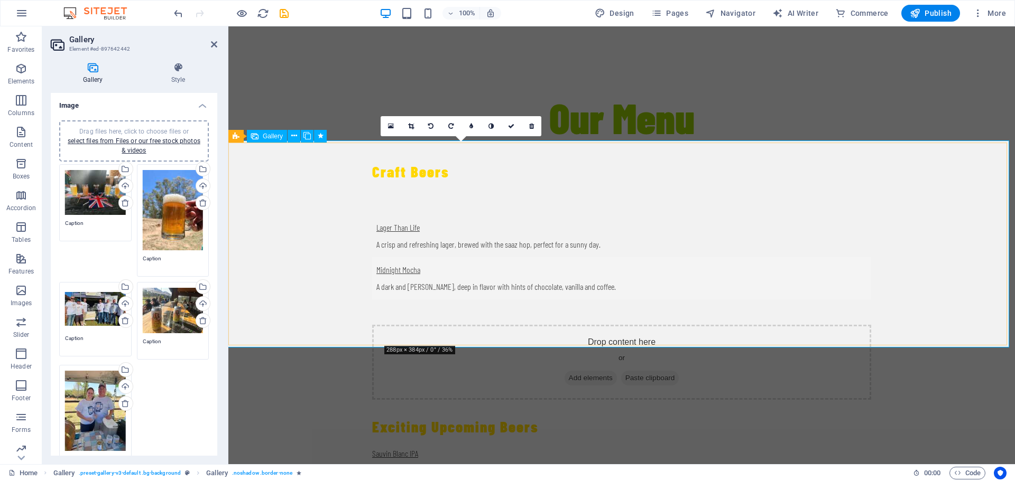
click at [429, 125] on icon at bounding box center [430, 126] width 5 height 6
click at [451, 126] on icon at bounding box center [450, 126] width 5 height 6
click at [408, 129] on link at bounding box center [411, 126] width 20 height 20
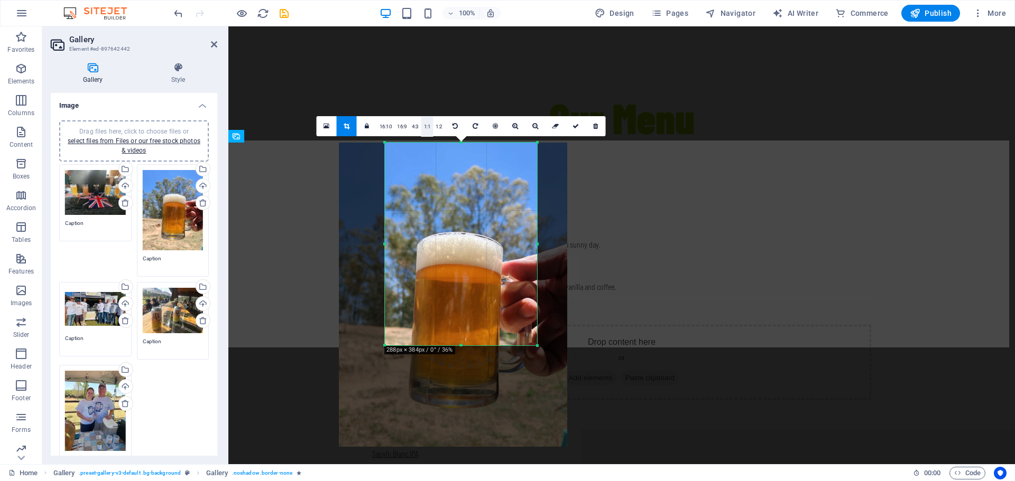
click at [426, 127] on link "1:1" at bounding box center [427, 127] width 12 height 20
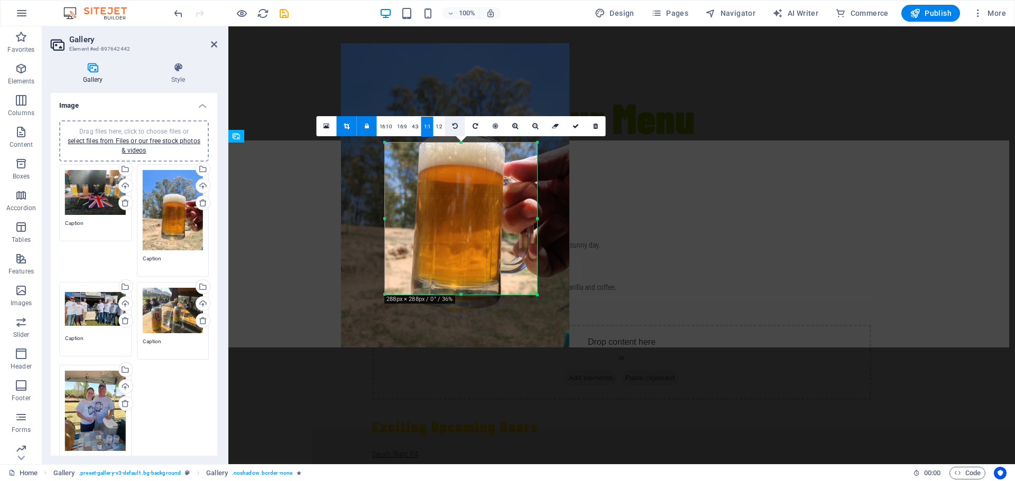
drag, startPoint x: 460, startPoint y: 258, endPoint x: 456, endPoint y: 130, distance: 128.5
click at [460, 143] on div "180 170 160 150 140 130 120 110 100 90 80 70 60 50 40 30 20 10 0 -10 -20 -30 -4…" at bounding box center [461, 219] width 152 height 152
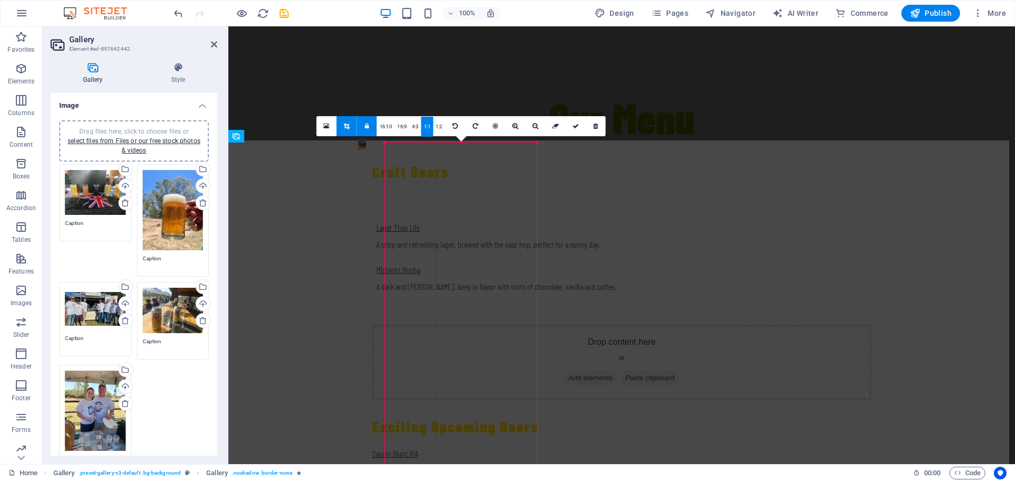
drag, startPoint x: 386, startPoint y: 295, endPoint x: 373, endPoint y: 302, distance: 14.7
click at [427, 126] on link "1:1" at bounding box center [427, 127] width 12 height 20
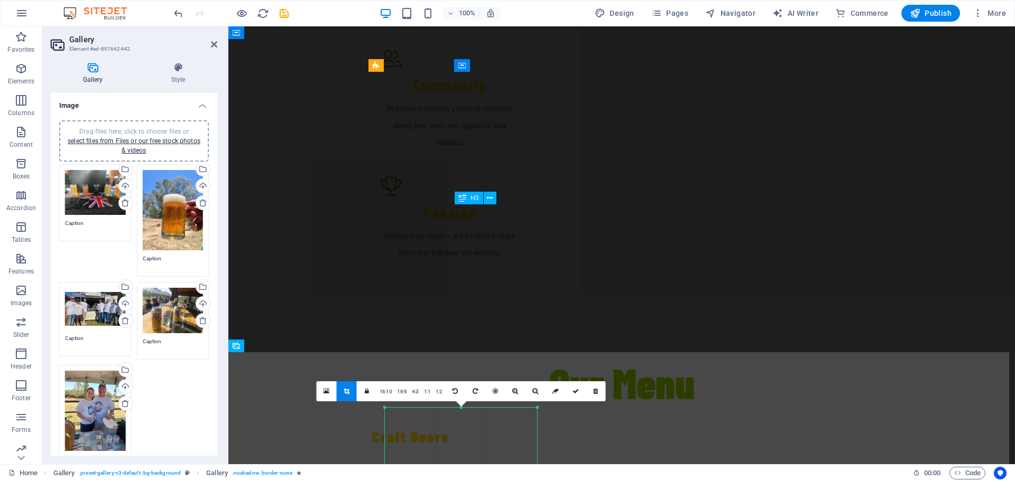
scroll to position [1851, 0]
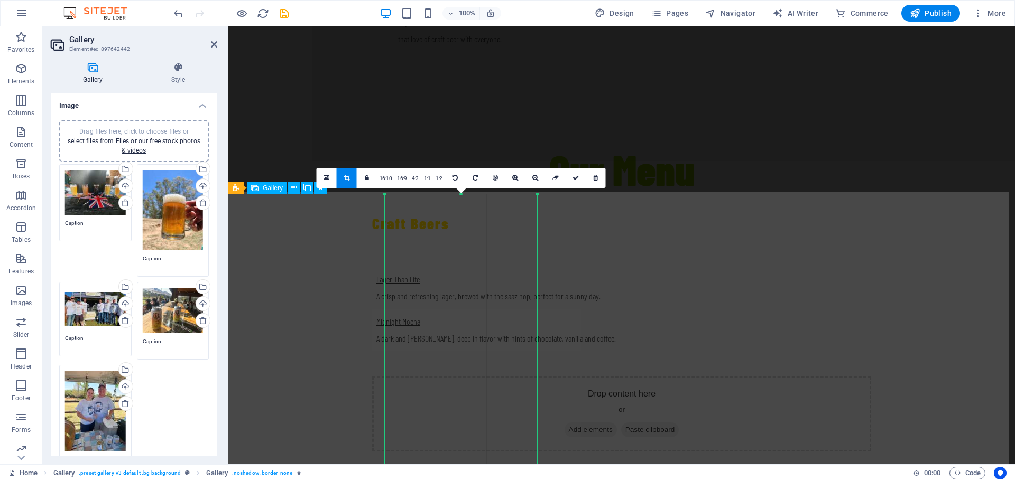
drag, startPoint x: 689, startPoint y: 221, endPoint x: 472, endPoint y: 284, distance: 225.7
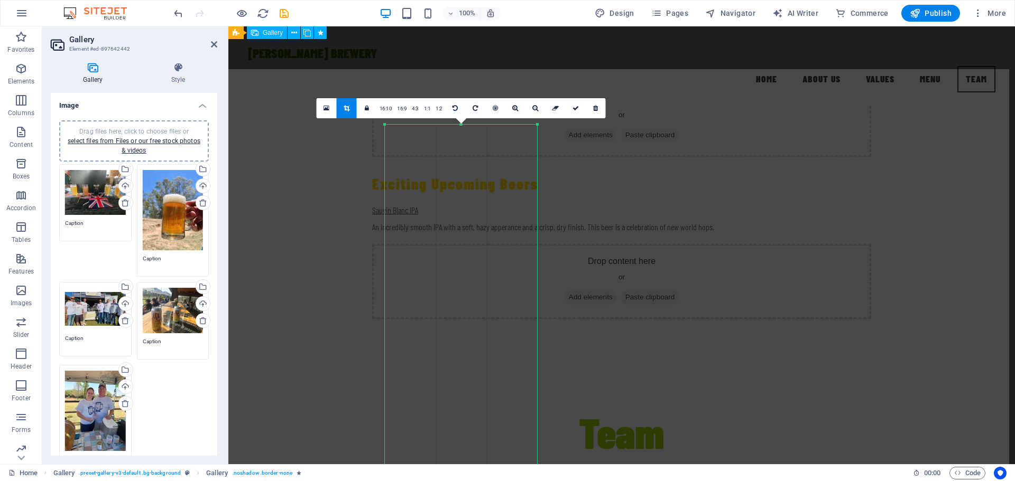
scroll to position [1902, 0]
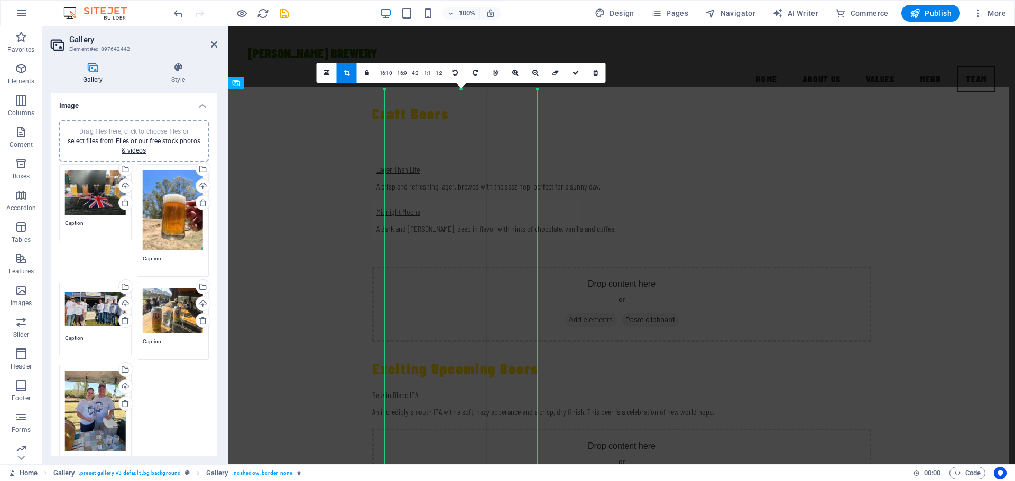
drag, startPoint x: 539, startPoint y: 89, endPoint x: 501, endPoint y: 129, distance: 55.3
drag, startPoint x: 384, startPoint y: 90, endPoint x: 453, endPoint y: 181, distance: 113.5
click at [593, 72] on icon at bounding box center [595, 73] width 5 height 6
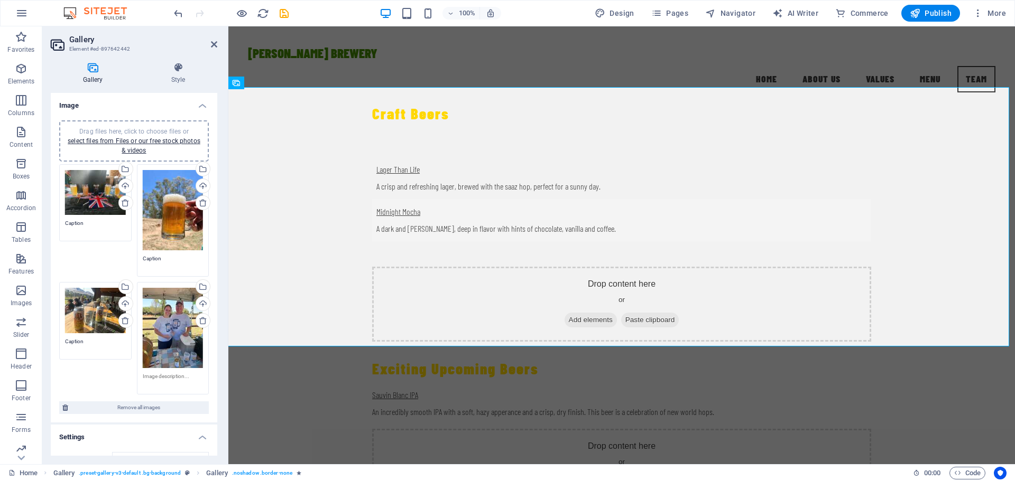
click at [154, 237] on div "Drag files here, click to choose files or select files from Files or our free s…" at bounding box center [173, 210] width 61 height 80
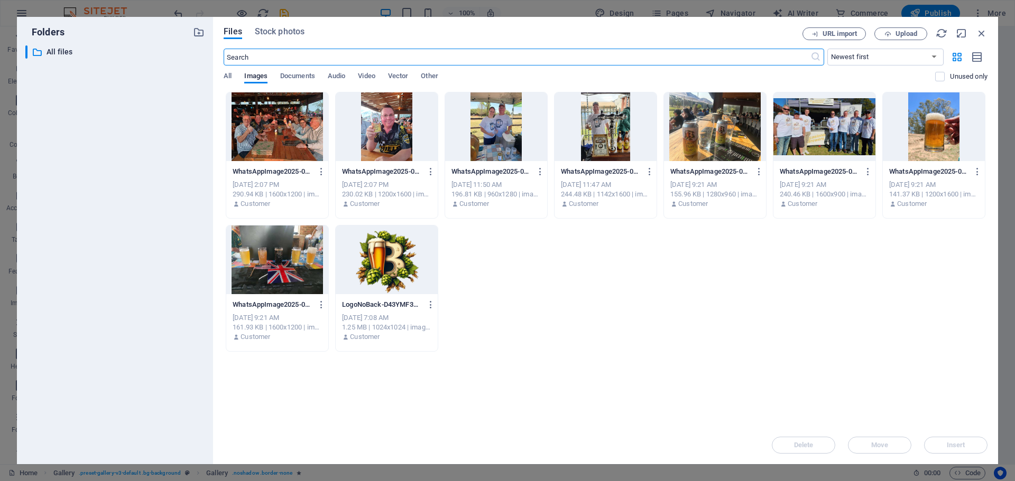
scroll to position [1956, 0]
click at [909, 143] on div at bounding box center [933, 126] width 102 height 69
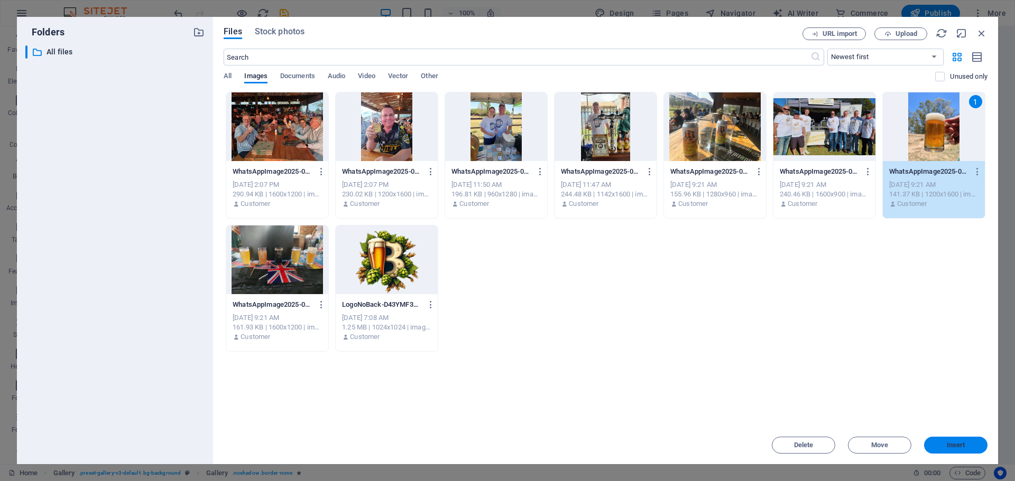
click at [952, 449] on button "Insert" at bounding box center [955, 445] width 63 height 17
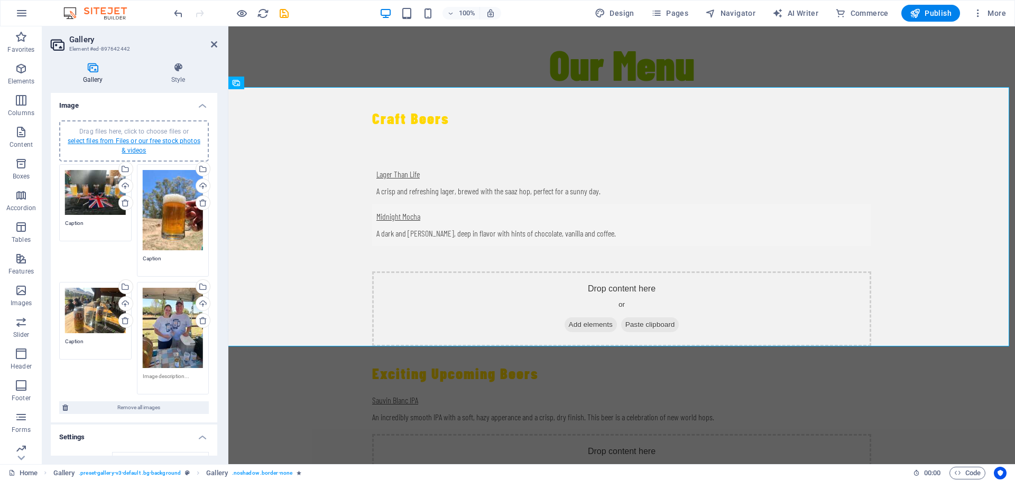
click at [136, 141] on link "select files from Files or our free stock photos & videos" at bounding box center [134, 145] width 133 height 17
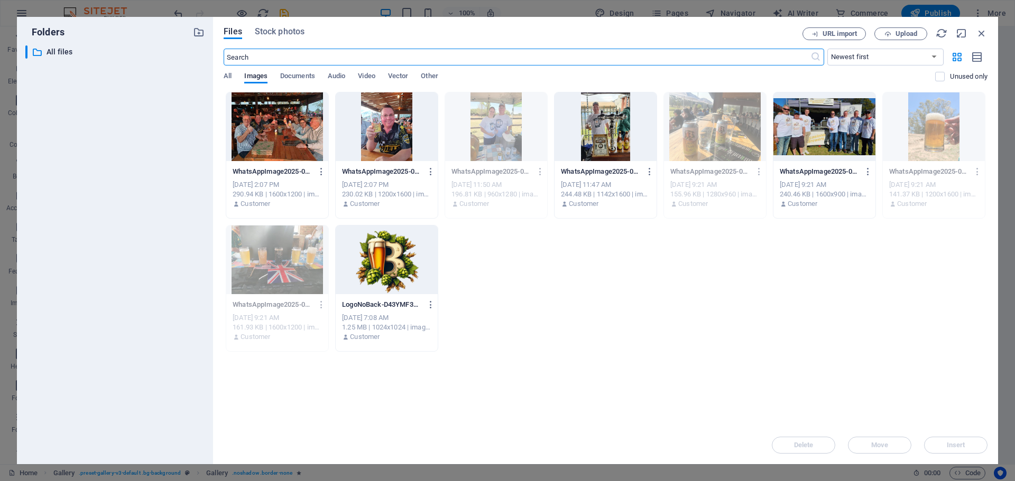
click at [814, 130] on div at bounding box center [824, 126] width 102 height 69
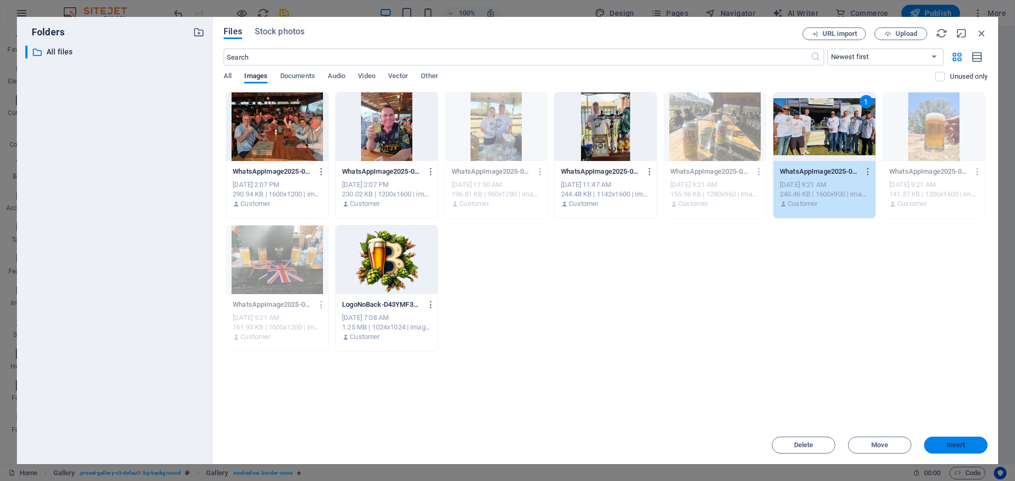
drag, startPoint x: 950, startPoint y: 447, endPoint x: 685, endPoint y: 391, distance: 271.2
click at [950, 447] on span "Insert" at bounding box center [955, 445] width 18 height 6
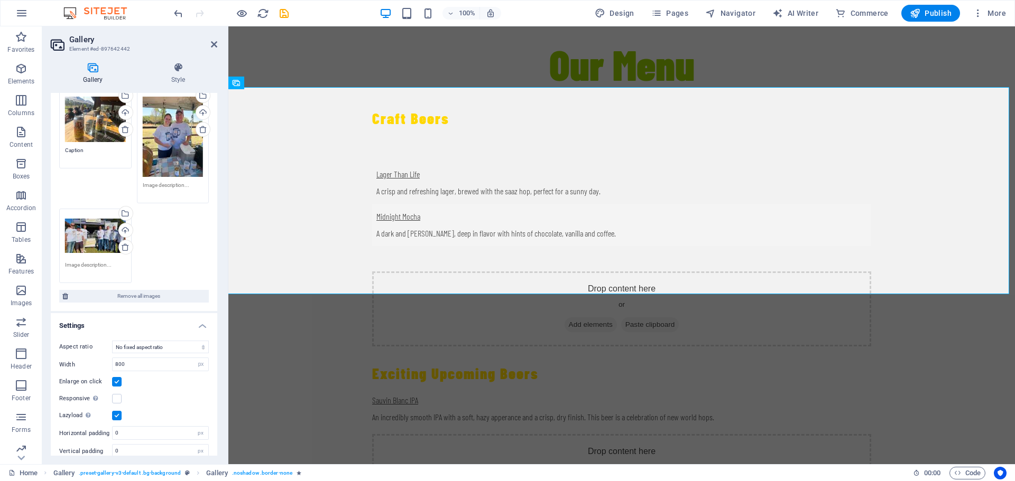
scroll to position [199, 0]
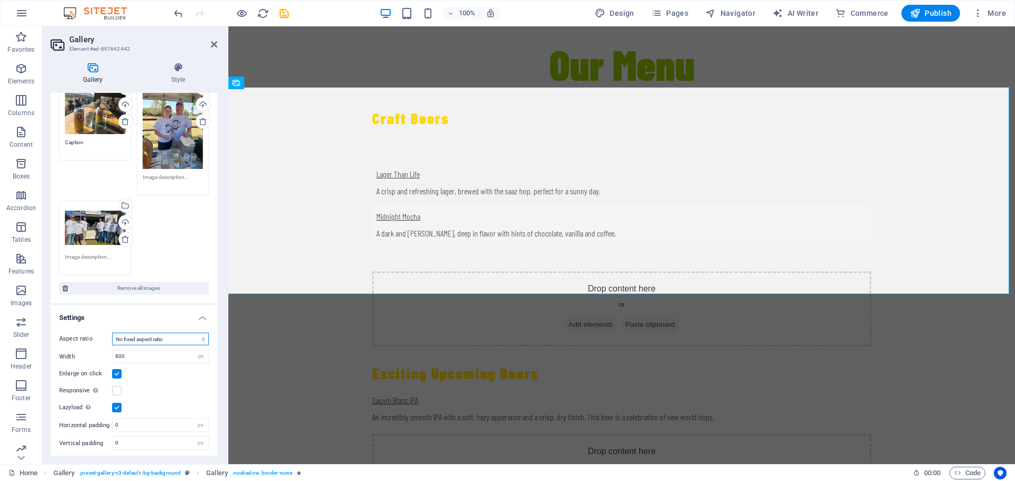
click at [197, 336] on select "No fixed aspect ratio 16:9 16:10 4:3 1:1 1:2 2:1" at bounding box center [160, 339] width 97 height 13
click at [112, 333] on select "No fixed aspect ratio 16:9 16:10 4:3 1:1 1:2 2:1" at bounding box center [160, 339] width 97 height 13
click at [173, 335] on select "No fixed aspect ratio 16:9 16:10 4:3 1:1 1:2 2:1" at bounding box center [160, 339] width 97 height 13
click at [112, 333] on select "No fixed aspect ratio 16:9 16:10 4:3 1:1 1:2 2:1" at bounding box center [160, 339] width 97 height 13
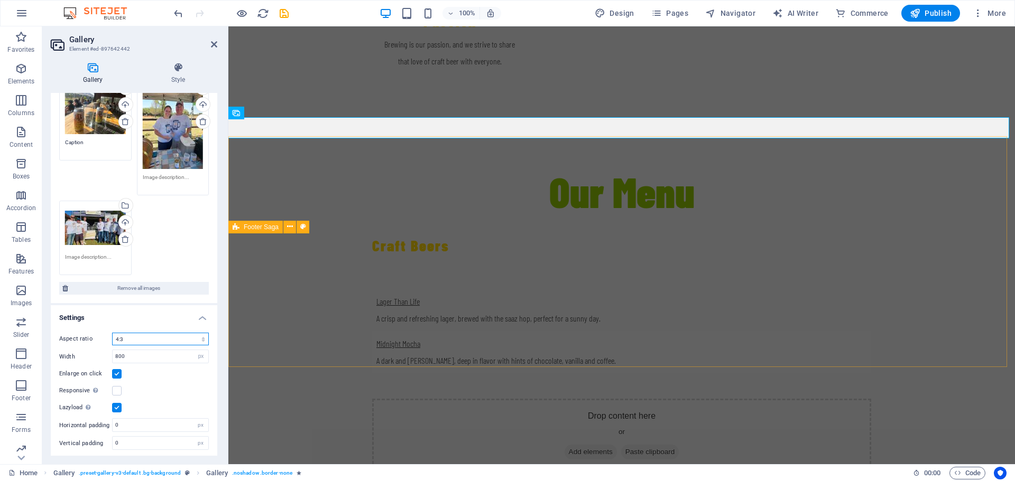
scroll to position [1926, 0]
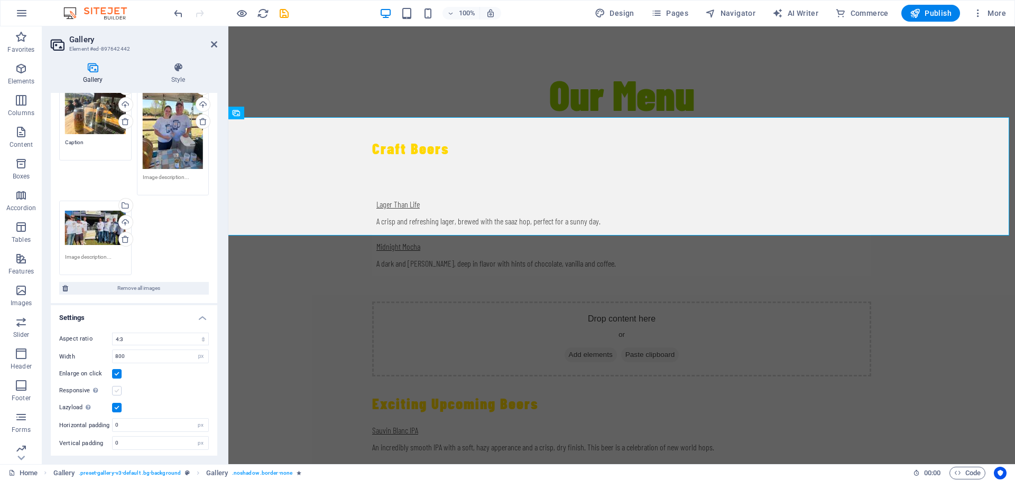
click at [117, 387] on label at bounding box center [117, 391] width 10 height 10
click at [0, 0] on input "Responsive Automatically load retina image and smartphone optimized sizes." at bounding box center [0, 0] width 0 height 0
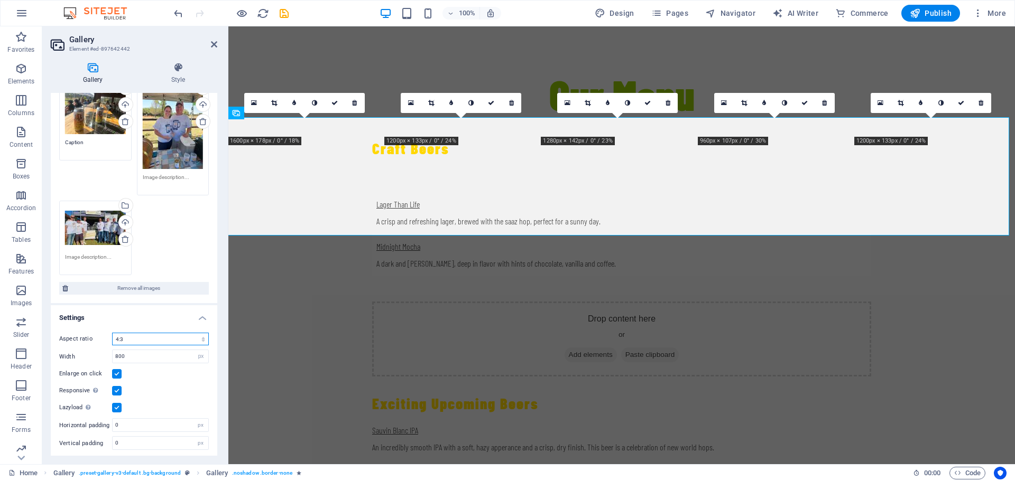
click at [201, 335] on select "No fixed aspect ratio 16:9 16:10 4:3 1:1 1:2 2:1" at bounding box center [160, 339] width 97 height 13
select select "4"
click at [112, 333] on select "No fixed aspect ratio 16:9 16:10 4:3 1:1 1:2 2:1" at bounding box center [160, 339] width 97 height 13
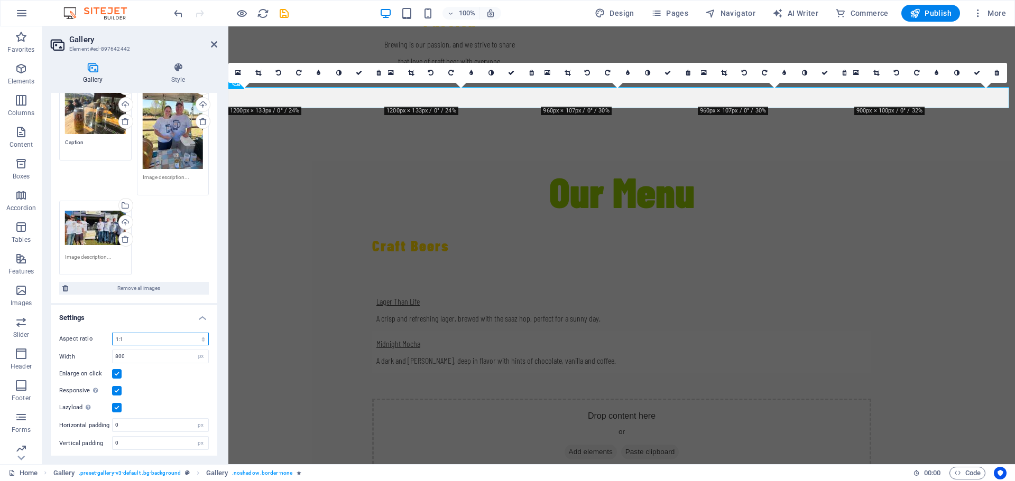
scroll to position [1956, 0]
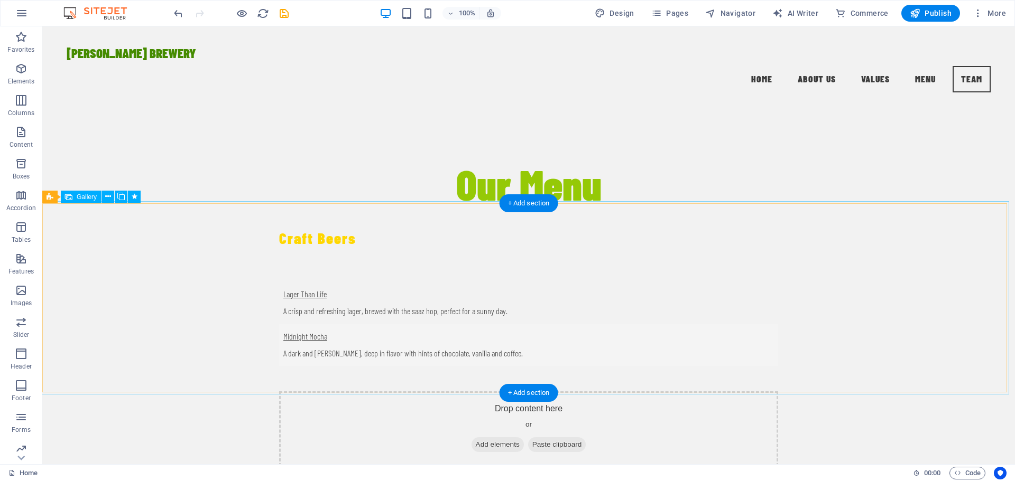
scroll to position [1736, 0]
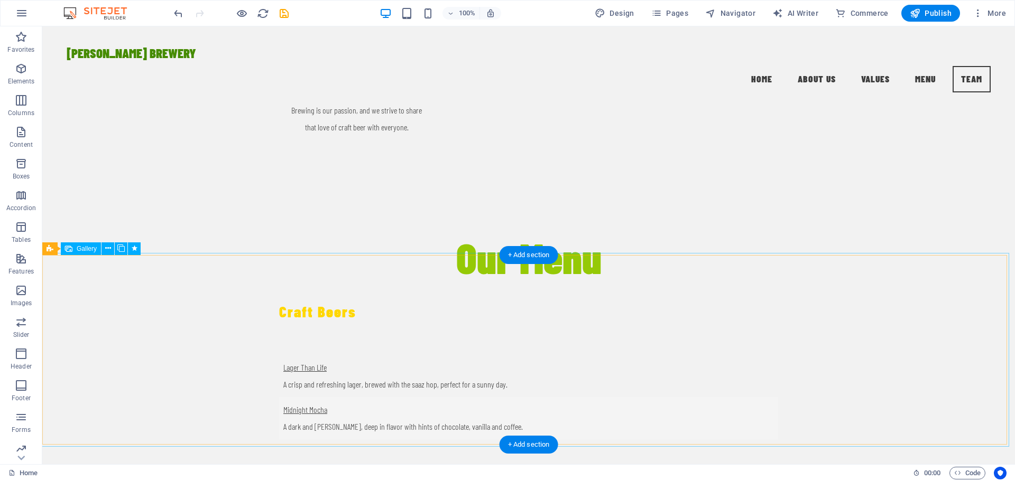
select select "4"
select select "px"
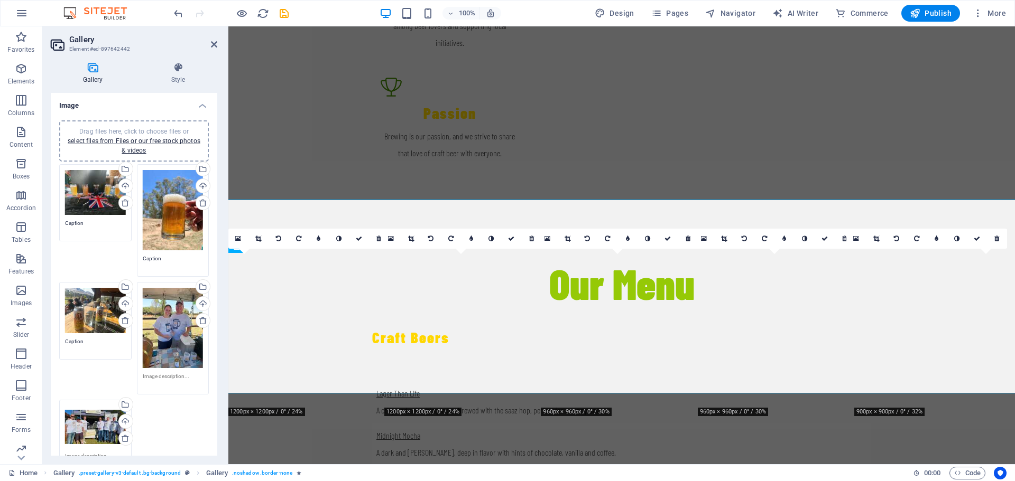
scroll to position [1790, 0]
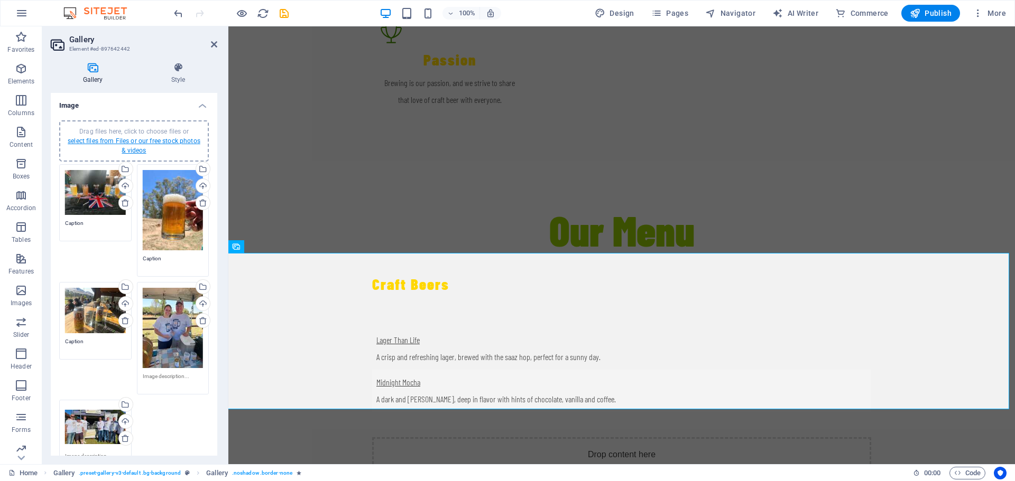
click at [128, 142] on link "select files from Files or our free stock photos & videos" at bounding box center [134, 145] width 133 height 17
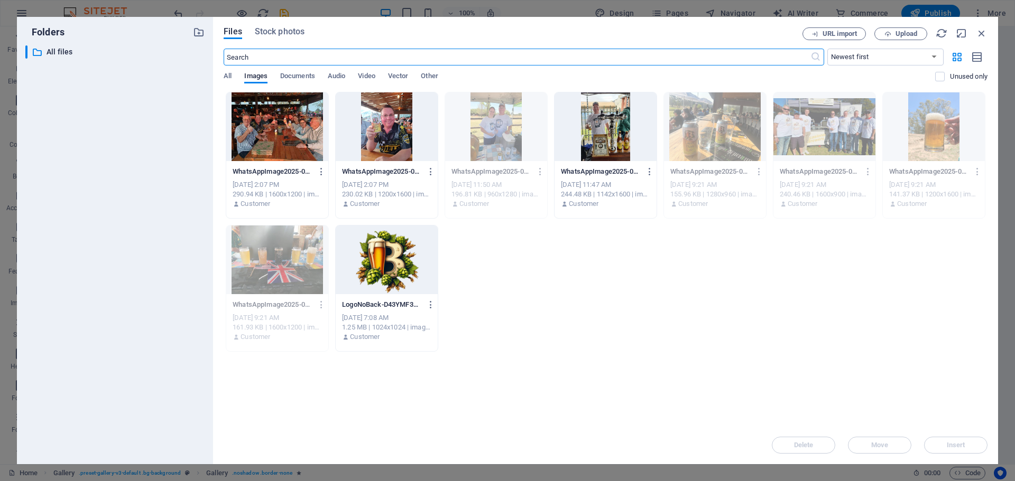
click at [276, 117] on div at bounding box center [277, 126] width 102 height 69
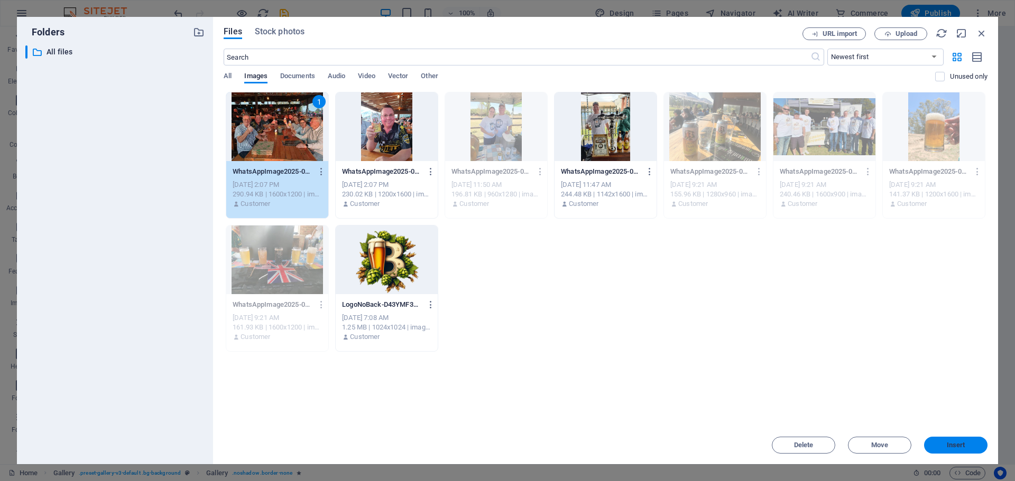
click at [943, 448] on span "Insert" at bounding box center [955, 445] width 55 height 6
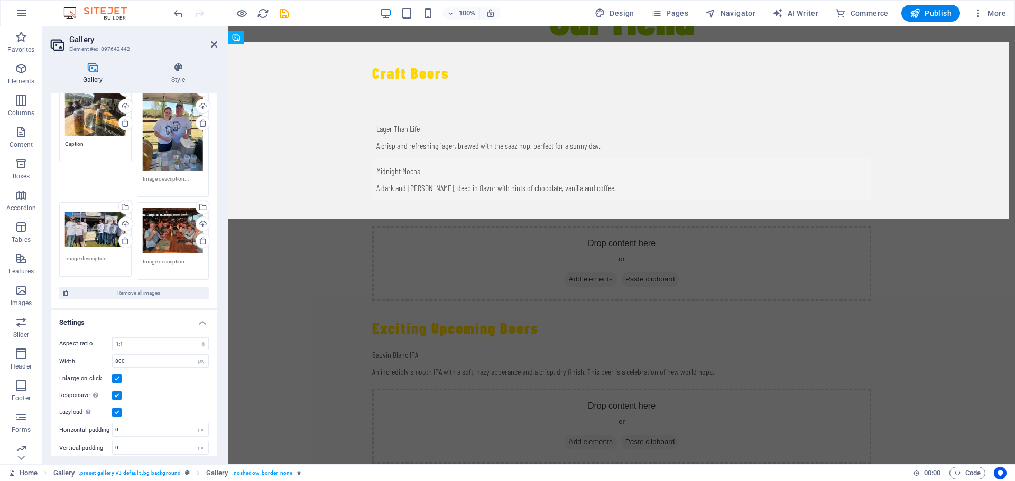
scroll to position [202, 0]
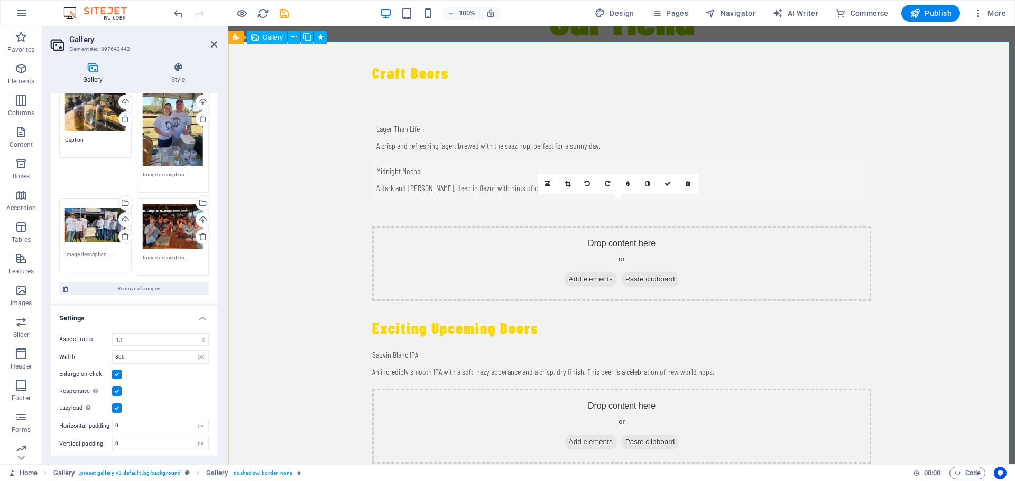
click at [182, 333] on select "No fixed aspect ratio 16:9 16:10 4:3 1:1 1:2 2:1" at bounding box center [160, 339] width 97 height 13
click at [112, 333] on select "No fixed aspect ratio 16:9 16:10 4:3 1:1 1:2 2:1" at bounding box center [160, 339] width 97 height 13
click at [187, 351] on input "800" at bounding box center [161, 357] width 96 height 13
click at [198, 357] on select "px %" at bounding box center [200, 357] width 15 height 13
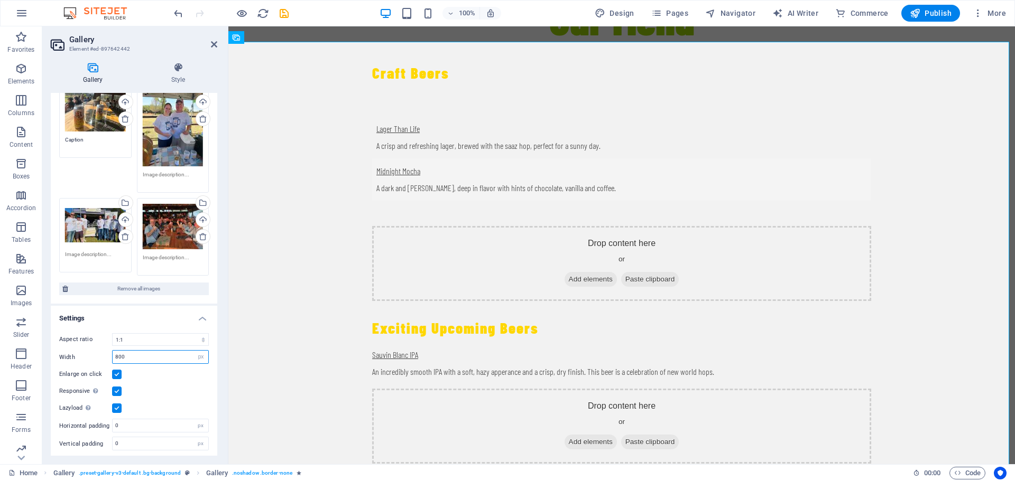
click at [172, 357] on input "800" at bounding box center [161, 357] width 96 height 13
click at [157, 385] on div "Responsive Automatically load retina image and smartphone optimized sizes." at bounding box center [134, 391] width 150 height 13
click at [148, 334] on select "No fixed aspect ratio 16:9 16:10 4:3 1:1 1:2 2:1" at bounding box center [160, 339] width 97 height 13
click at [112, 333] on select "No fixed aspect ratio 16:9 16:10 4:3 1:1 1:2 2:1" at bounding box center [160, 339] width 97 height 13
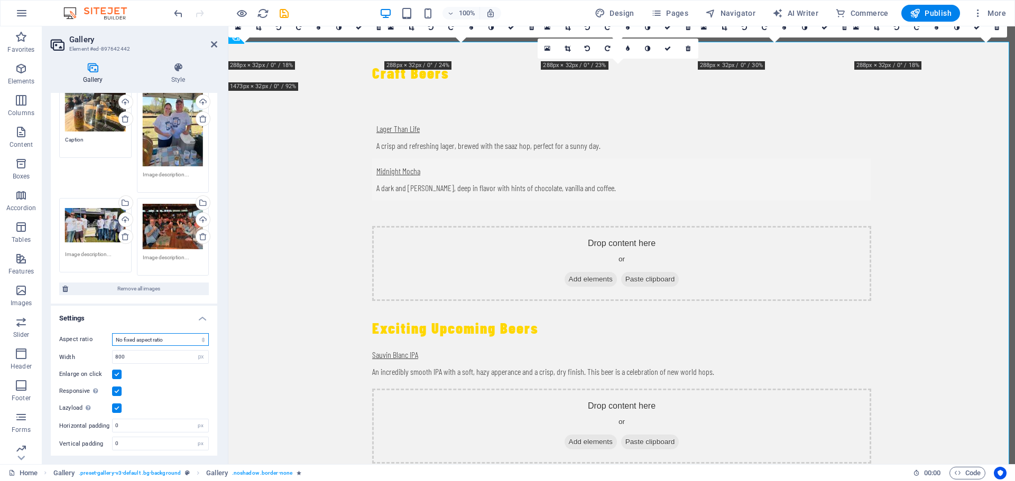
click at [150, 335] on select "No fixed aspect ratio 16:9 16:10 4:3 1:1 1:2 2:1" at bounding box center [160, 339] width 97 height 13
select select "4"
click at [112, 333] on select "No fixed aspect ratio 16:9 16:10 4:3 1:1 1:2 2:1" at bounding box center [160, 339] width 97 height 13
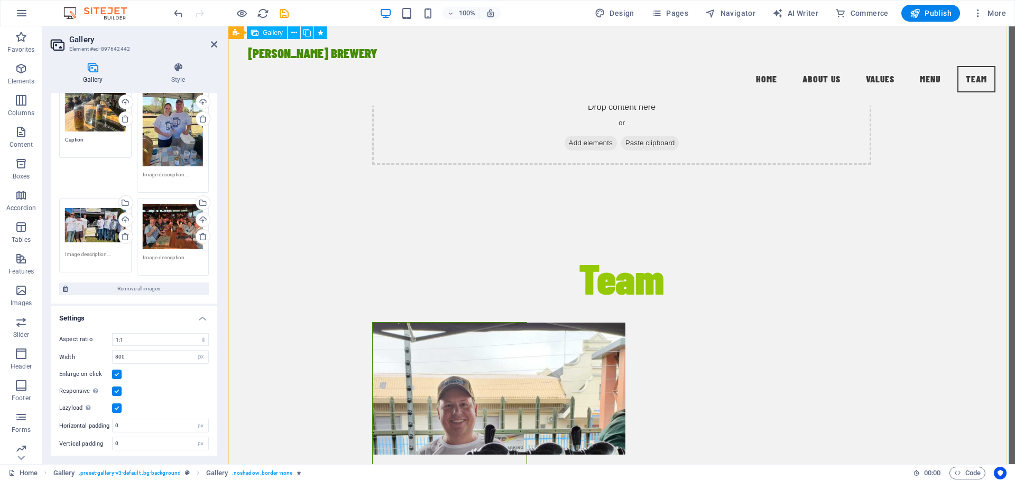
scroll to position [2262, 0]
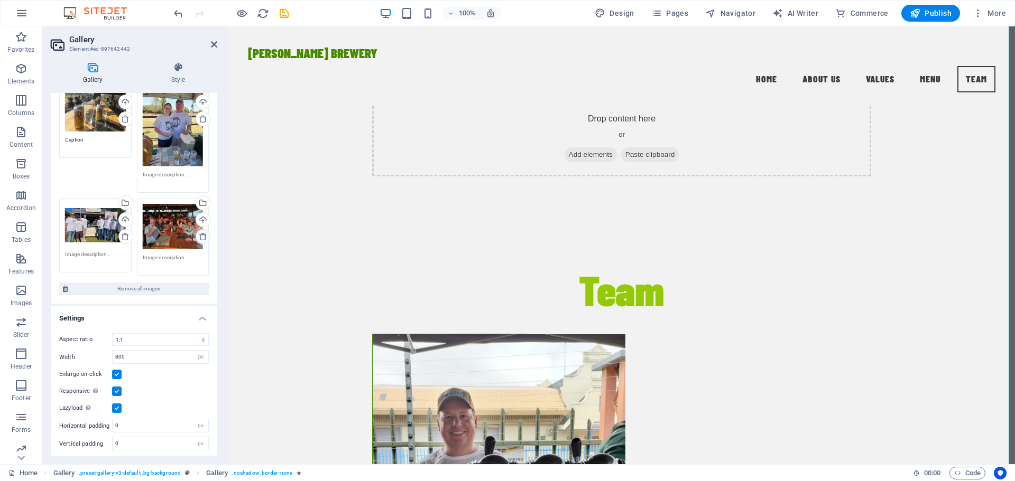
click at [200, 234] on icon at bounding box center [203, 237] width 8 height 8
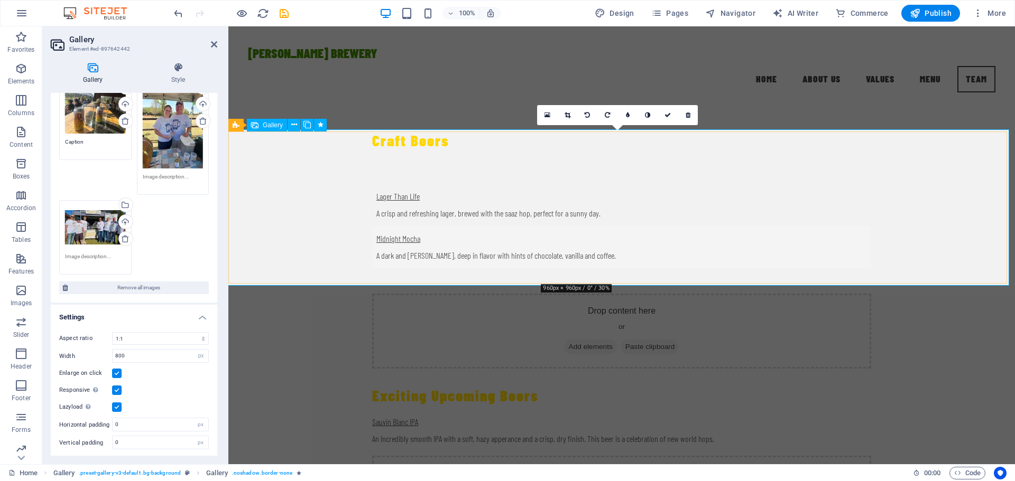
scroll to position [1858, 0]
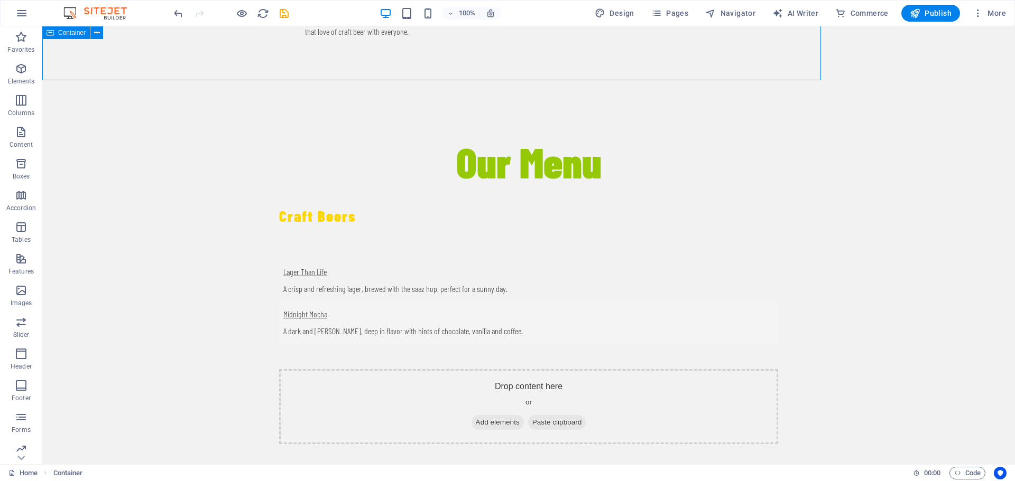
scroll to position [1911, 0]
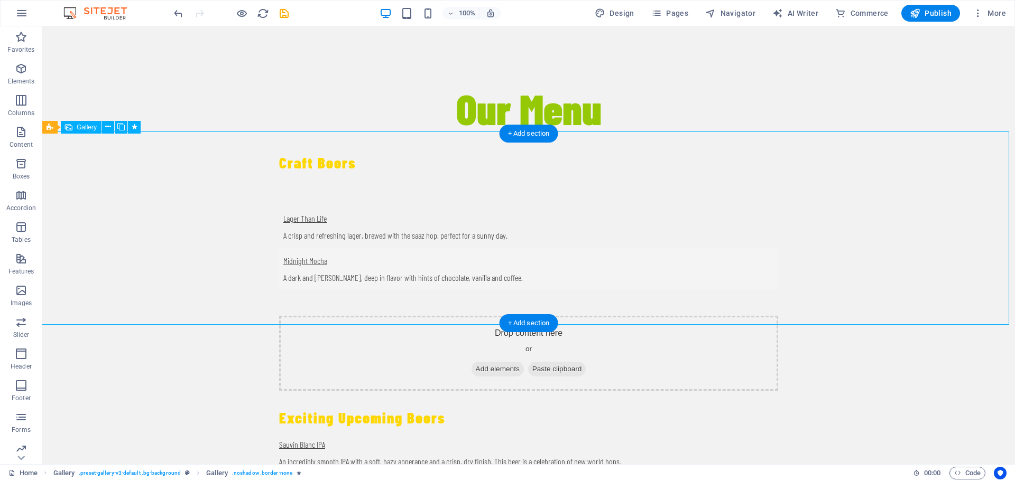
drag, startPoint x: 857, startPoint y: 240, endPoint x: 871, endPoint y: 244, distance: 14.2
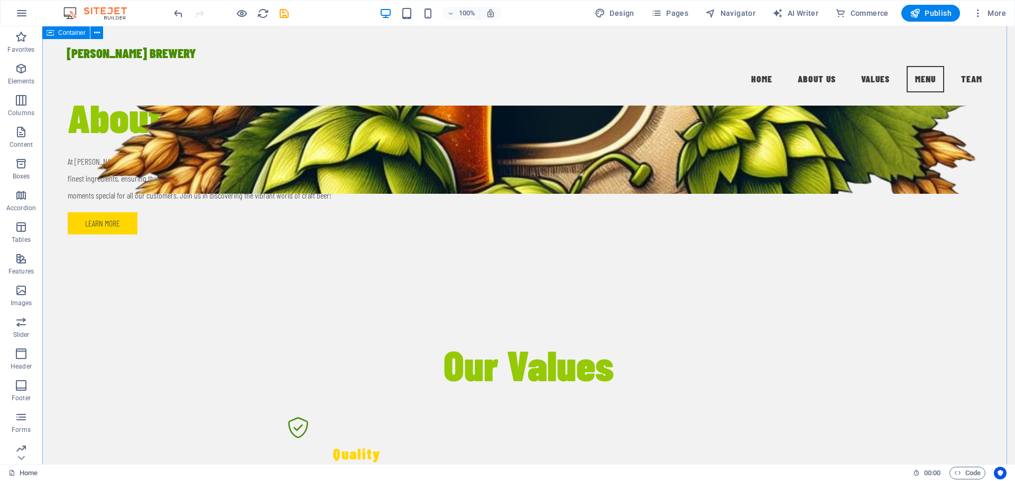
scroll to position [1065, 0]
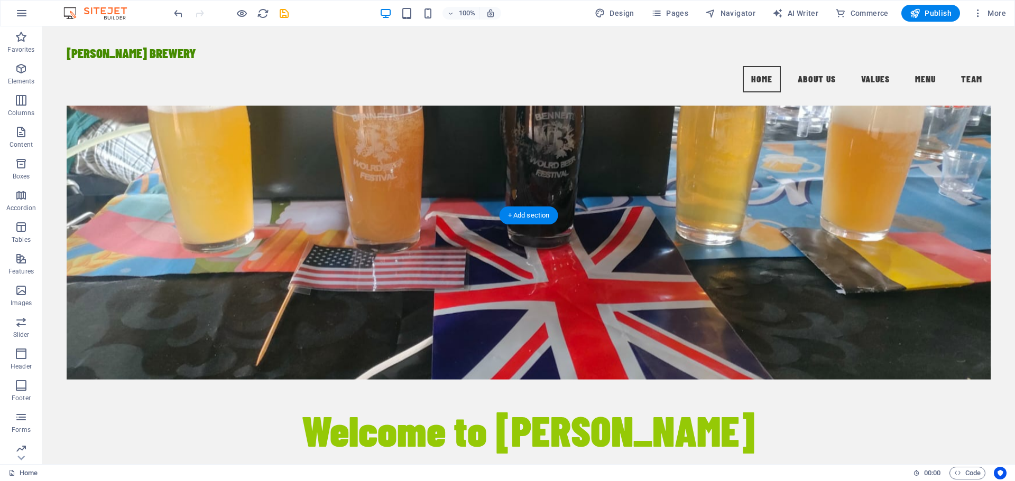
scroll to position [0, 0]
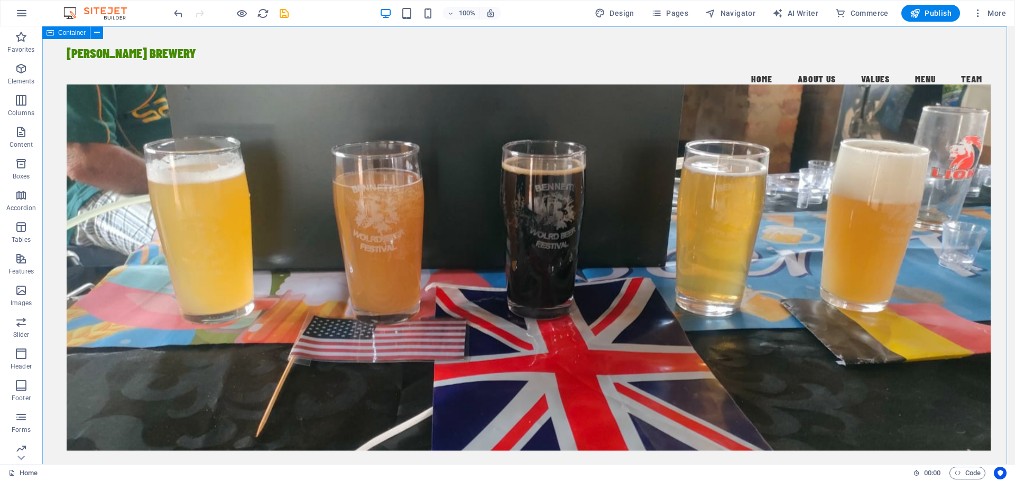
click at [55, 33] on div "Container" at bounding box center [66, 32] width 48 height 13
click at [62, 31] on span "Container" at bounding box center [71, 33] width 27 height 6
select select "header"
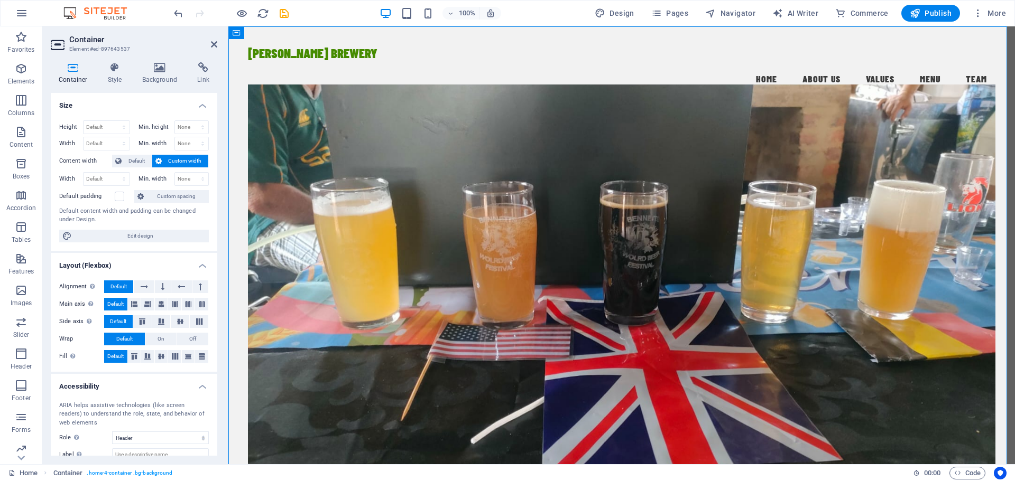
drag, startPoint x: 196, startPoint y: 31, endPoint x: 183, endPoint y: 34, distance: 12.4
click at [196, 31] on header "Container Element #ed-897643537" at bounding box center [134, 39] width 166 height 27
click at [433, 66] on nav "Home About Us Values Menu Team" at bounding box center [621, 79] width 747 height 26
click at [398, 75] on div "[PERSON_NAME] BREWERY Menu Home About Us Values Menu Team" at bounding box center [621, 65] width 786 height 79
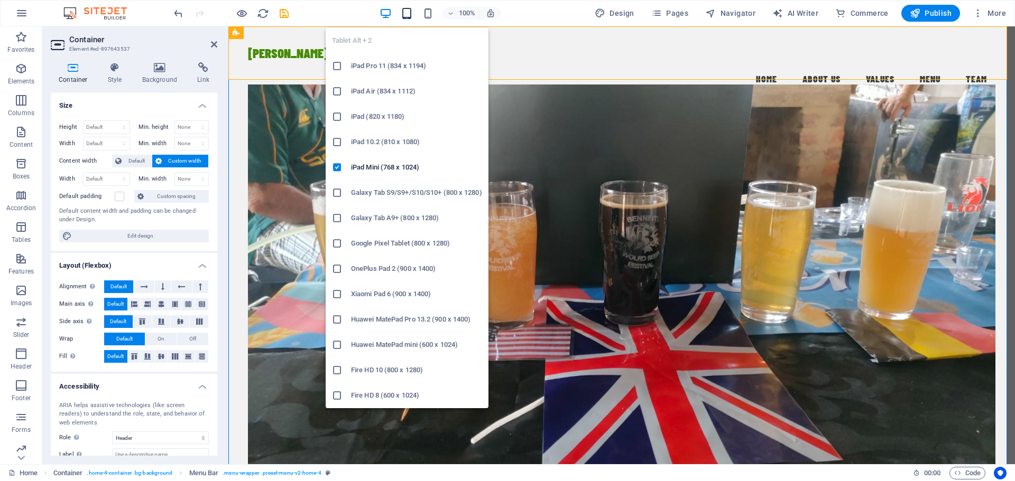
click at [410, 13] on icon "button" at bounding box center [407, 13] width 12 height 12
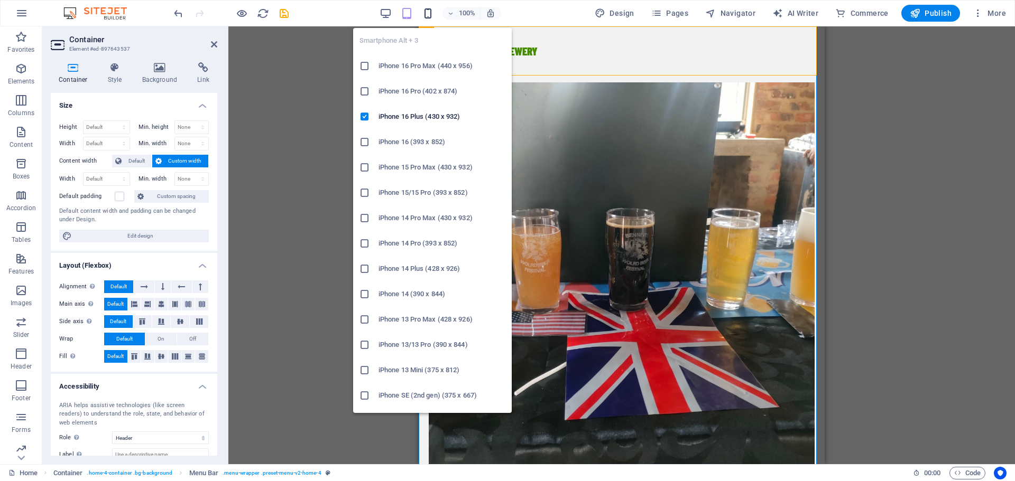
click at [431, 12] on icon "button" at bounding box center [428, 13] width 12 height 12
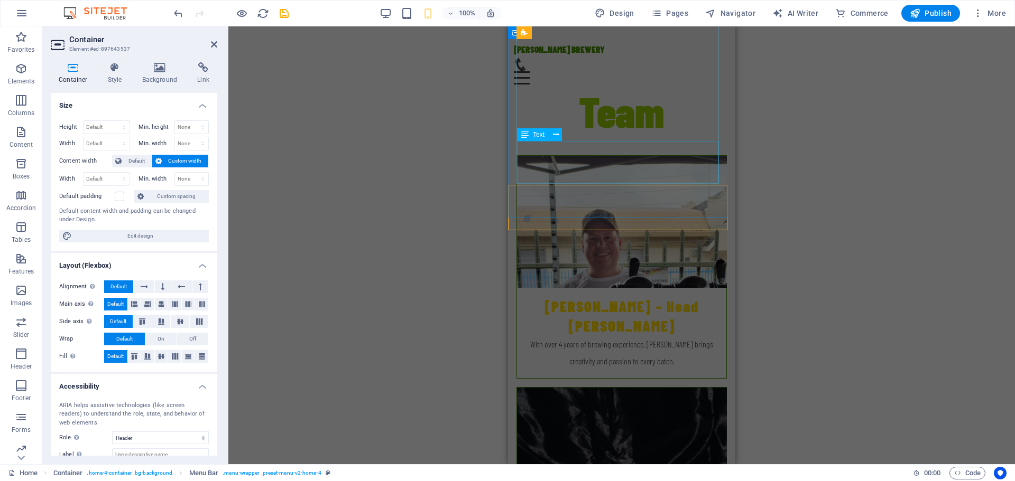
scroll to position [2332, 0]
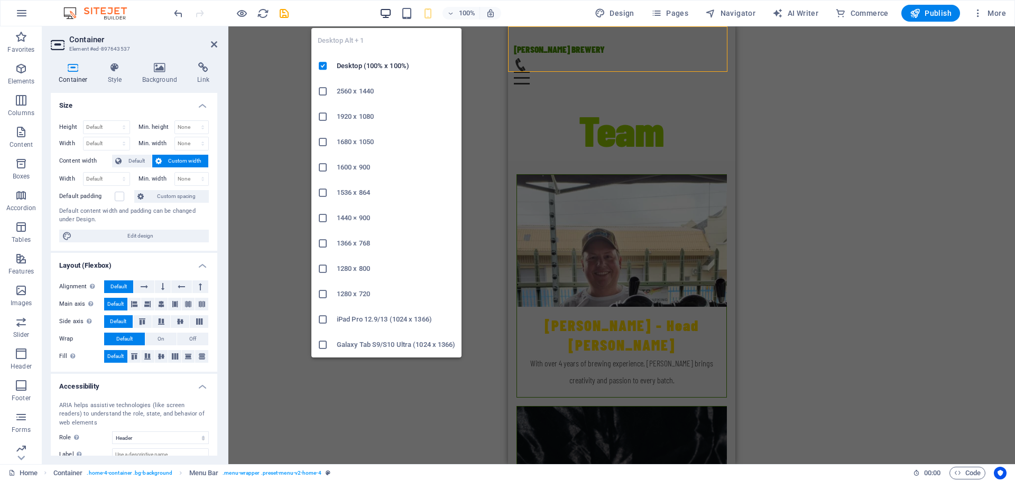
click at [386, 12] on icon "button" at bounding box center [385, 13] width 12 height 12
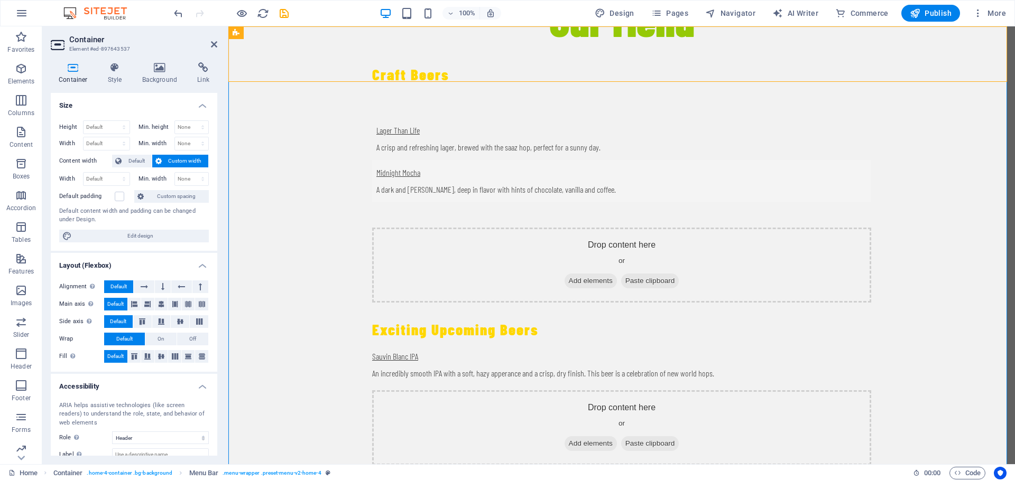
scroll to position [0, 0]
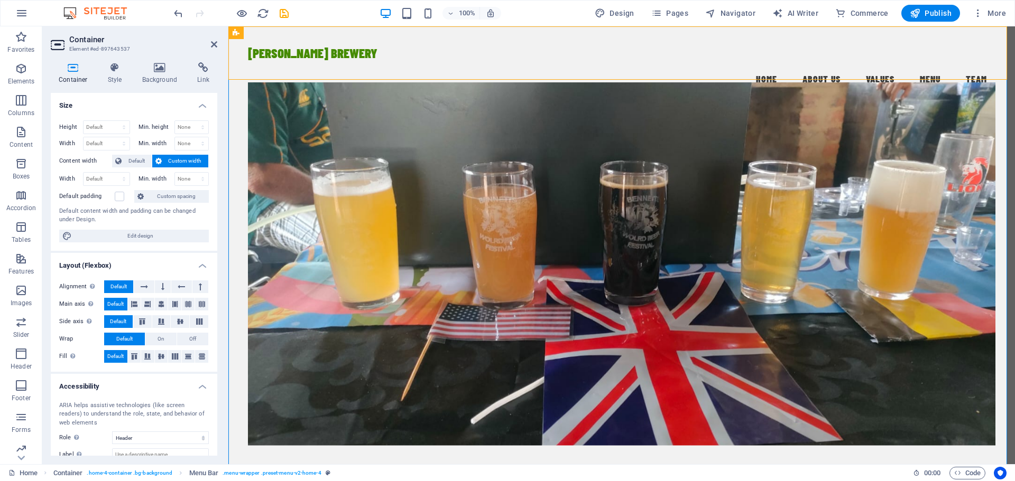
click at [220, 48] on aside "Container Element #ed-897643537 Container Style Background Link Size Height Def…" at bounding box center [135, 245] width 186 height 438
click at [215, 45] on icon at bounding box center [214, 44] width 6 height 8
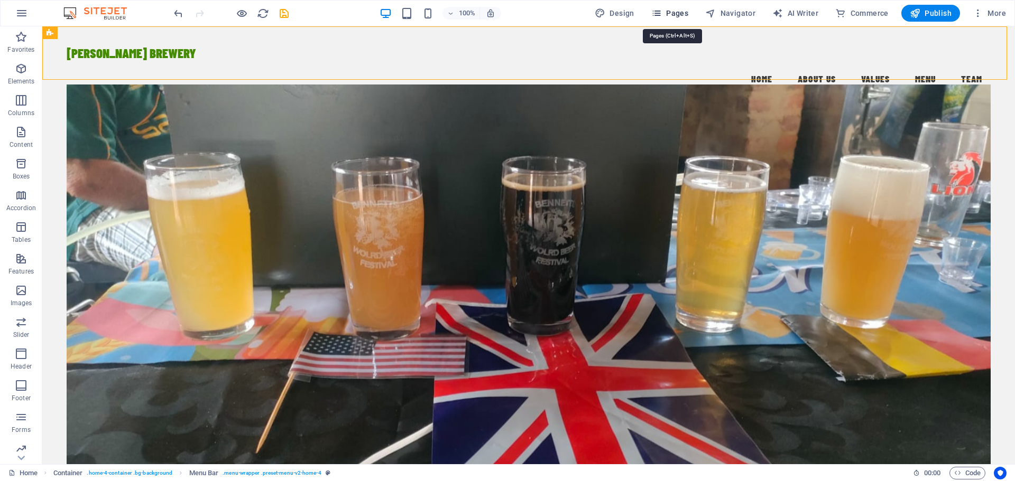
click at [673, 11] on span "Pages" at bounding box center [669, 13] width 37 height 11
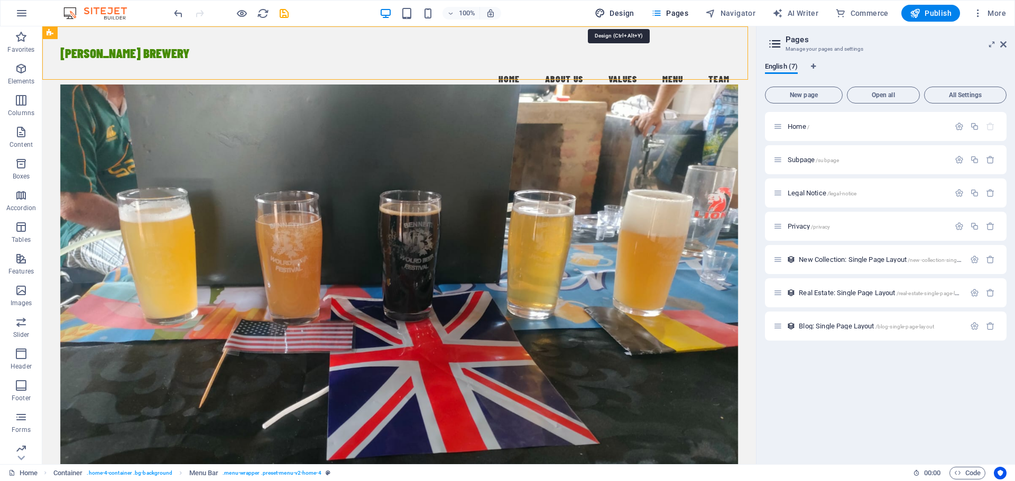
click at [613, 11] on span "Design" at bounding box center [614, 13] width 40 height 11
select select "rem"
select select "200"
select select "px"
select select "rem"
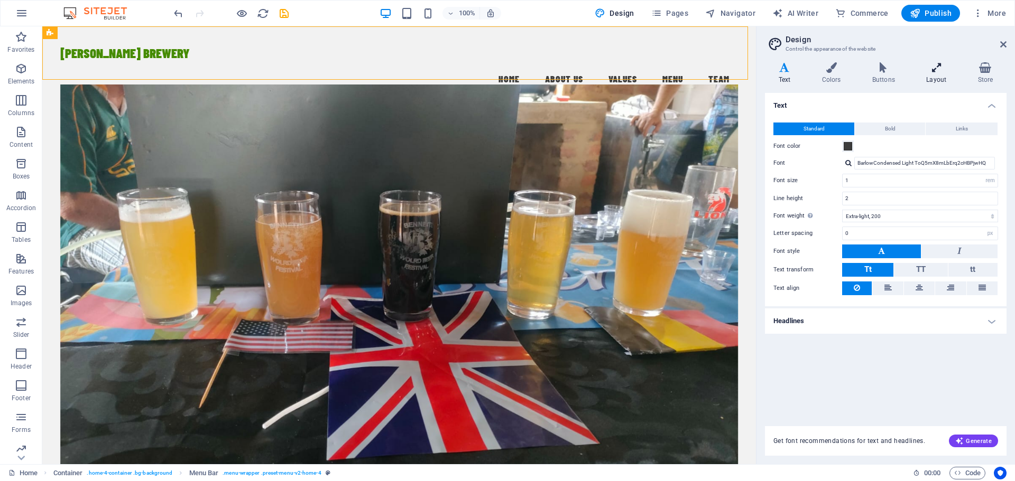
click at [927, 66] on icon at bounding box center [936, 67] width 47 height 11
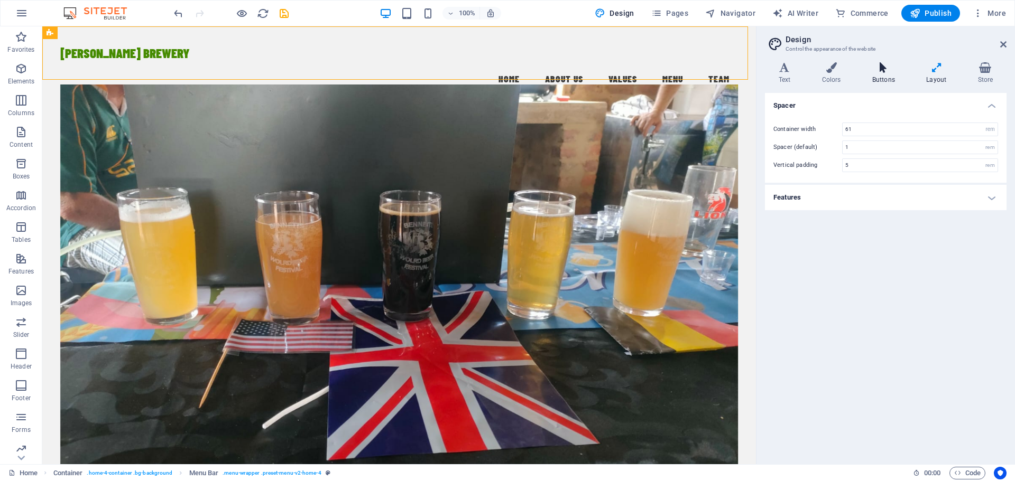
click at [886, 70] on icon at bounding box center [883, 67] width 50 height 11
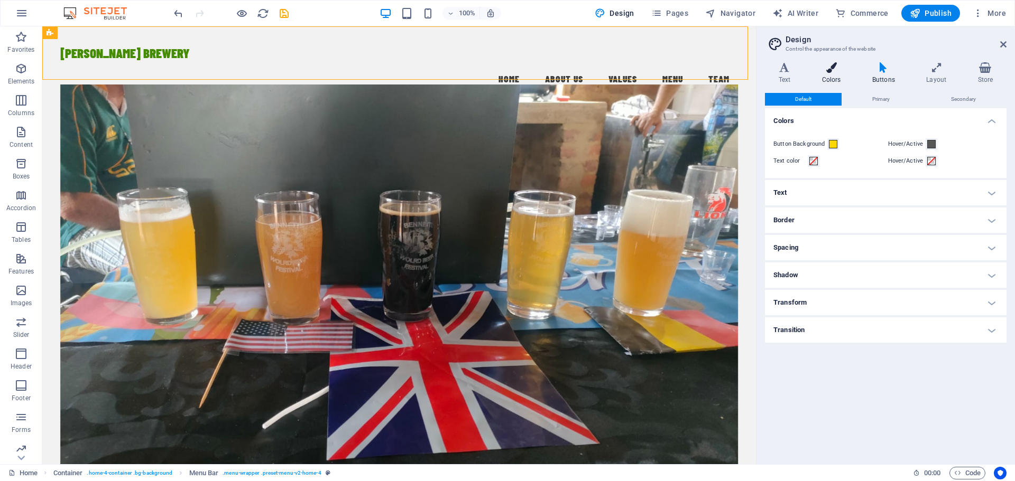
click at [821, 63] on icon at bounding box center [831, 67] width 46 height 11
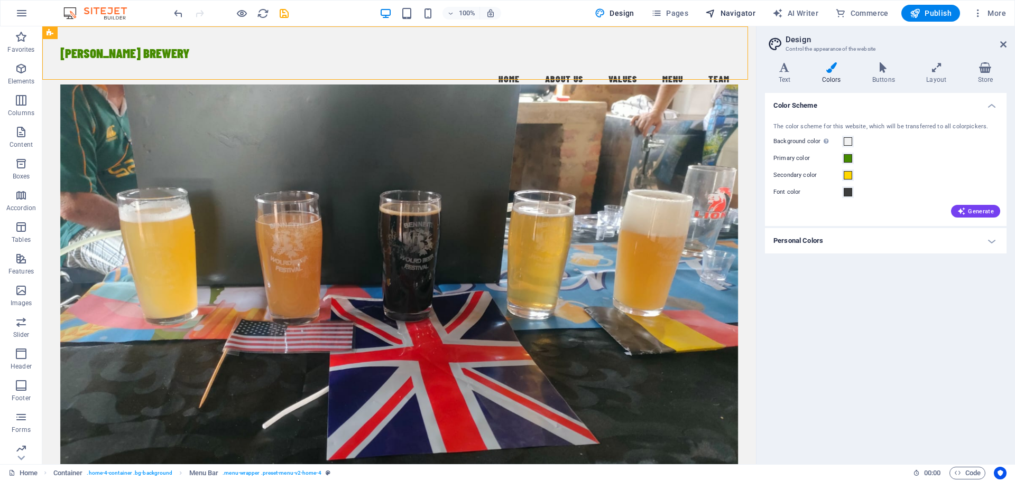
click at [729, 10] on span "Navigator" at bounding box center [730, 13] width 50 height 11
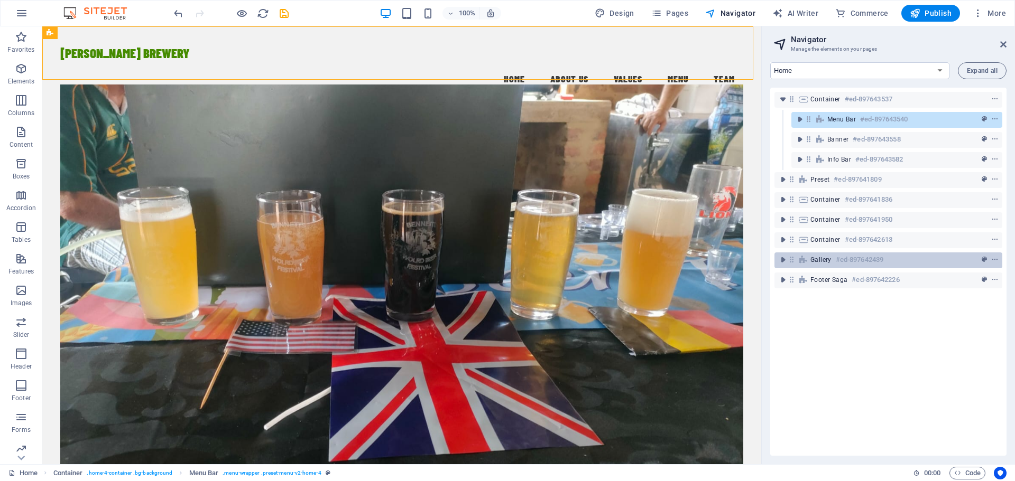
click at [850, 261] on h6 "#ed-897642439" at bounding box center [859, 260] width 48 height 13
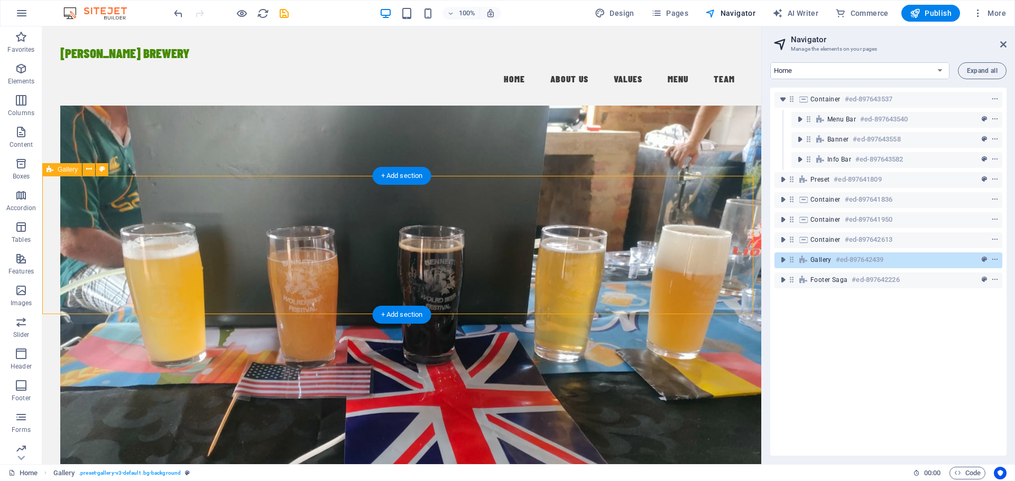
scroll to position [1869, 0]
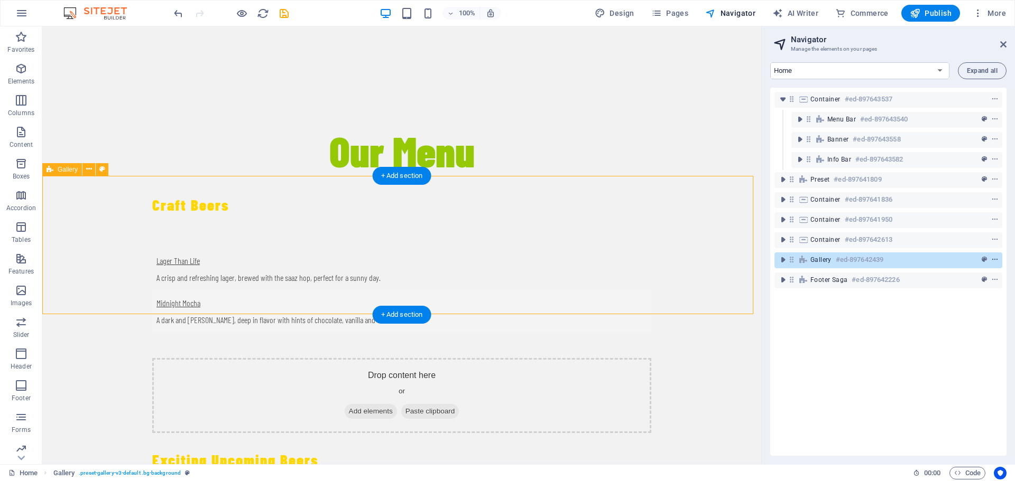
click at [991, 259] on icon "context-menu" at bounding box center [994, 259] width 7 height 7
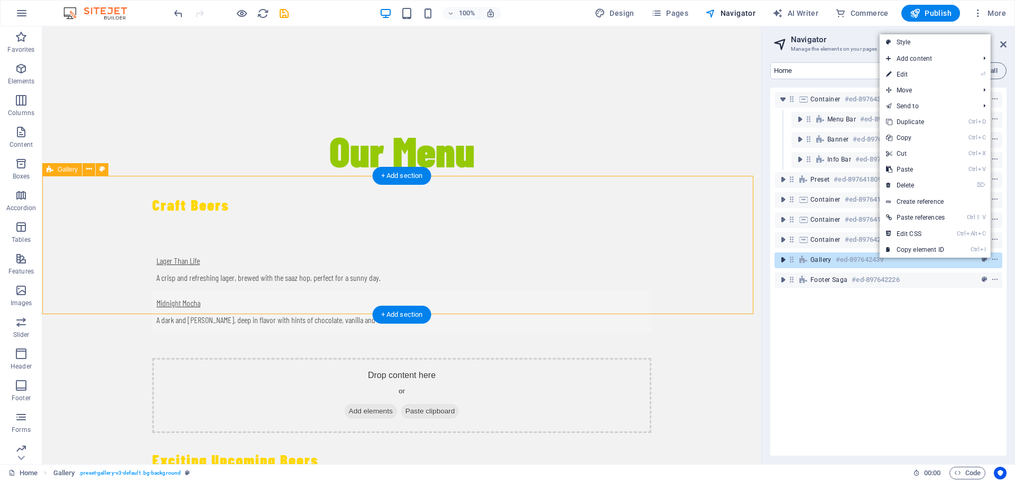
click at [777, 264] on icon "toggle-expand" at bounding box center [782, 260] width 11 height 11
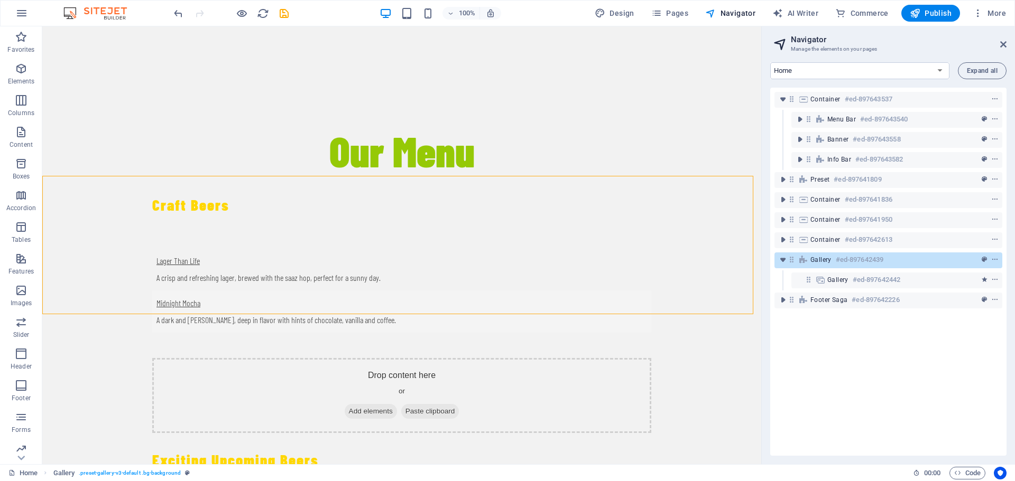
click at [843, 340] on div "Container #ed-897643537 Menu Bar #ed-897643540 Banner #ed-897643558 Info Bar #e…" at bounding box center [888, 272] width 236 height 368
click at [1002, 41] on icon at bounding box center [1003, 44] width 6 height 8
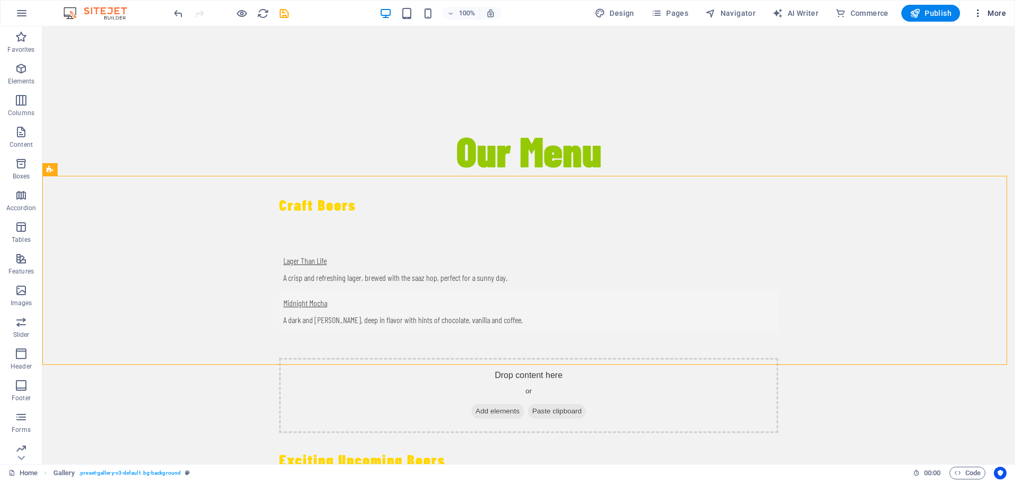
click at [994, 12] on span "More" at bounding box center [988, 13] width 33 height 11
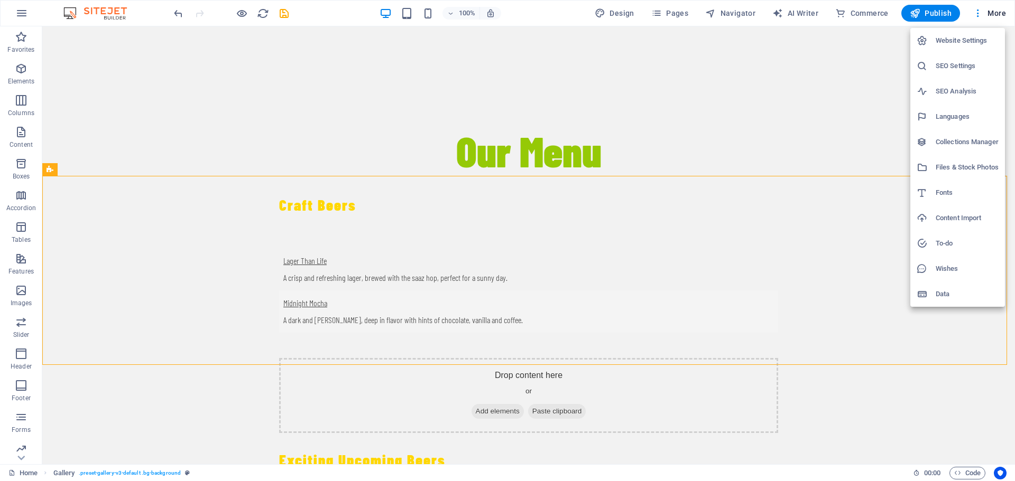
click at [958, 40] on h6 "Website Settings" at bounding box center [966, 40] width 63 height 13
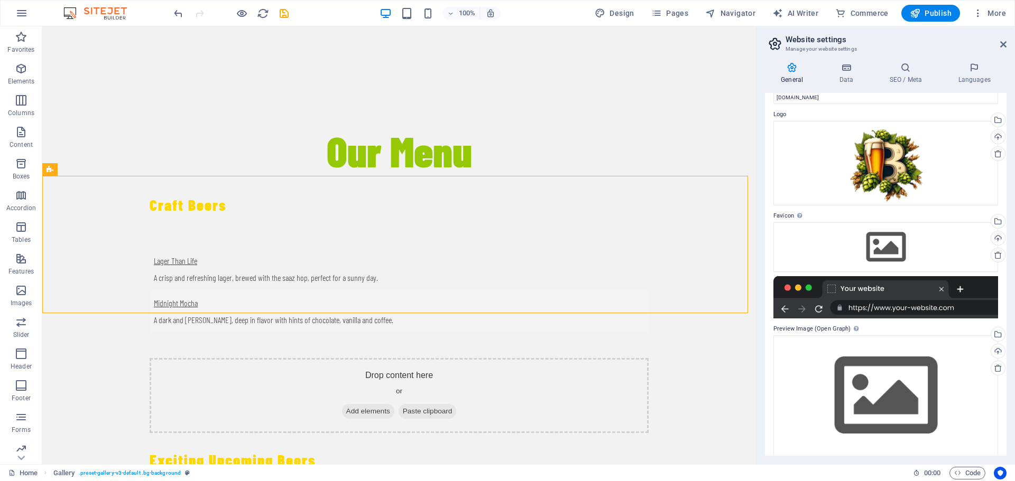
scroll to position [32, 0]
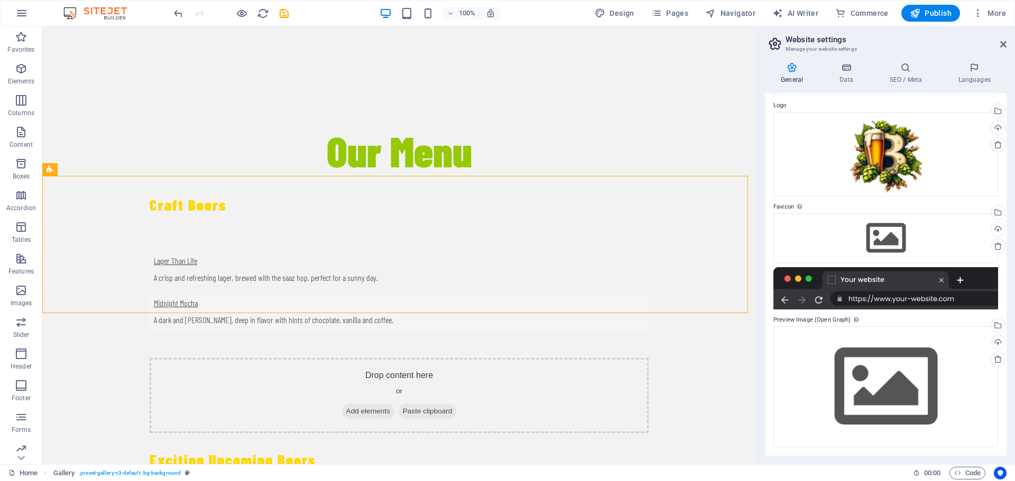
click at [897, 294] on div at bounding box center [885, 288] width 225 height 42
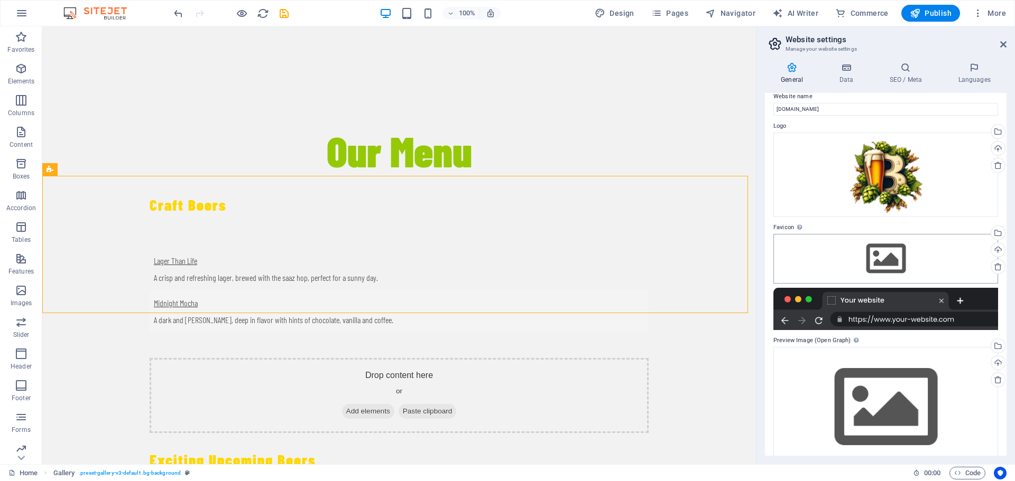
scroll to position [0, 0]
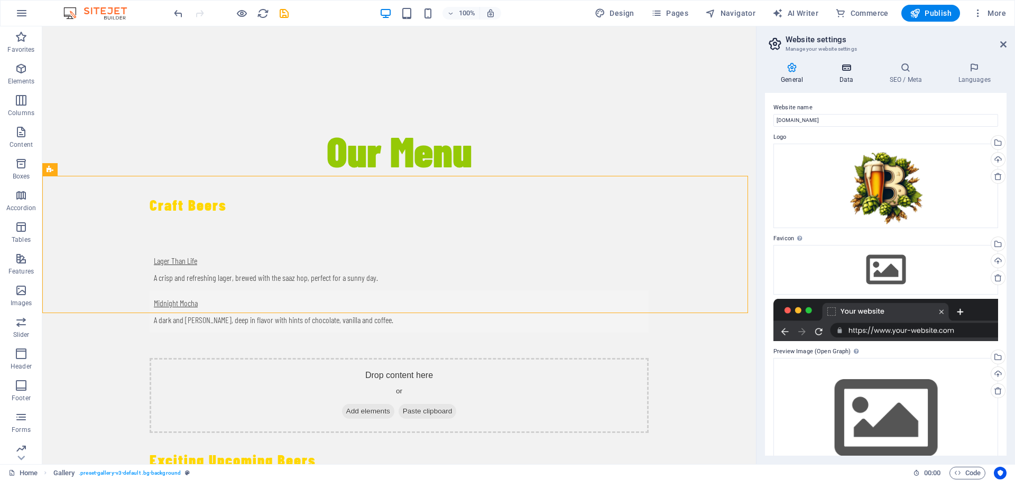
click at [844, 70] on icon at bounding box center [846, 67] width 46 height 11
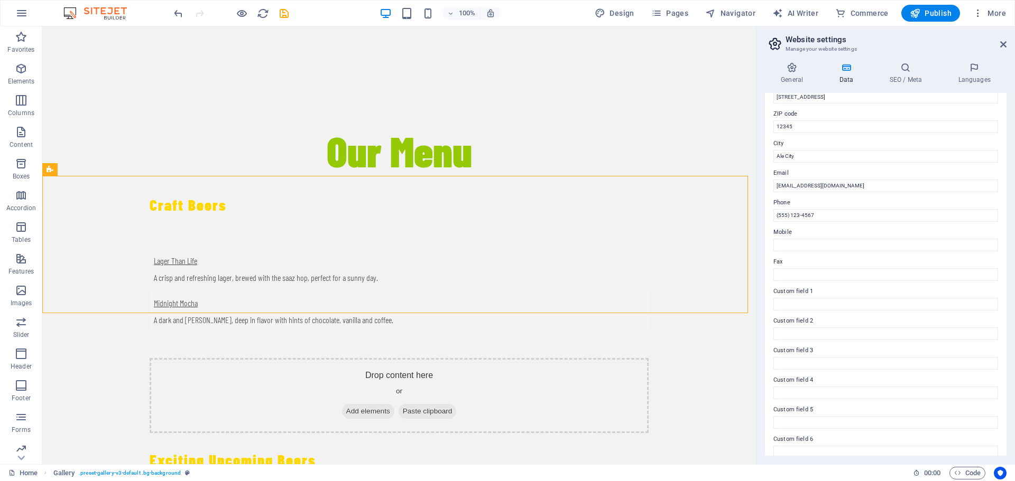
scroll to position [145, 0]
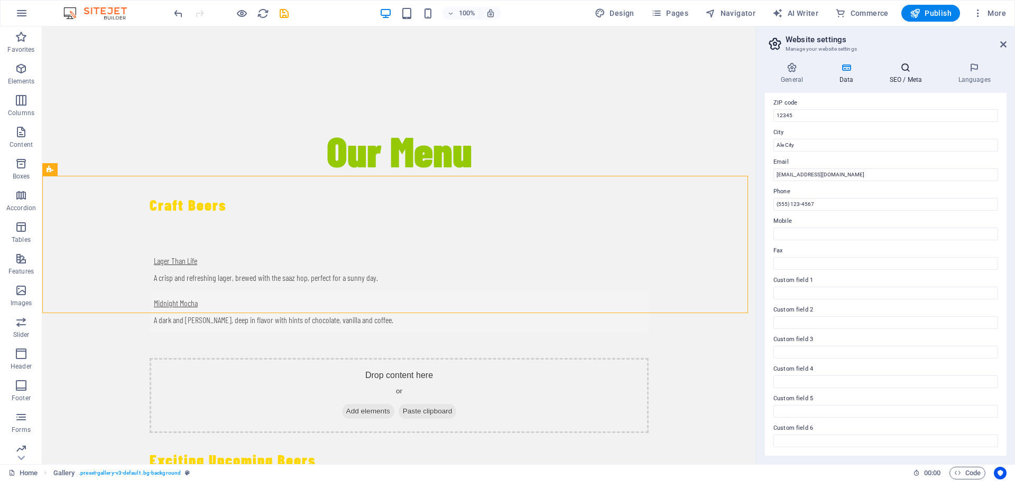
click at [908, 69] on icon at bounding box center [905, 67] width 64 height 11
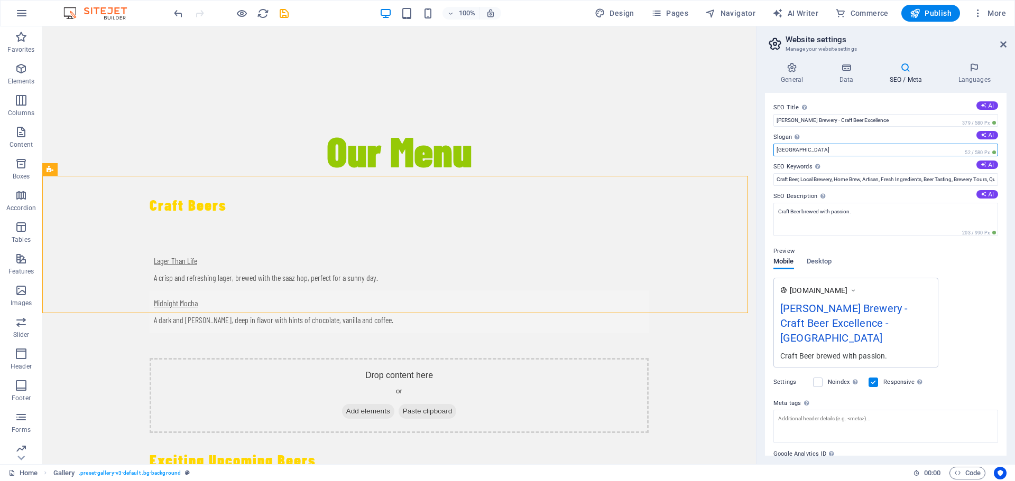
drag, startPoint x: 794, startPoint y: 147, endPoint x: 772, endPoint y: 156, distance: 23.5
click at [767, 146] on div "SEO Title The title of your website - make it something that stands out in sear…" at bounding box center [885, 274] width 241 height 363
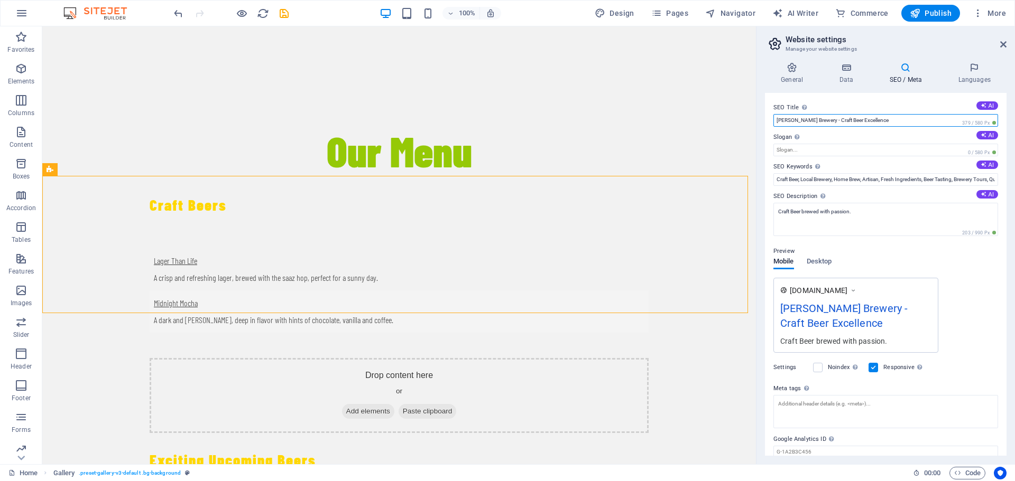
drag, startPoint x: 822, startPoint y: 119, endPoint x: 847, endPoint y: 118, distance: 25.4
click at [845, 118] on input "[PERSON_NAME] Brewery - Craft Beer Excellence" at bounding box center [885, 120] width 225 height 13
click at [842, 151] on input "Slogan The slogan of your website. AI" at bounding box center [885, 150] width 225 height 13
paste input "Craft Beer"
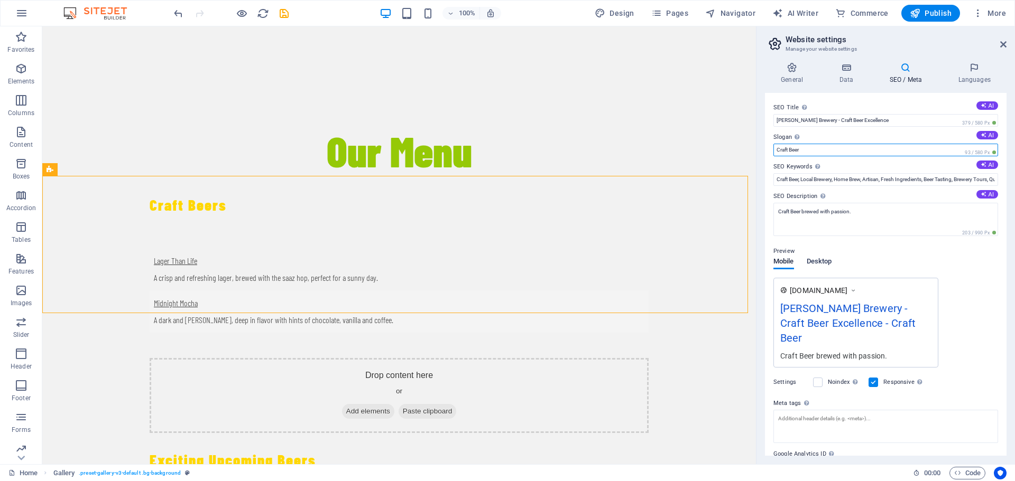
type input "Craft Beer"
click at [825, 265] on span "Desktop" at bounding box center [818, 262] width 25 height 15
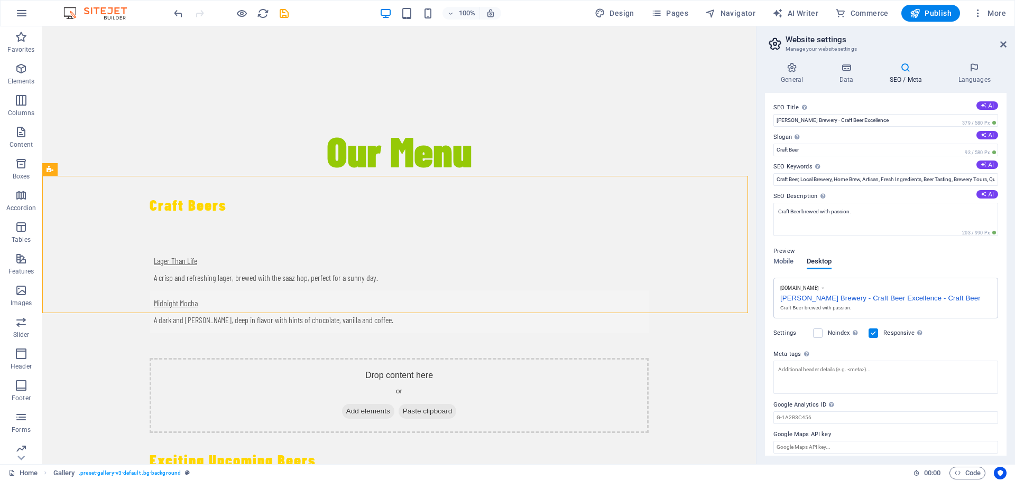
click at [959, 298] on div "[PERSON_NAME] Brewery - Craft Beer Excellence - Craft Beer" at bounding box center [885, 297] width 211 height 11
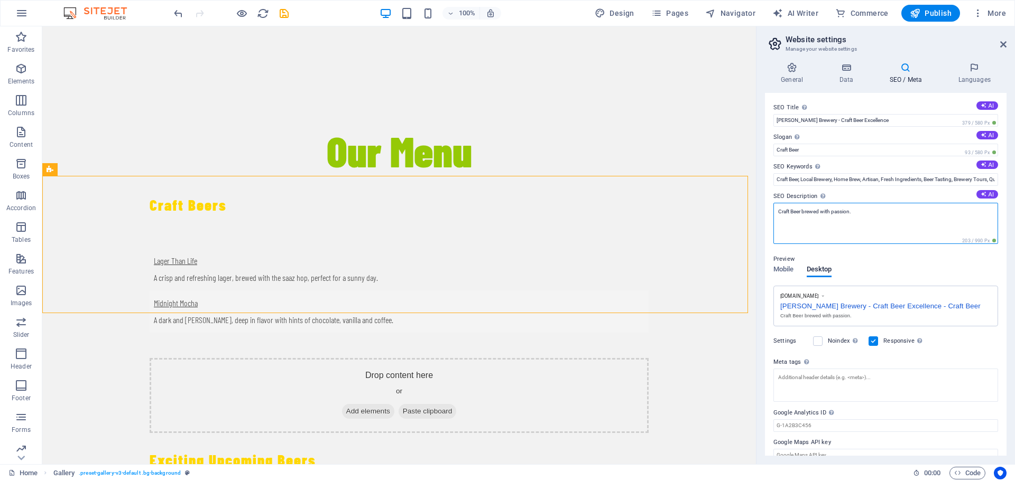
click at [884, 214] on textarea "Craft Beer brewed with passion." at bounding box center [885, 223] width 225 height 41
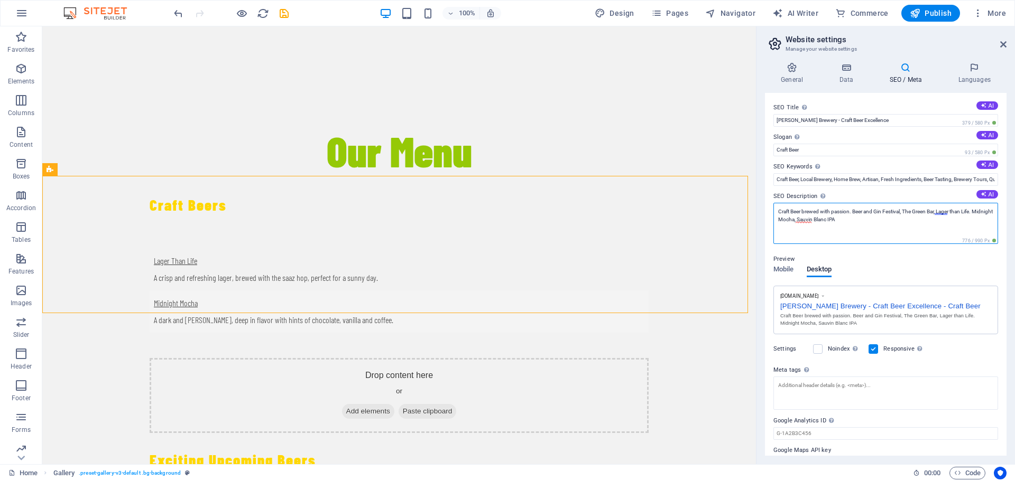
click at [826, 222] on textarea "Craft Beer brewed with passion. Beer and Gin Festival, The Green Bar, Lager tha…" at bounding box center [885, 223] width 225 height 41
click at [824, 218] on textarea "Craft Beer brewed with passion. Beer and Gin Festival, The Green Bar, Lager tha…" at bounding box center [885, 223] width 225 height 41
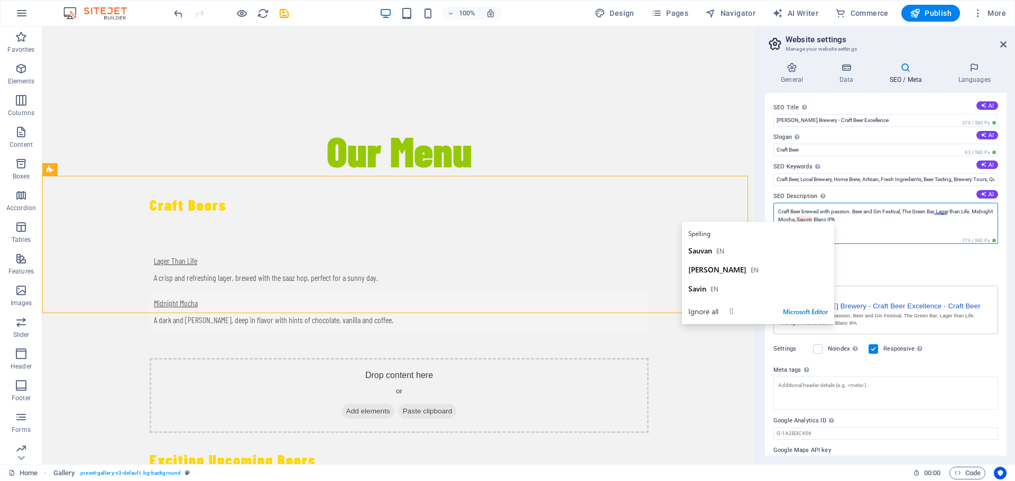
type textarea "Craft Beer brewed with passion. Beer and Gin Festival, The Green Bar, Lager tha…"
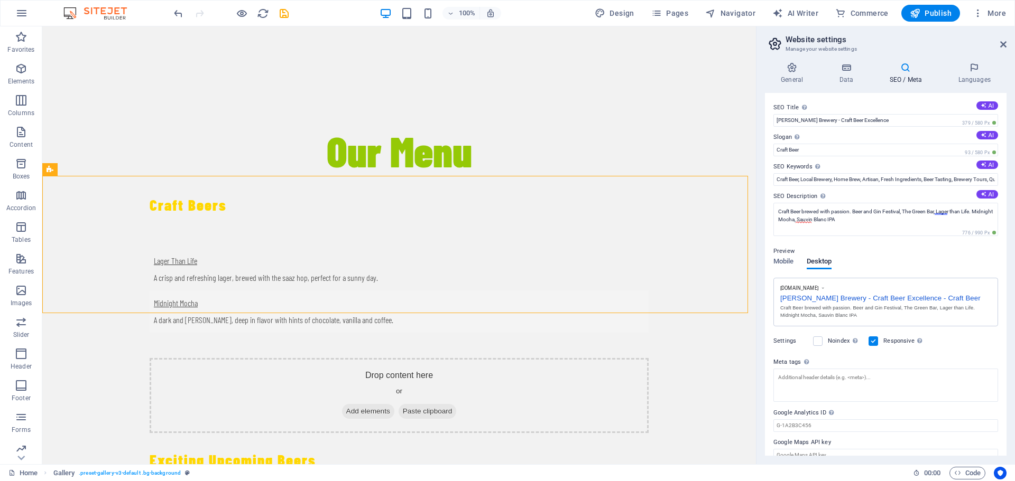
click at [881, 262] on div "Preview Mobile Desktop [DOMAIN_NAME] [PERSON_NAME] Brewery - Craft Beer Excelle…" at bounding box center [885, 282] width 225 height 90
click at [1001, 45] on icon at bounding box center [1003, 44] width 6 height 8
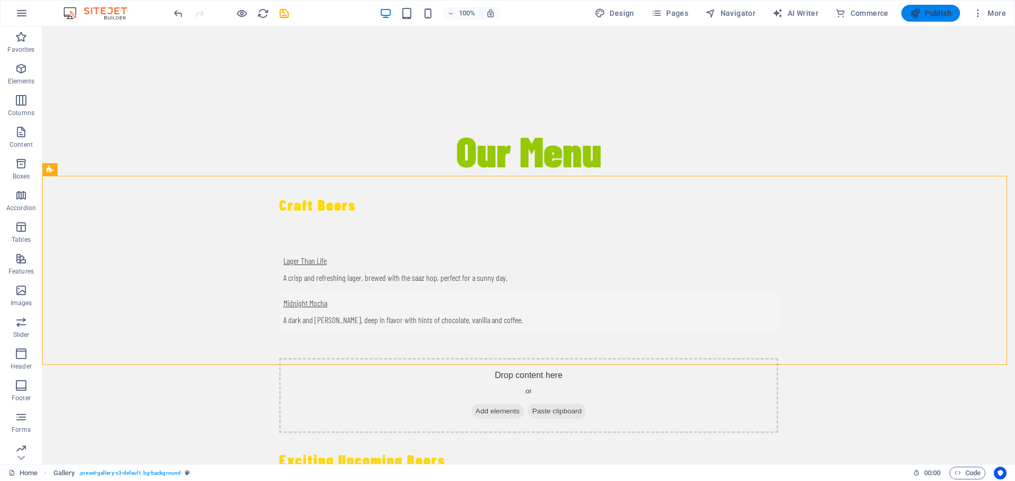
click at [927, 14] on span "Publish" at bounding box center [930, 13] width 42 height 11
